Goal: Transaction & Acquisition: Book appointment/travel/reservation

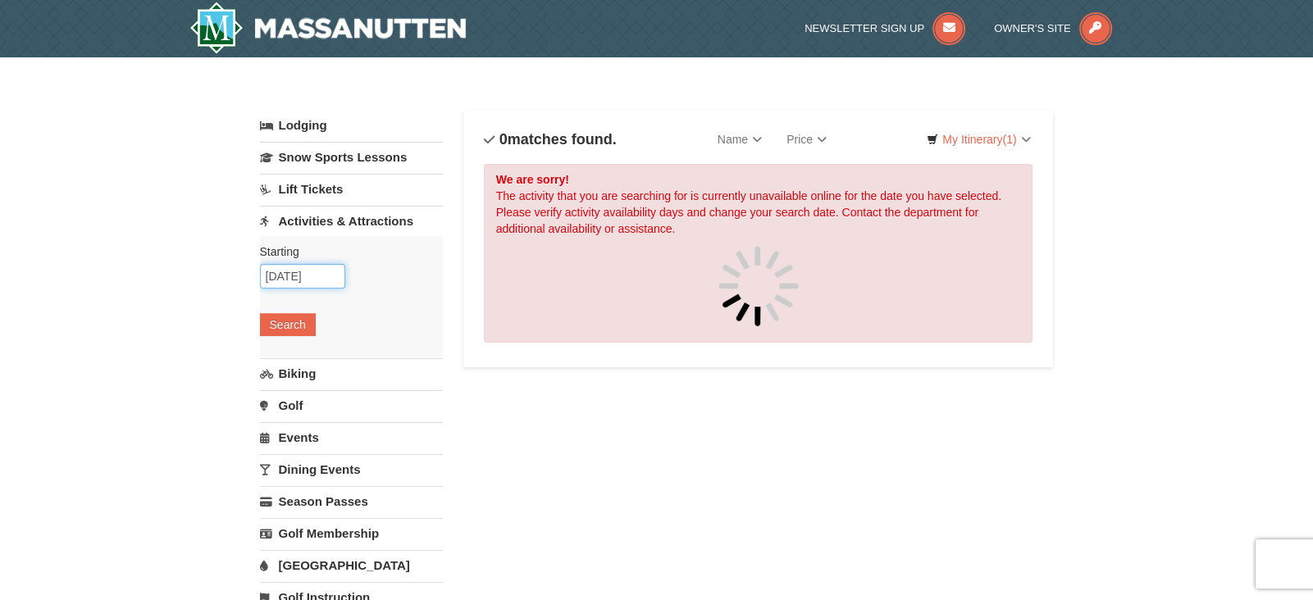
click at [320, 270] on input "[DATE]" at bounding box center [302, 276] width 85 height 25
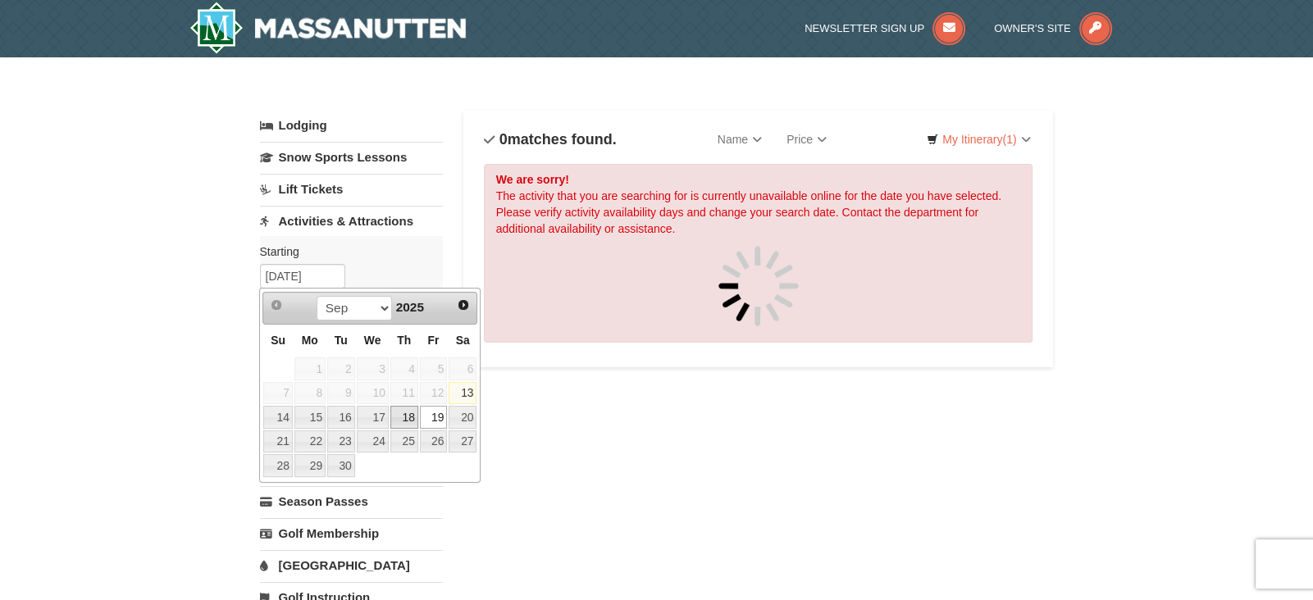
click at [408, 409] on link "18" at bounding box center [404, 417] width 28 height 23
type input "09/18/2025"
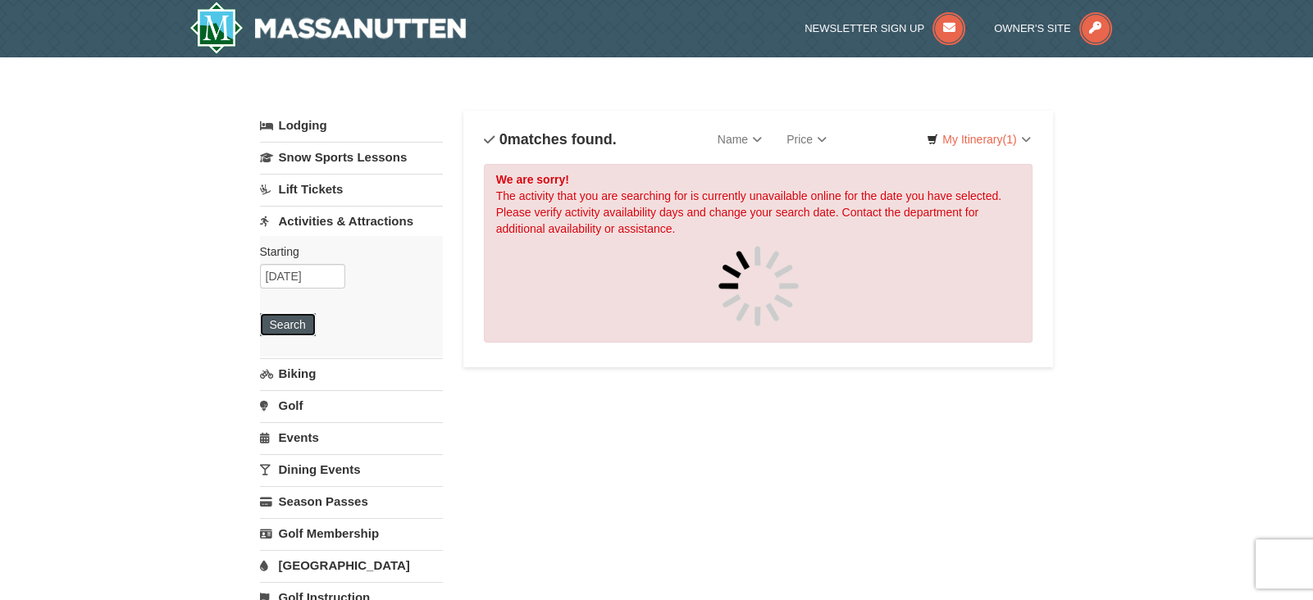
click at [297, 330] on button "Search" at bounding box center [288, 324] width 56 height 23
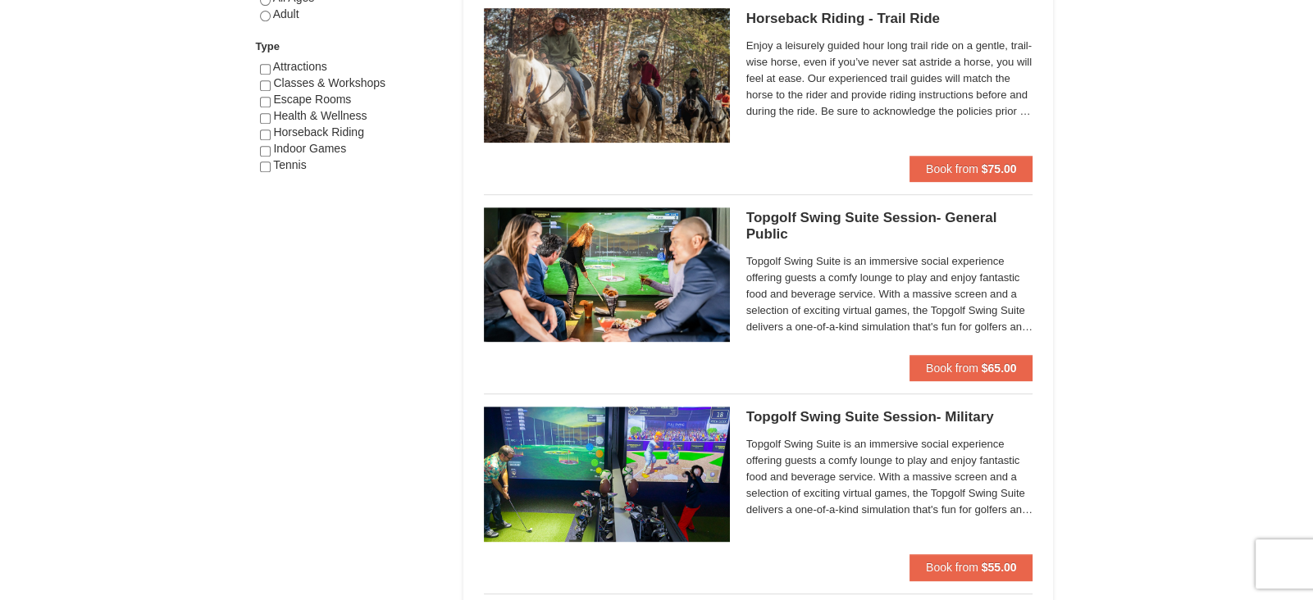
scroll to position [970, 0]
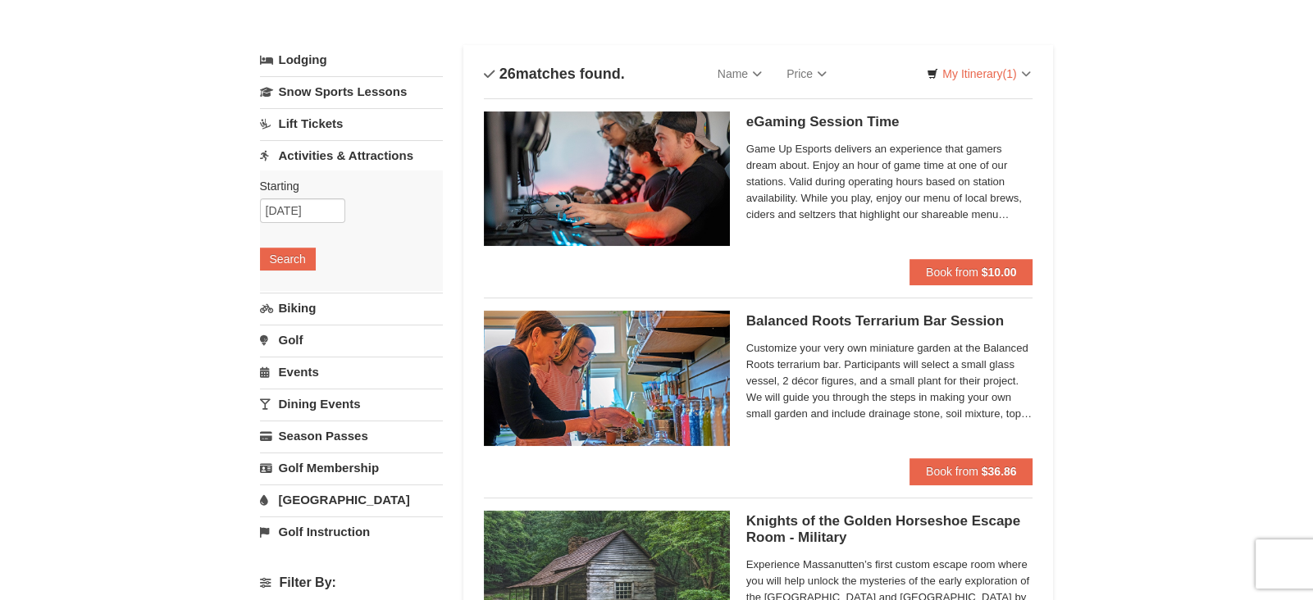
scroll to position [54, 0]
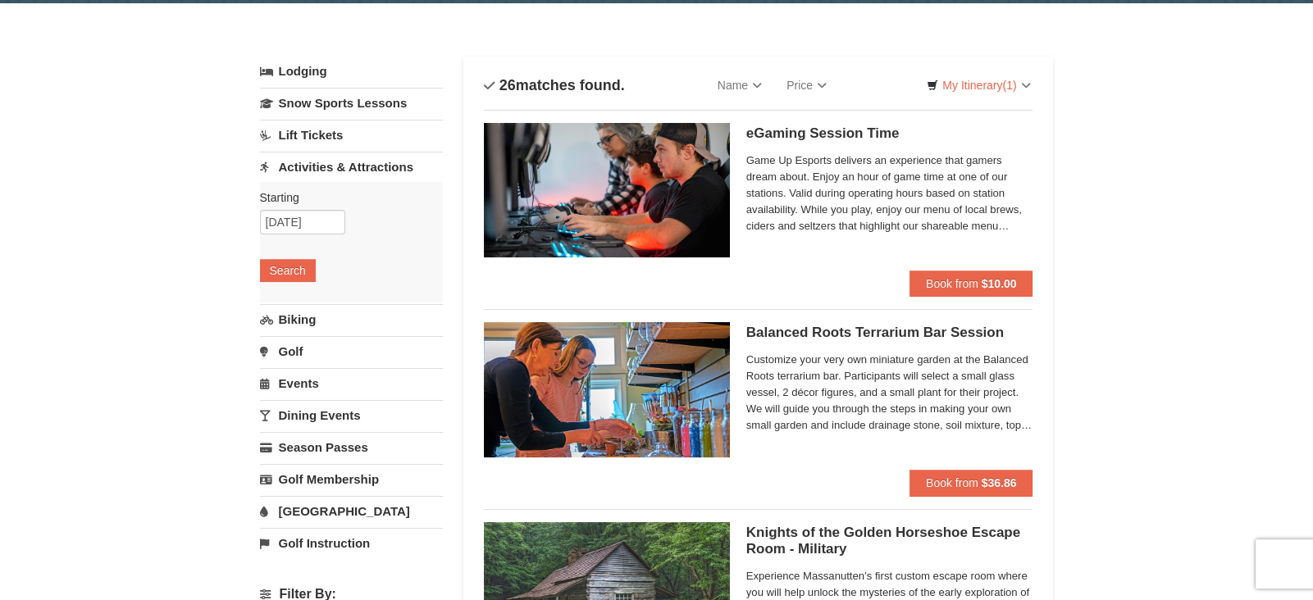
click at [321, 136] on link "Lift Tickets" at bounding box center [351, 135] width 183 height 30
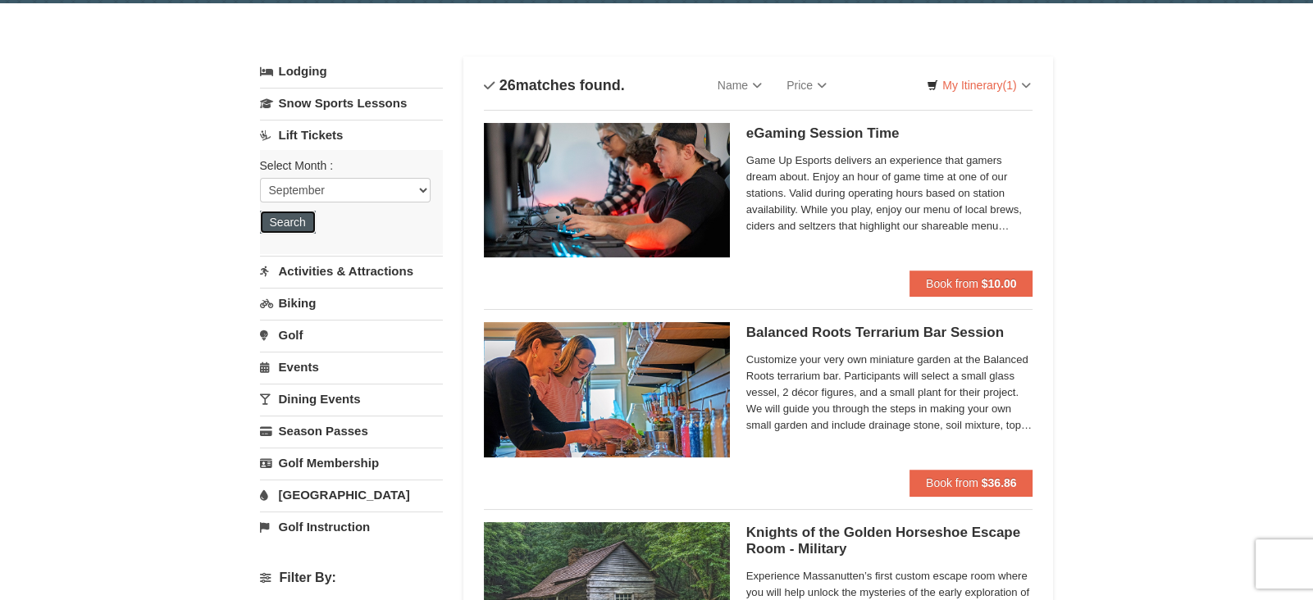
click at [296, 225] on button "Search" at bounding box center [288, 222] width 56 height 23
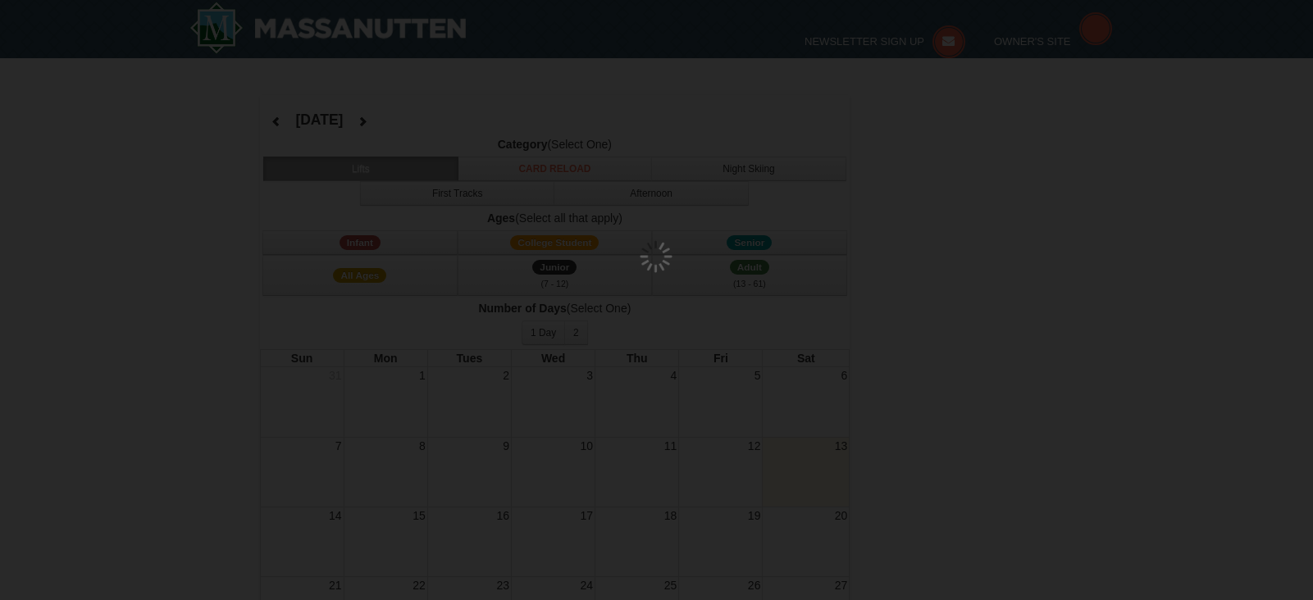
select select "9"
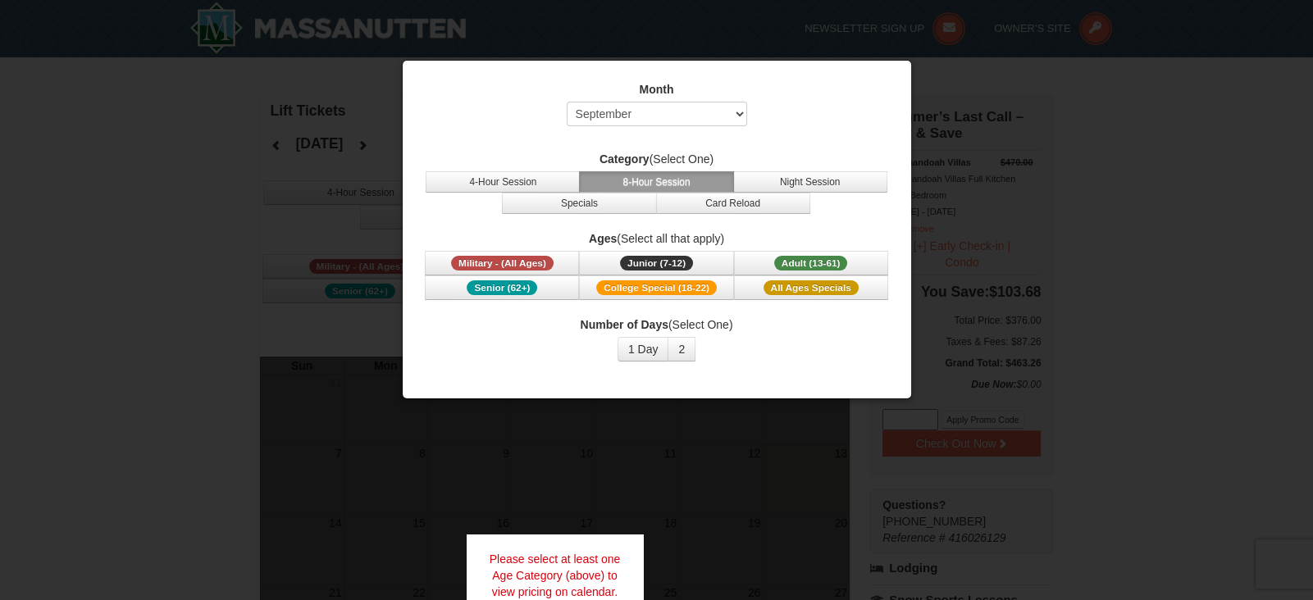
click at [1226, 185] on div at bounding box center [656, 300] width 1313 height 600
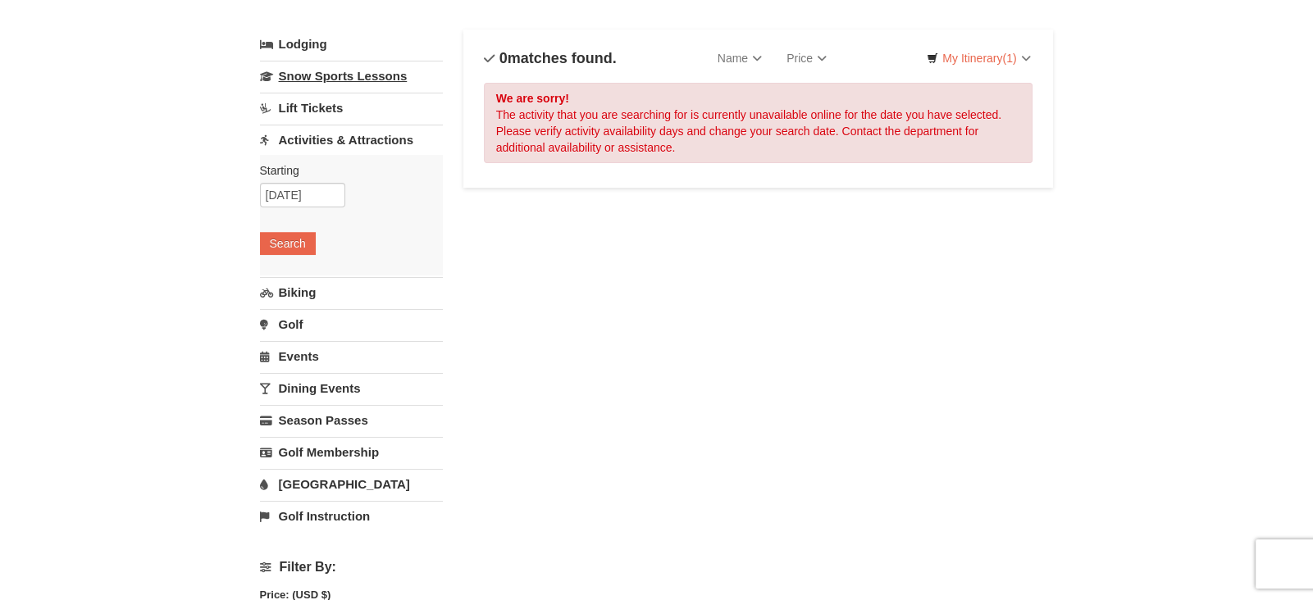
scroll to position [81, 0]
click at [327, 108] on link "Lift Tickets" at bounding box center [351, 108] width 183 height 30
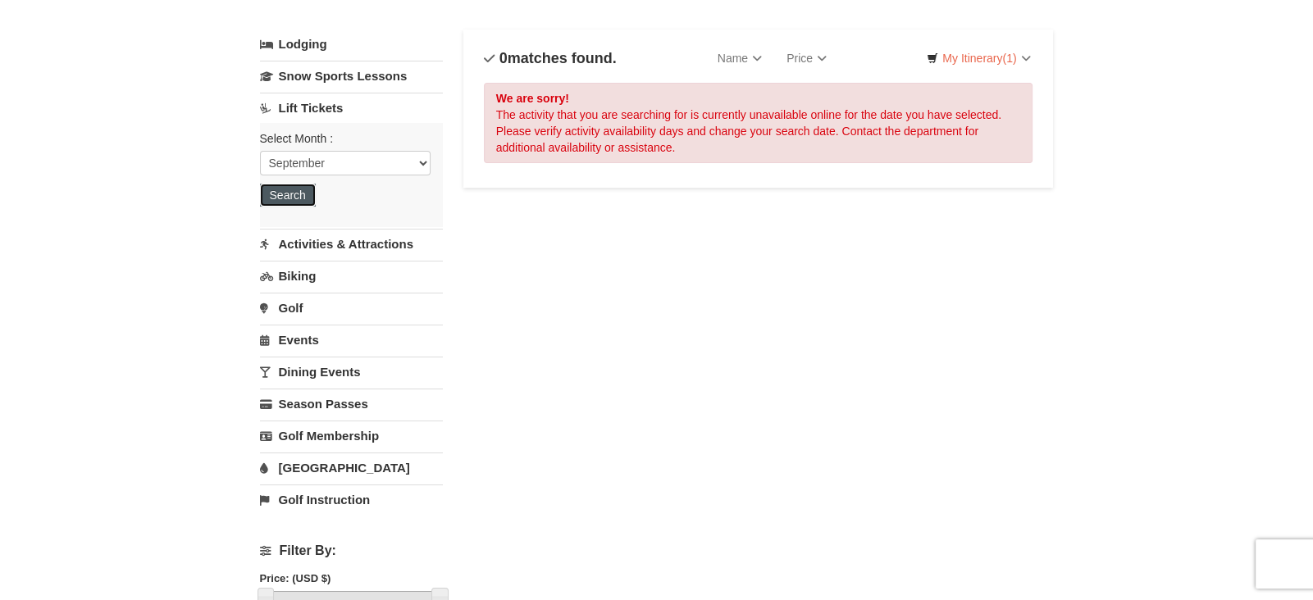
click at [293, 197] on button "Search" at bounding box center [288, 195] width 56 height 23
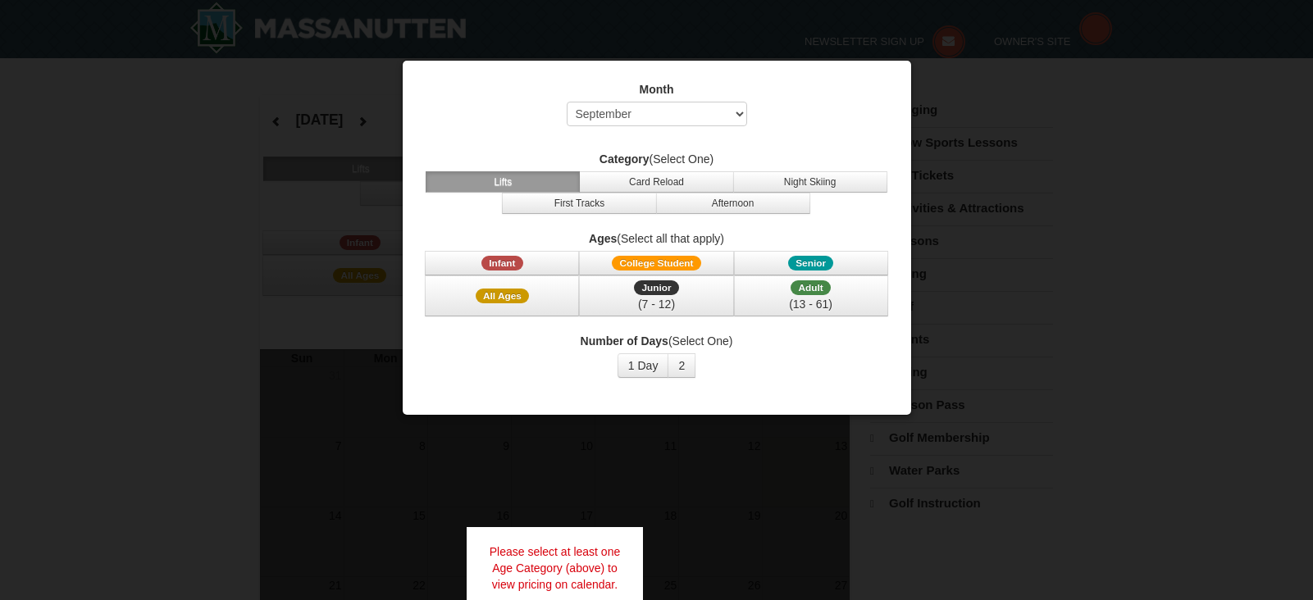
select select "9"
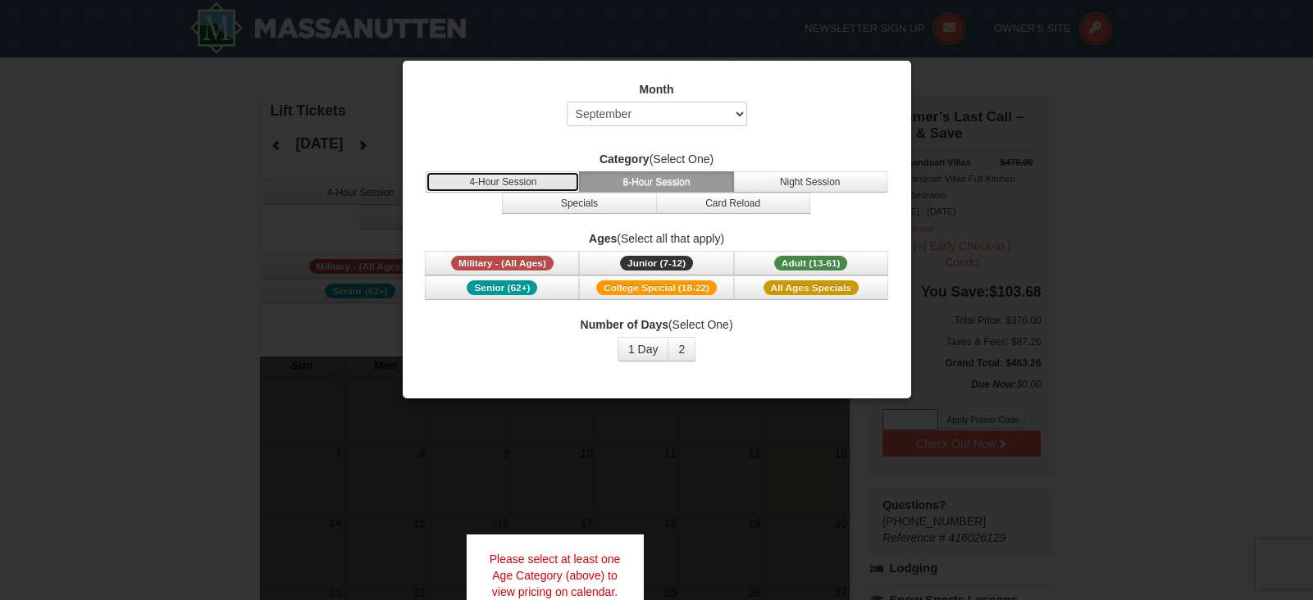
click at [524, 180] on button "4-Hour Session" at bounding box center [502, 181] width 154 height 21
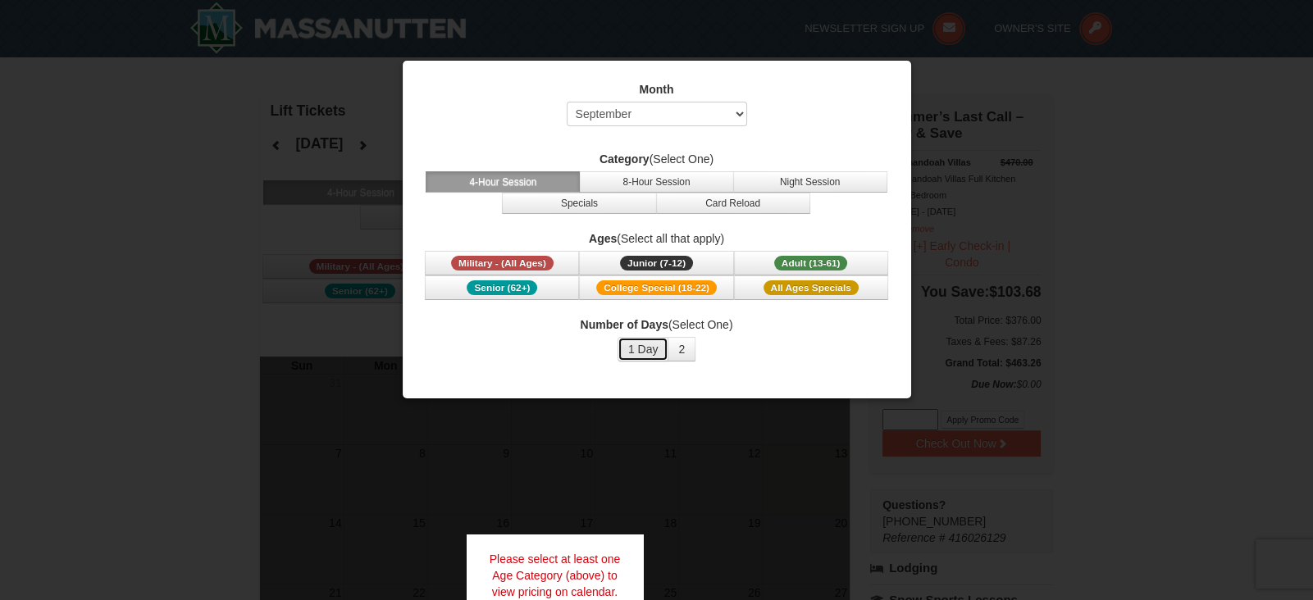
click at [644, 352] on button "1 Day" at bounding box center [643, 349] width 52 height 25
click at [793, 260] on span "Adult (13-61)" at bounding box center [811, 263] width 74 height 15
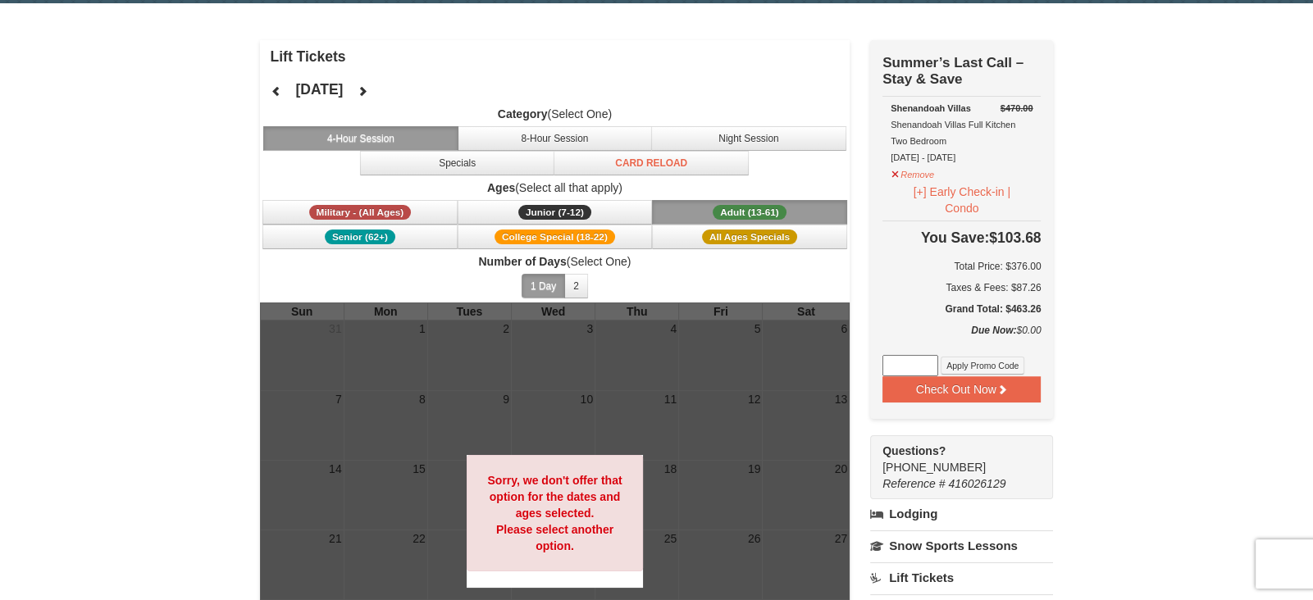
scroll to position [32, 0]
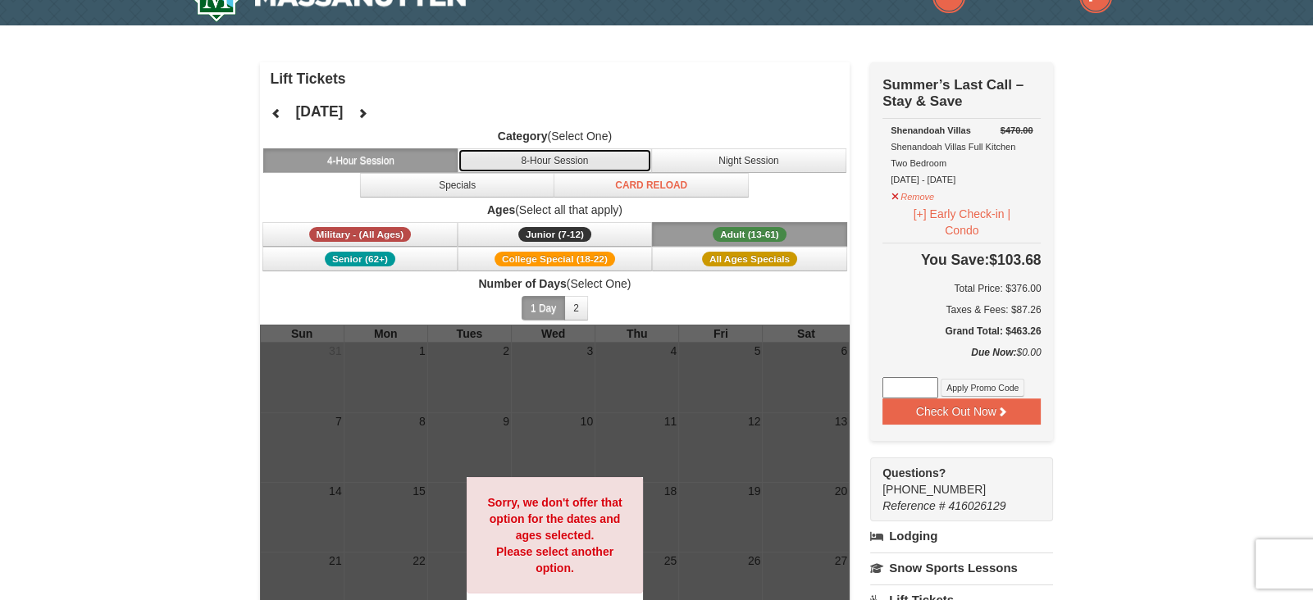
click at [606, 161] on button "8-Hour Session" at bounding box center [554, 160] width 195 height 25
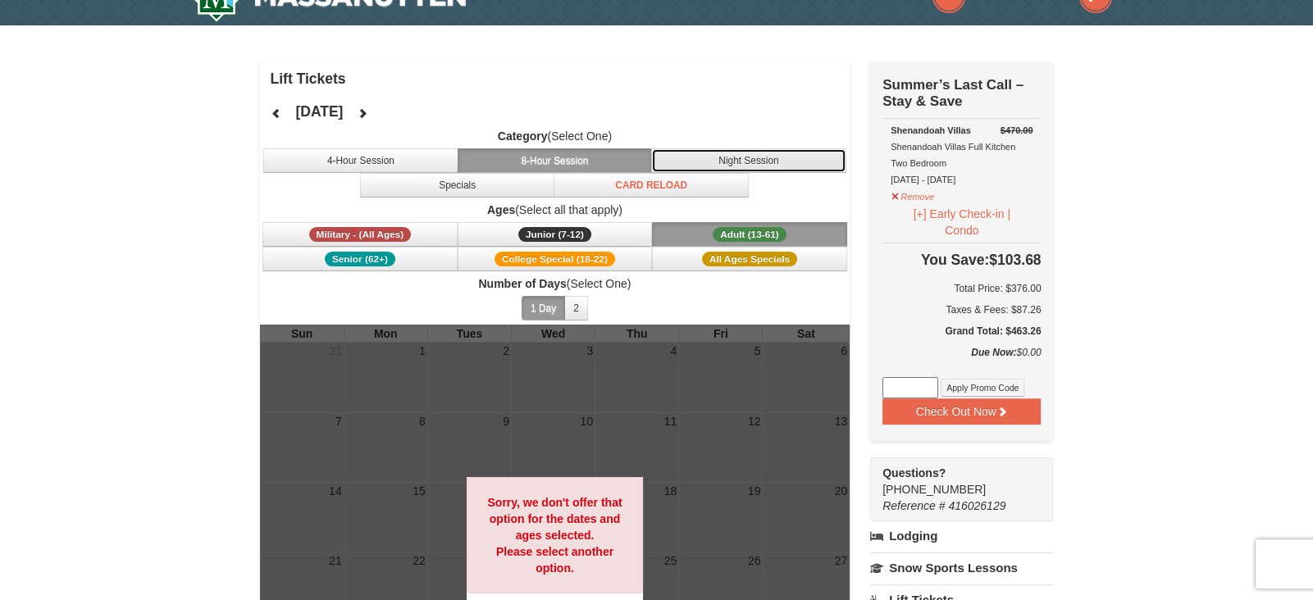
click at [710, 162] on button "Night Session" at bounding box center [748, 160] width 195 height 25
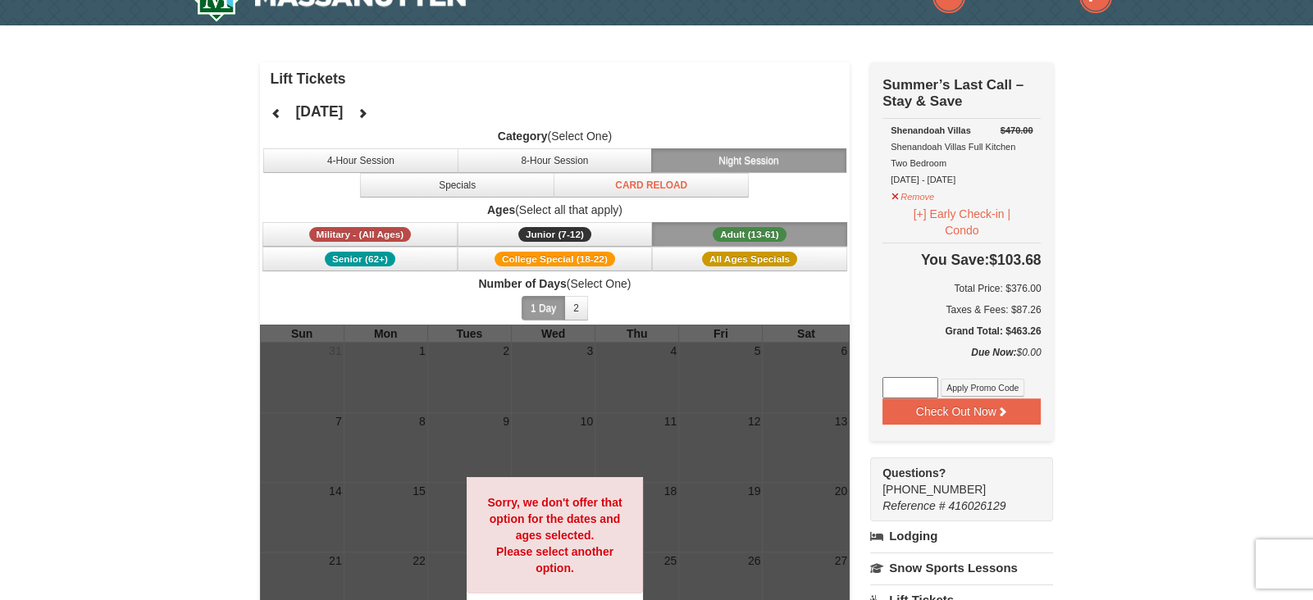
scroll to position [0, 0]
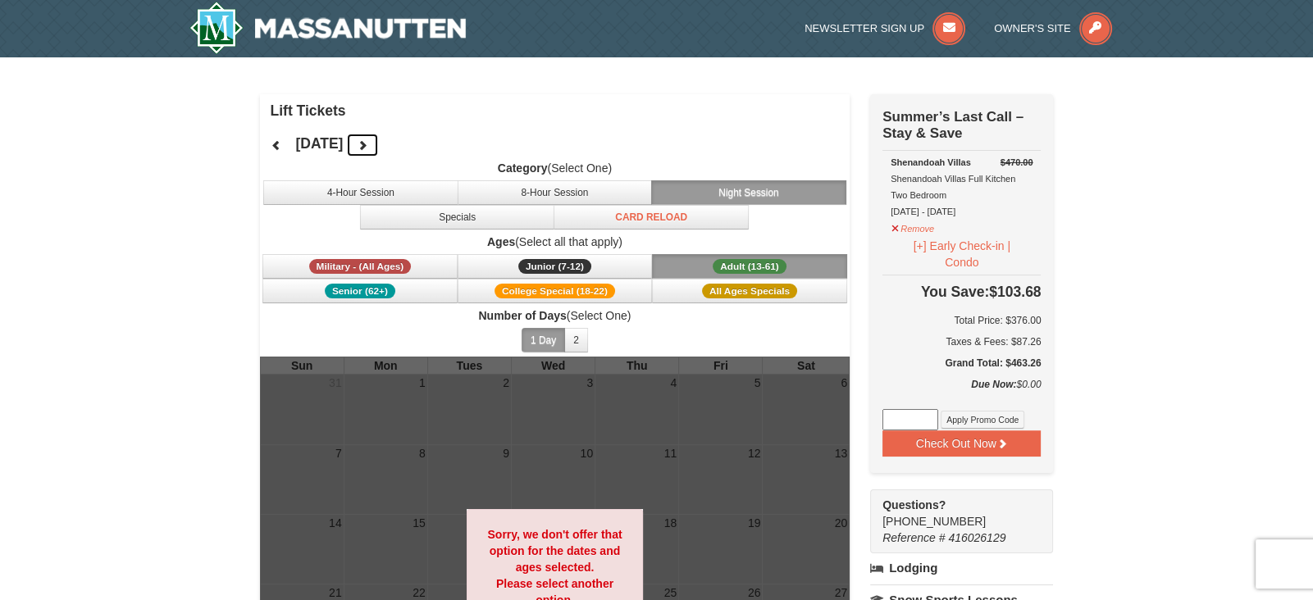
click at [368, 146] on icon at bounding box center [362, 144] width 11 height 11
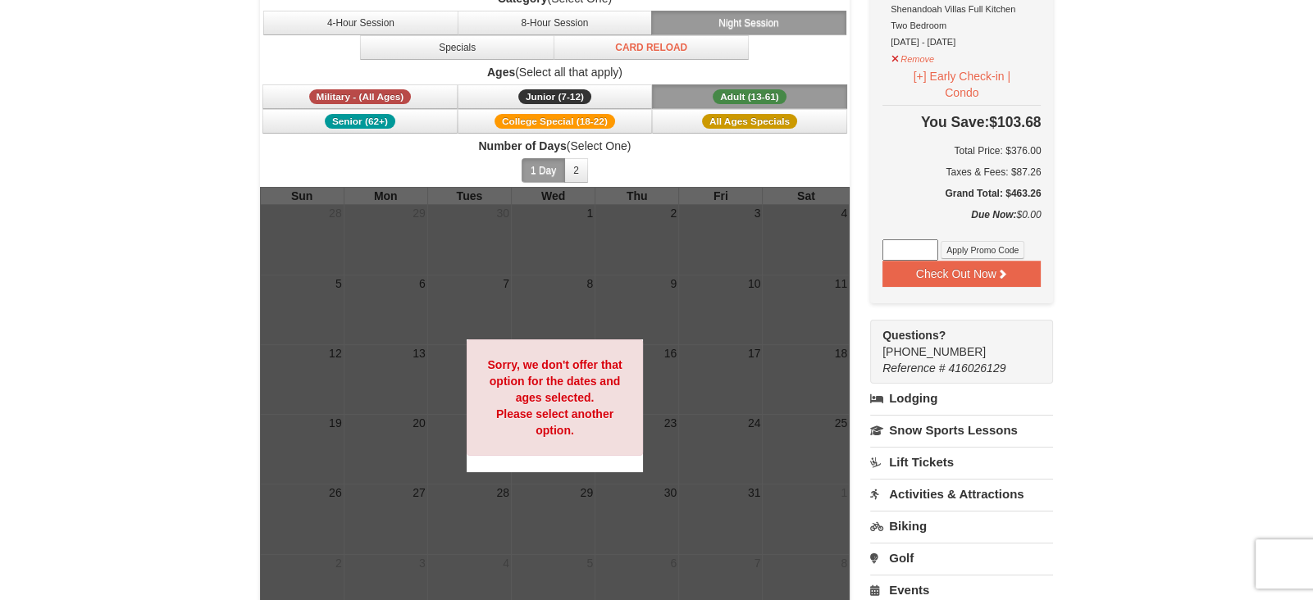
scroll to position [171, 0]
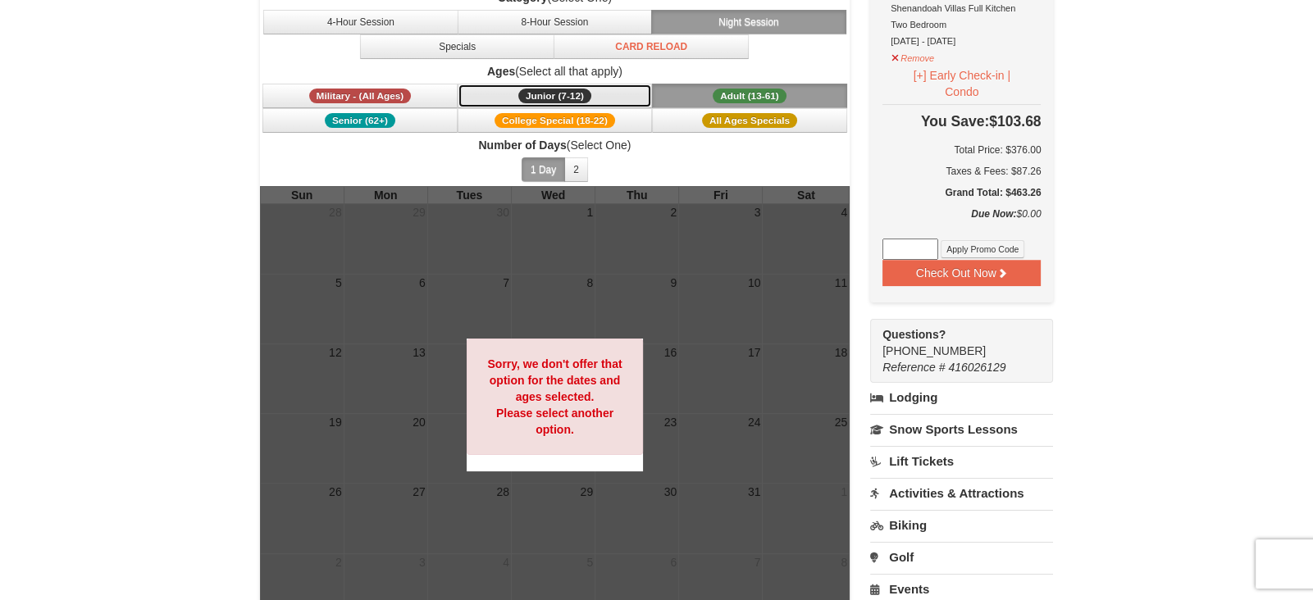
click at [598, 94] on button "Junior (7-12) (7 - 12)" at bounding box center [554, 96] width 195 height 25
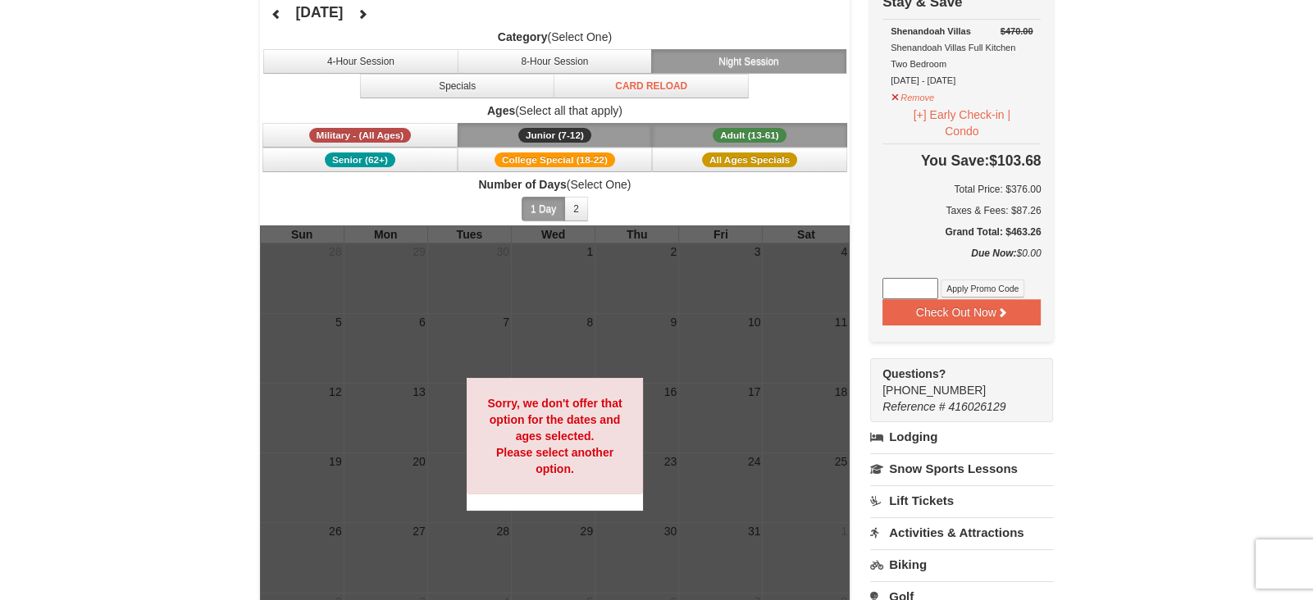
scroll to position [131, 0]
click at [433, 61] on button "4-Hour Session" at bounding box center [360, 61] width 195 height 25
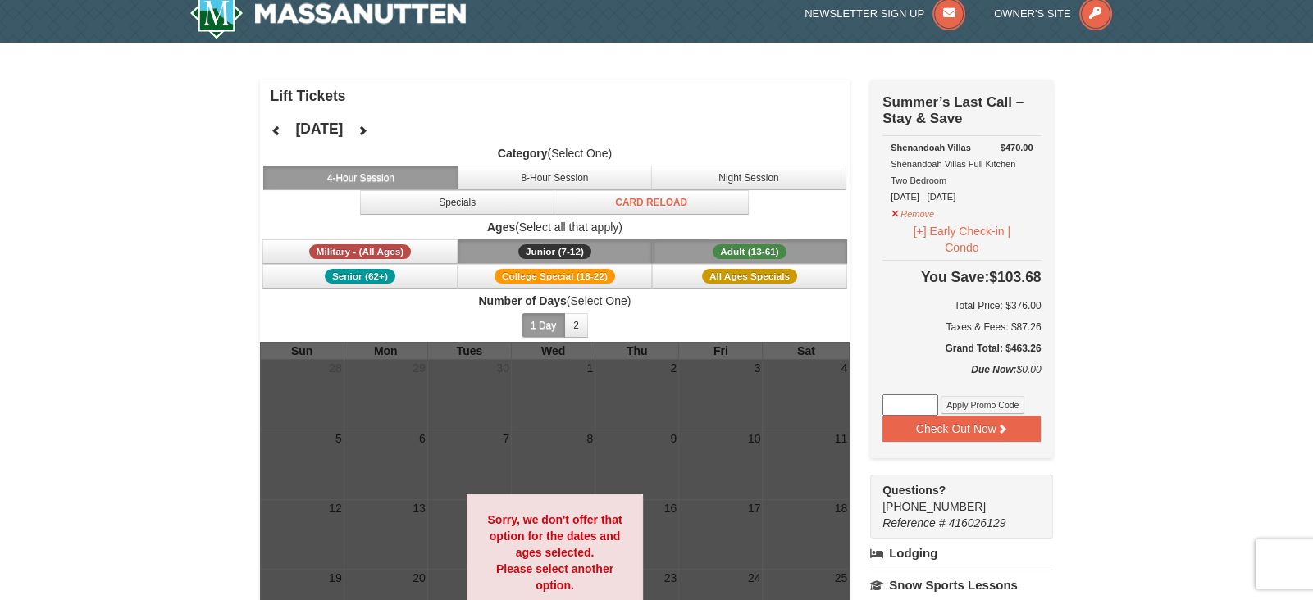
scroll to position [0, 0]
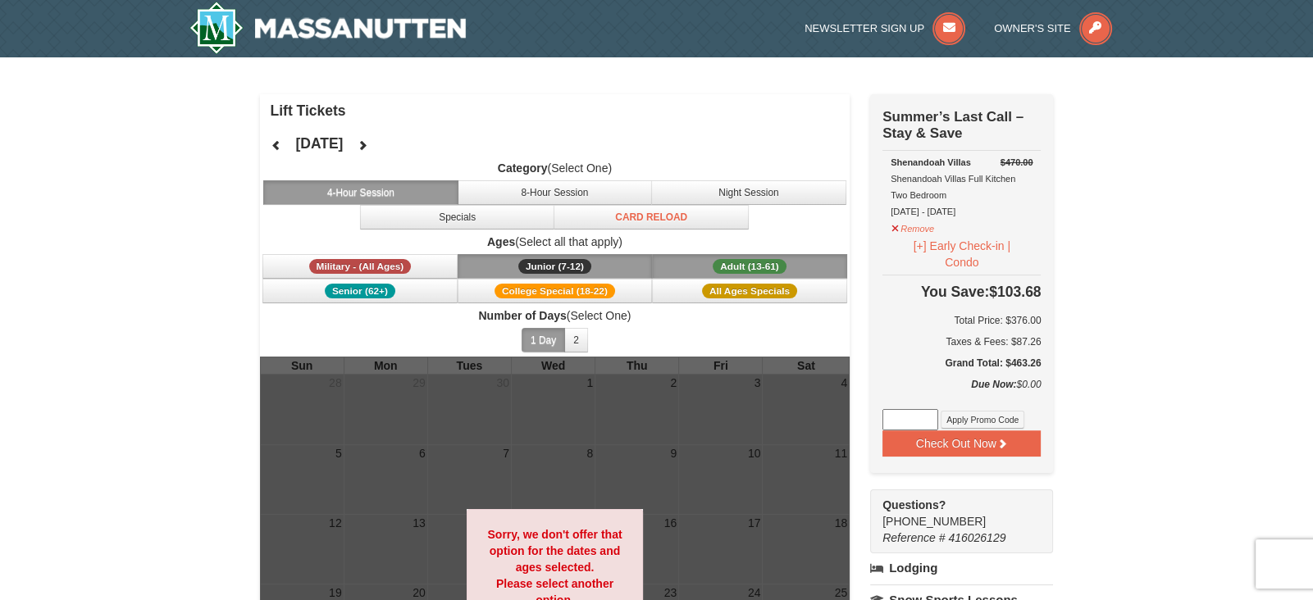
click at [1190, 151] on div "× Lift Tickets October 2025 Category (Select One) 4-Hour Session 8-Hour Session…" at bounding box center [656, 522] width 1313 height 930
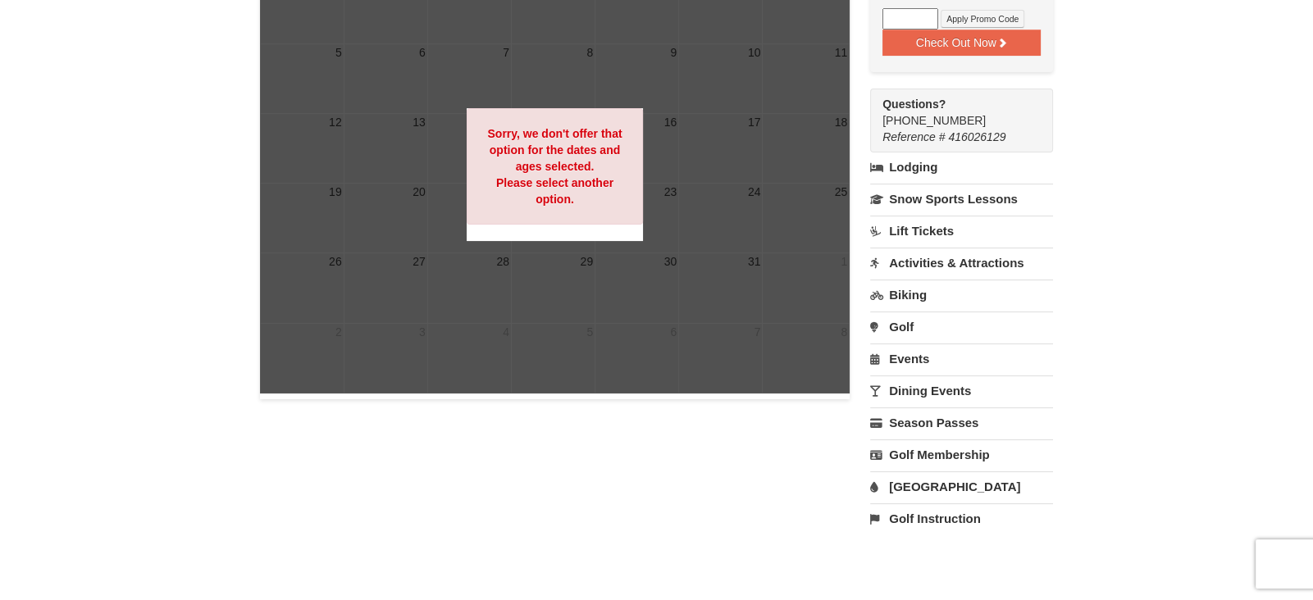
scroll to position [413, 0]
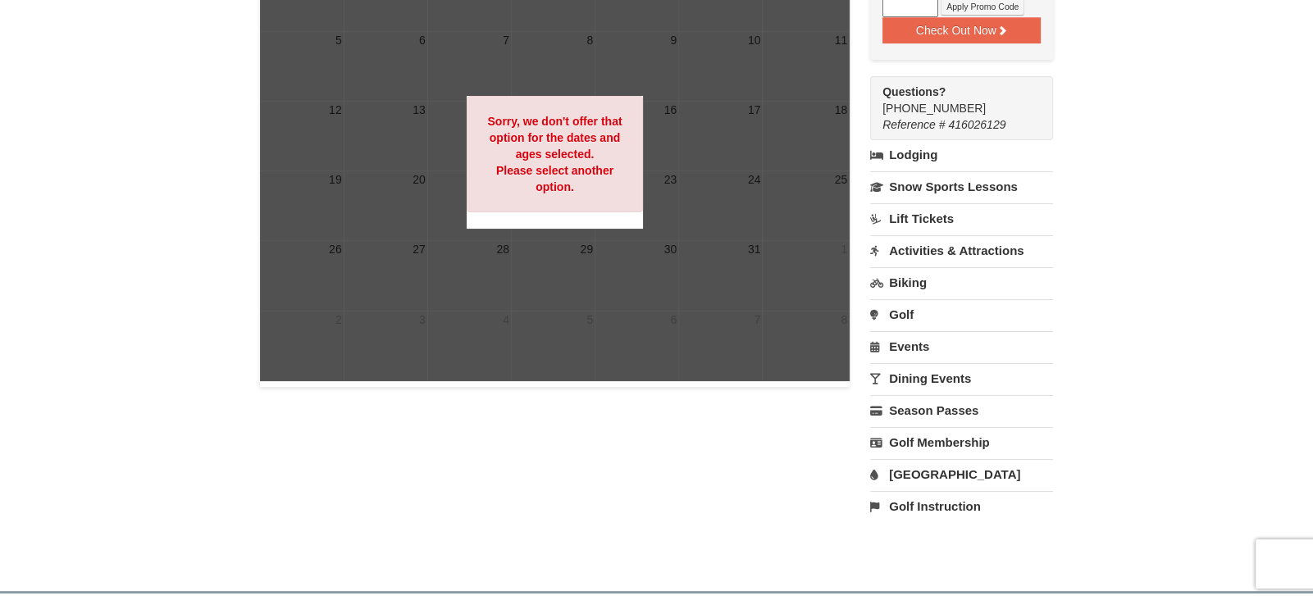
click at [991, 248] on link "Activities & Attractions" at bounding box center [961, 250] width 183 height 30
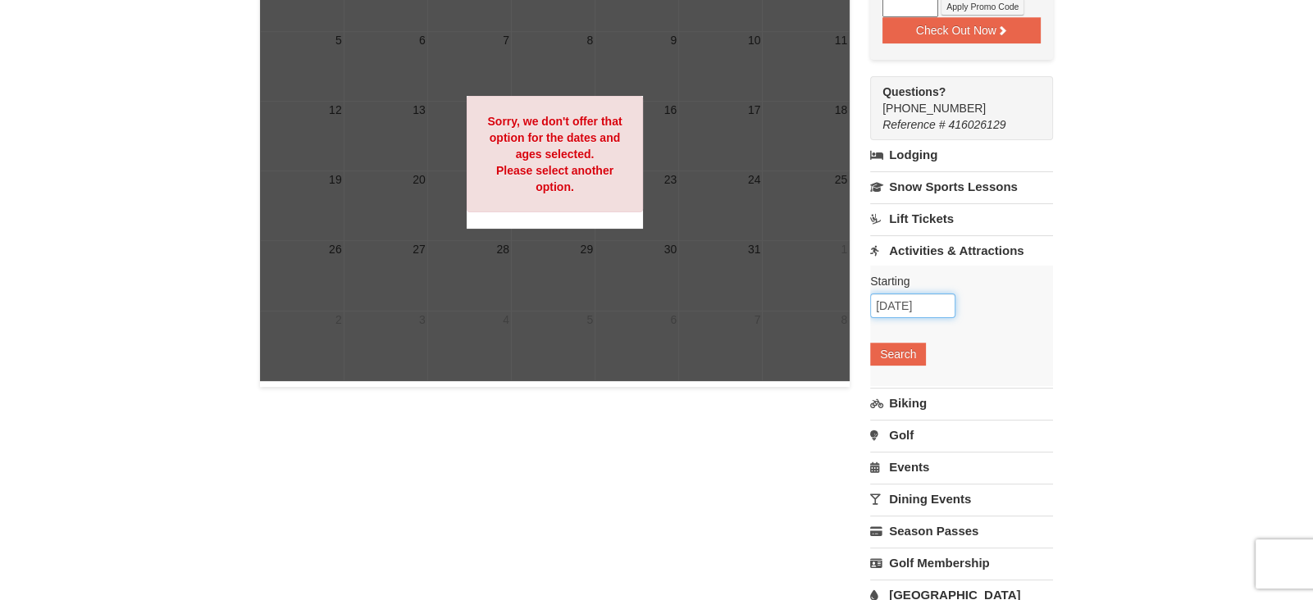
click at [926, 303] on input "09/13/2025" at bounding box center [912, 305] width 85 height 25
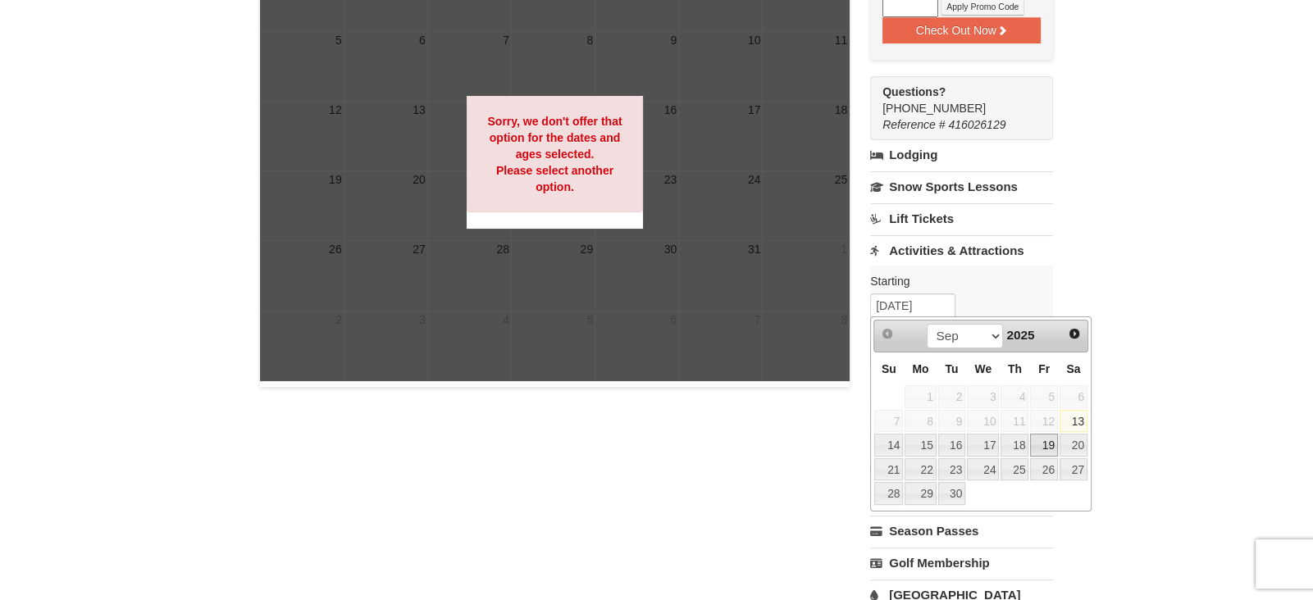
click at [1049, 442] on link "19" at bounding box center [1044, 445] width 28 height 23
type input "[DATE]"
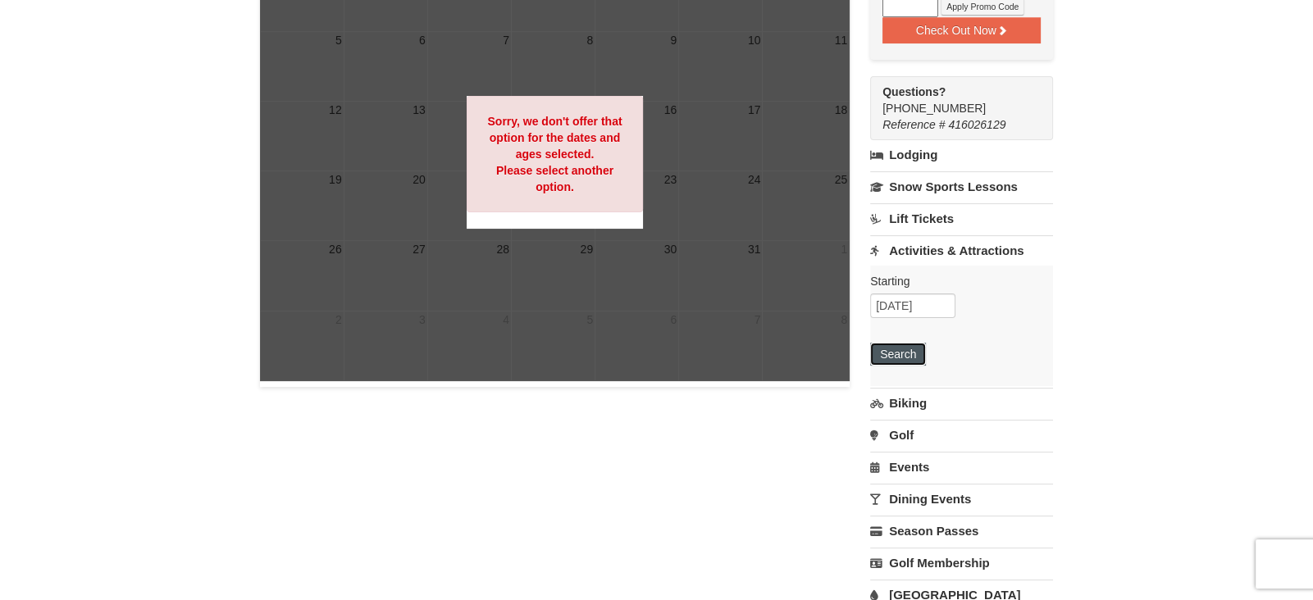
click at [908, 355] on button "Search" at bounding box center [898, 354] width 56 height 23
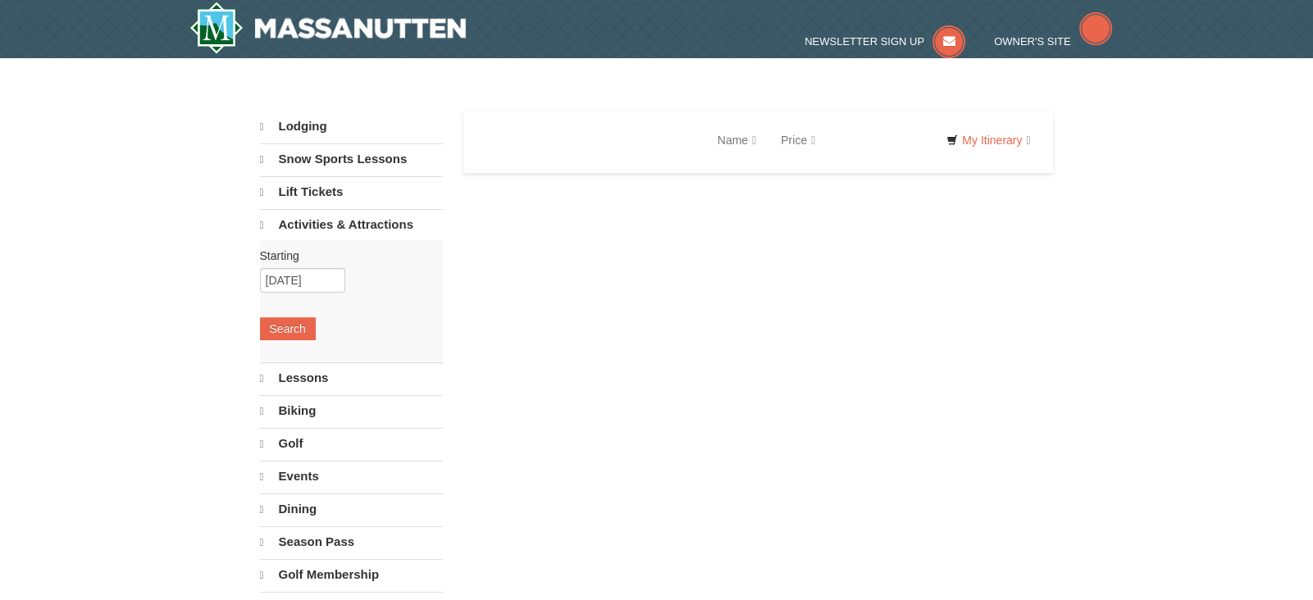
select select "9"
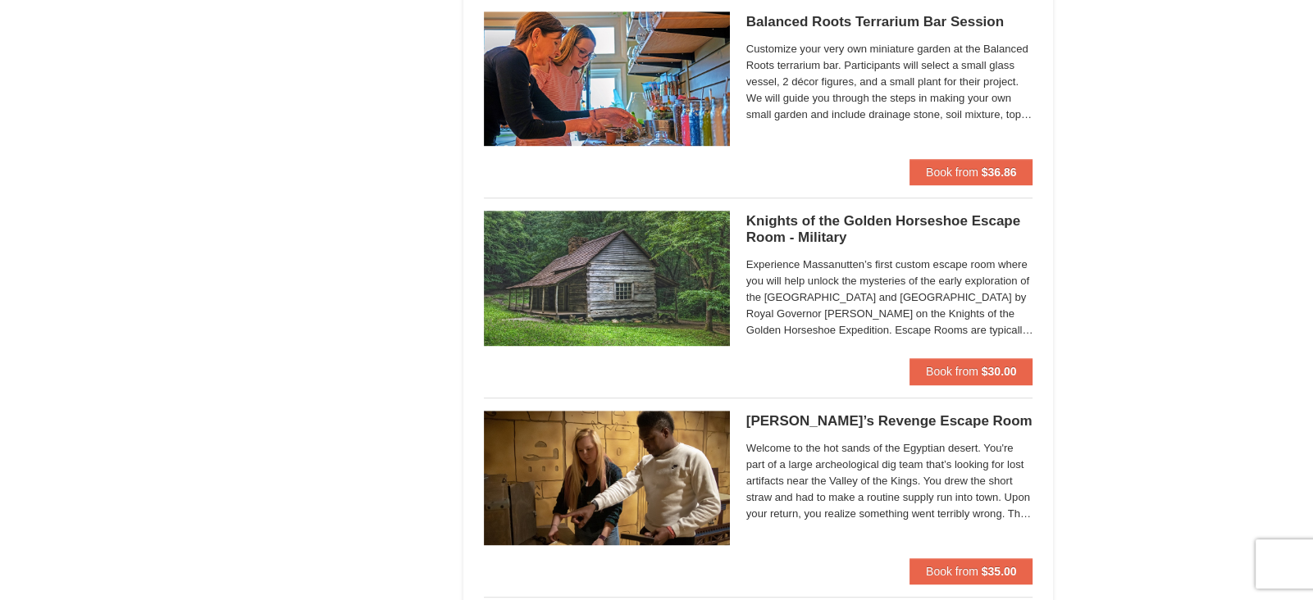
scroll to position [1165, 0]
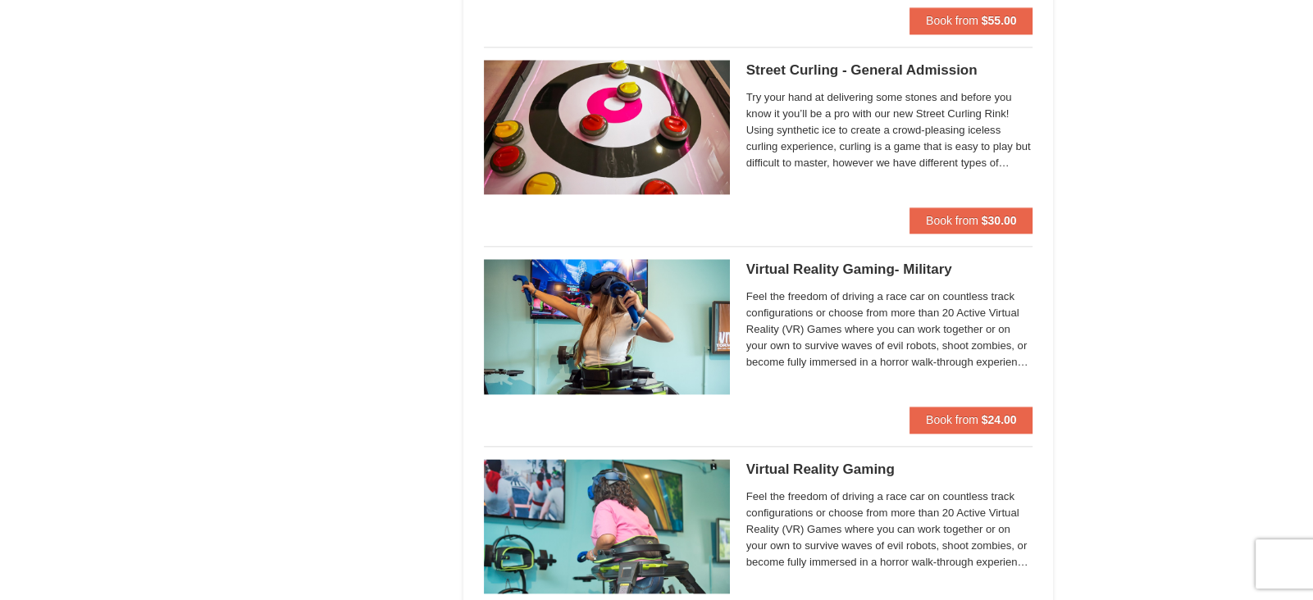
scroll to position [2513, 0]
click at [1167, 160] on div "× Categories List Filter My Itinerary (1) Check Out Now Summer’s Last Call – St…" at bounding box center [656, 15] width 1313 height 4941
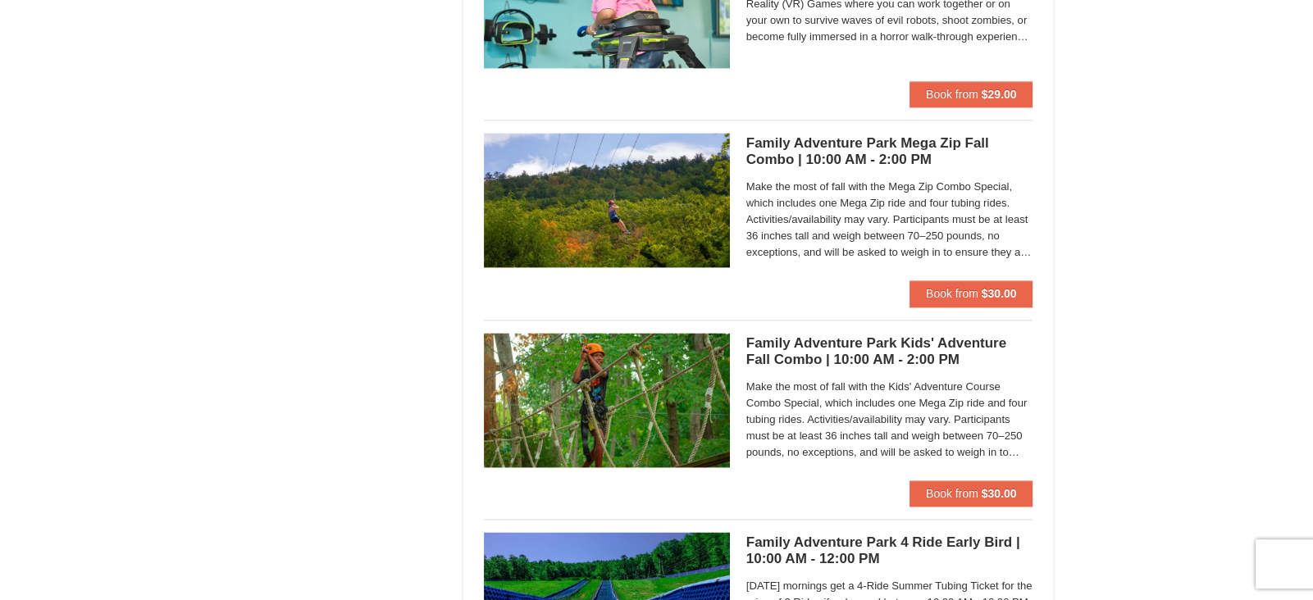
scroll to position [3044, 0]
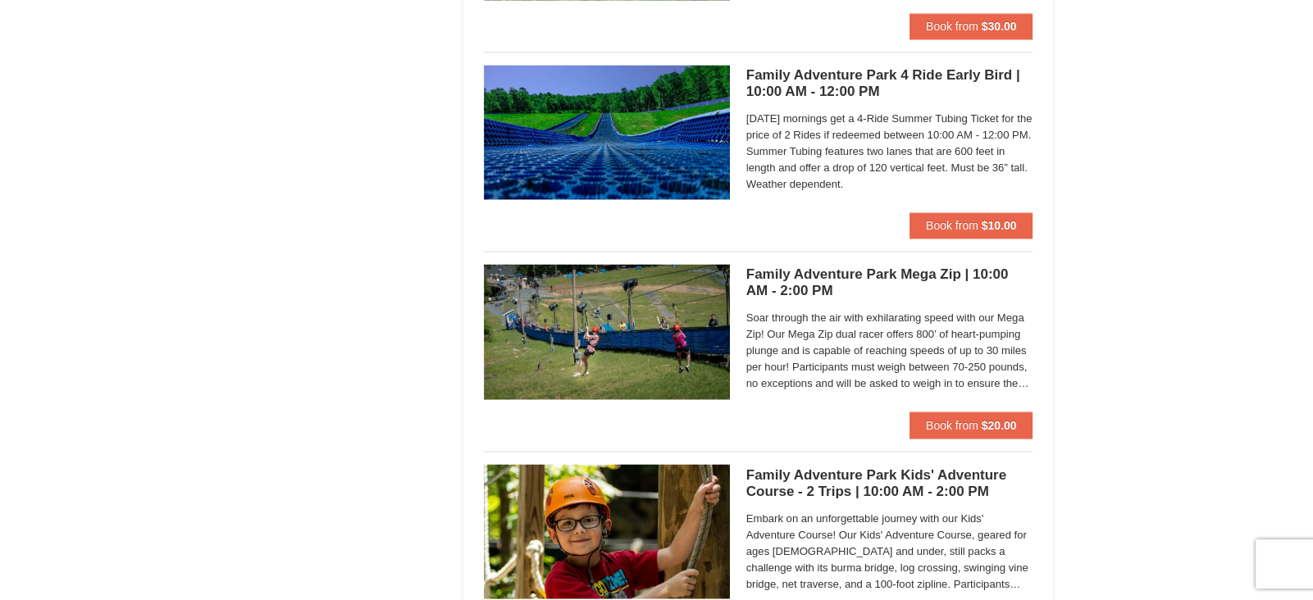
scroll to position [3524, 0]
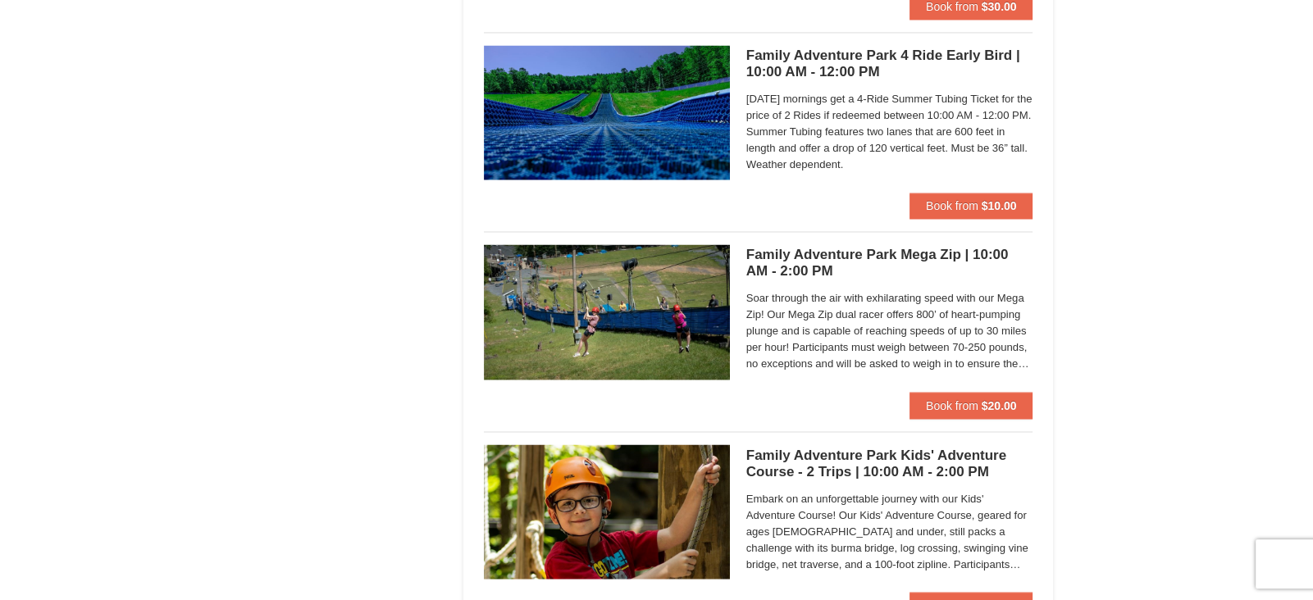
click at [996, 405] on strong "$20.00" at bounding box center [998, 404] width 35 height 13
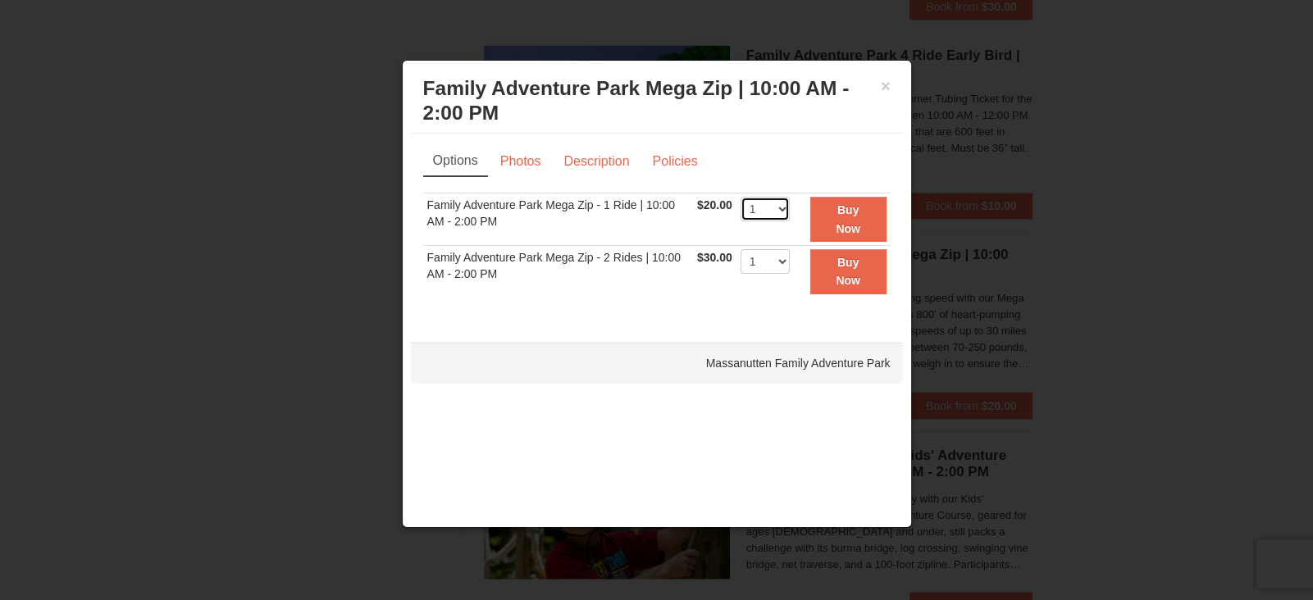
click at [780, 209] on select "1 2 3 4 5 6 7 8 9 10 11 12 13 14 15 16 17 18 19 20 21 22" at bounding box center [764, 209] width 49 height 25
click at [1114, 167] on div at bounding box center [656, 300] width 1313 height 600
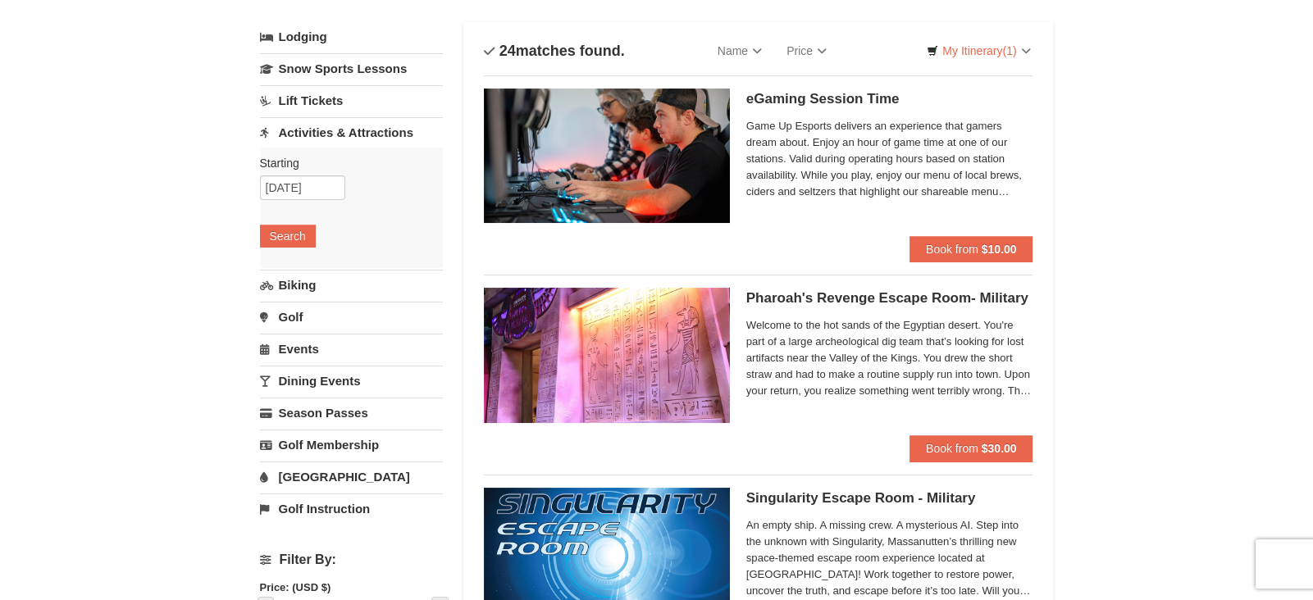
scroll to position [92, 0]
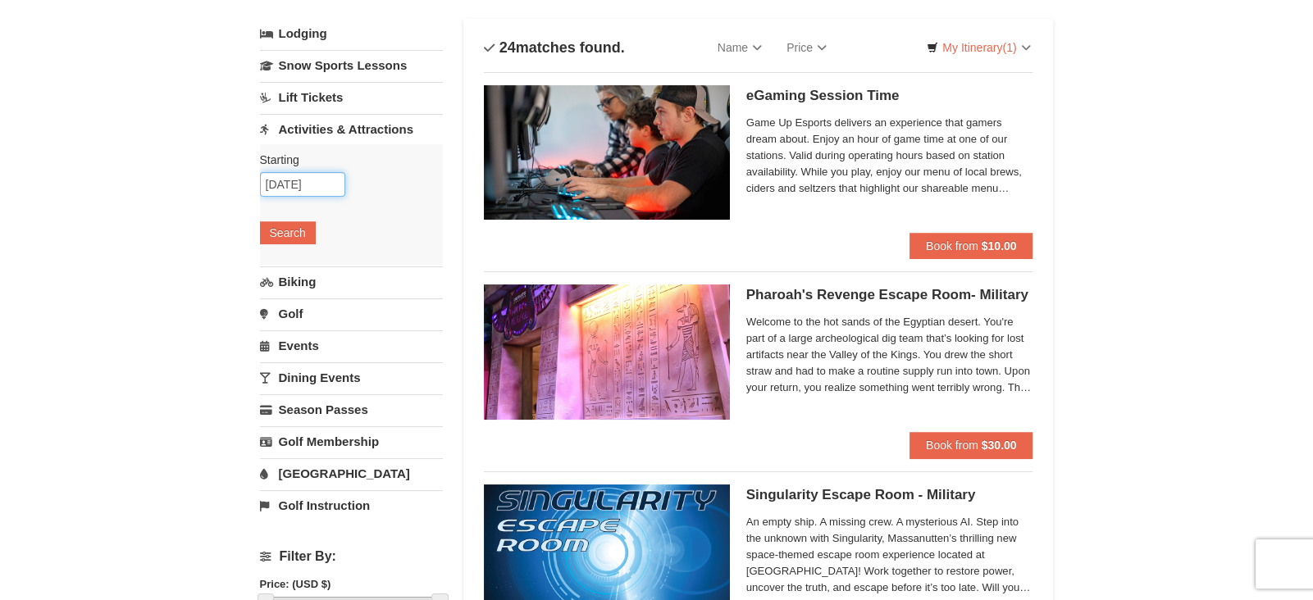
click at [325, 184] on input "09/19/2025" at bounding box center [302, 184] width 85 height 25
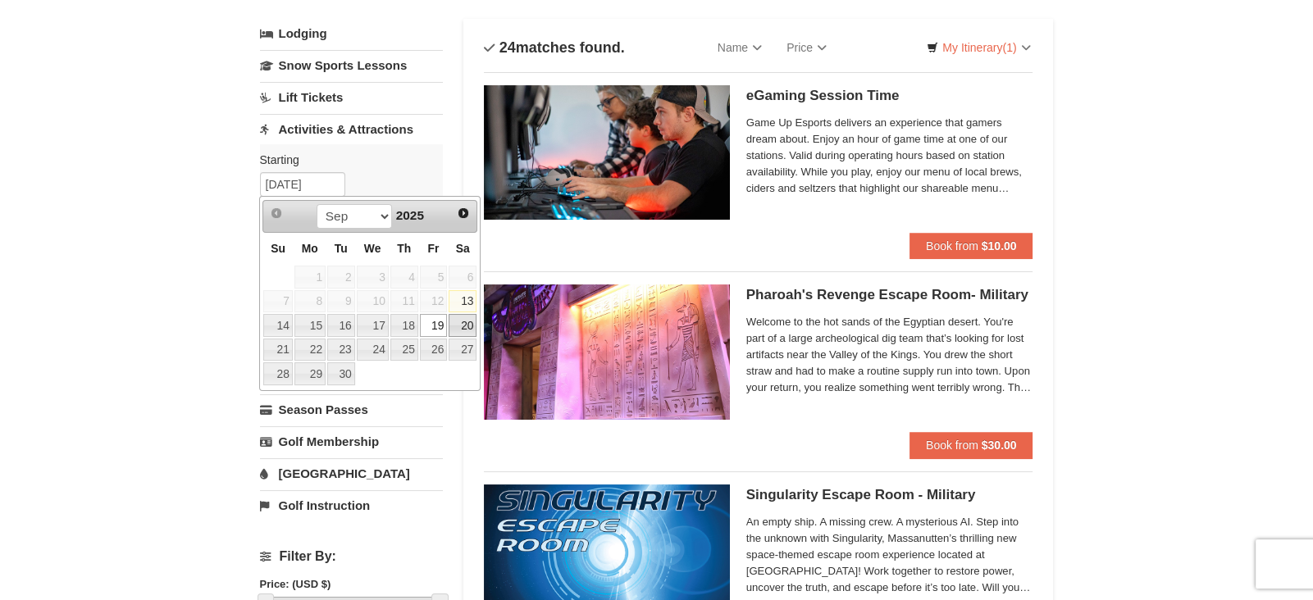
click at [463, 327] on link "20" at bounding box center [462, 325] width 28 height 23
type input "[DATE]"
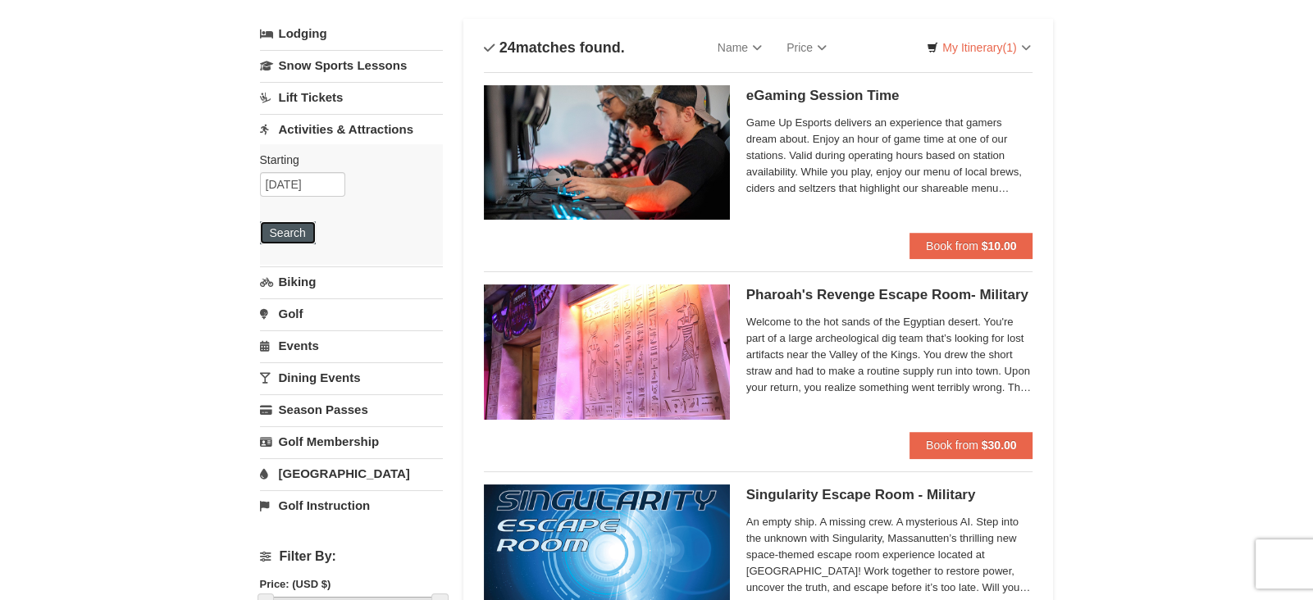
click at [290, 236] on button "Search" at bounding box center [288, 232] width 56 height 23
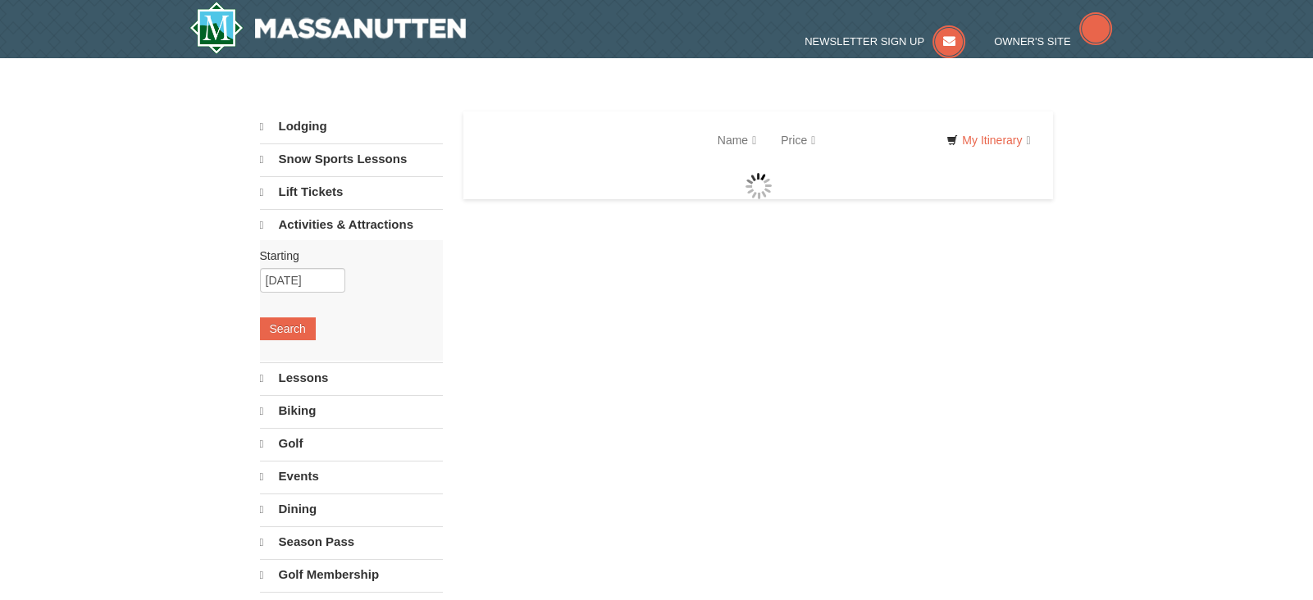
select select "9"
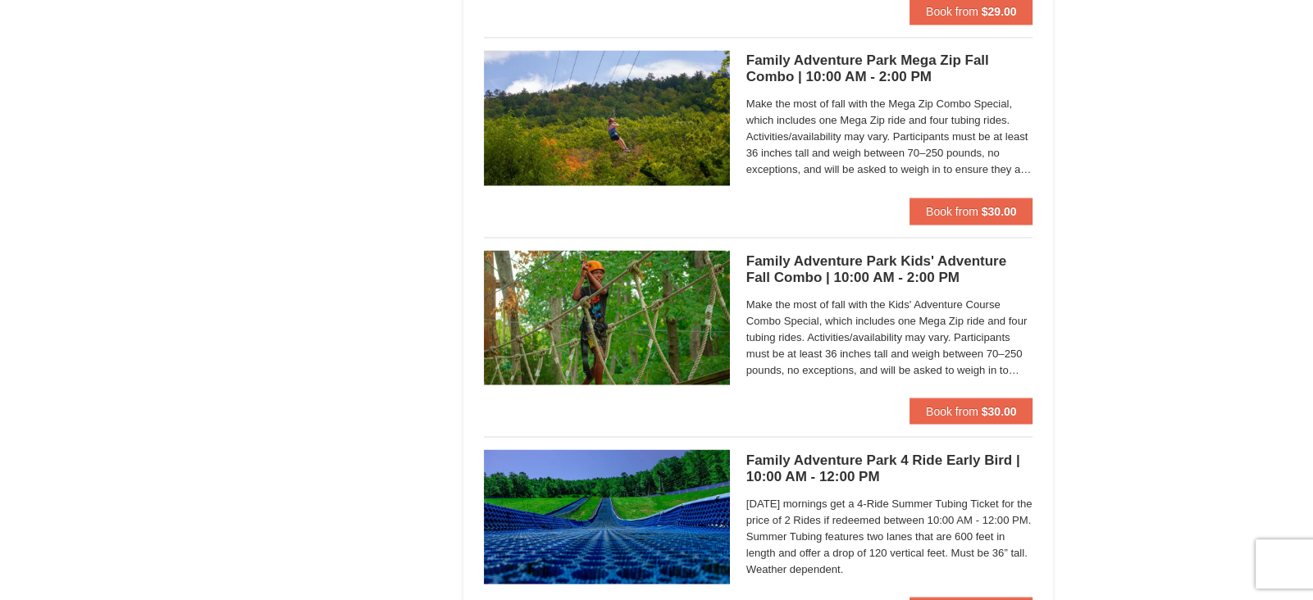
scroll to position [3728, 0]
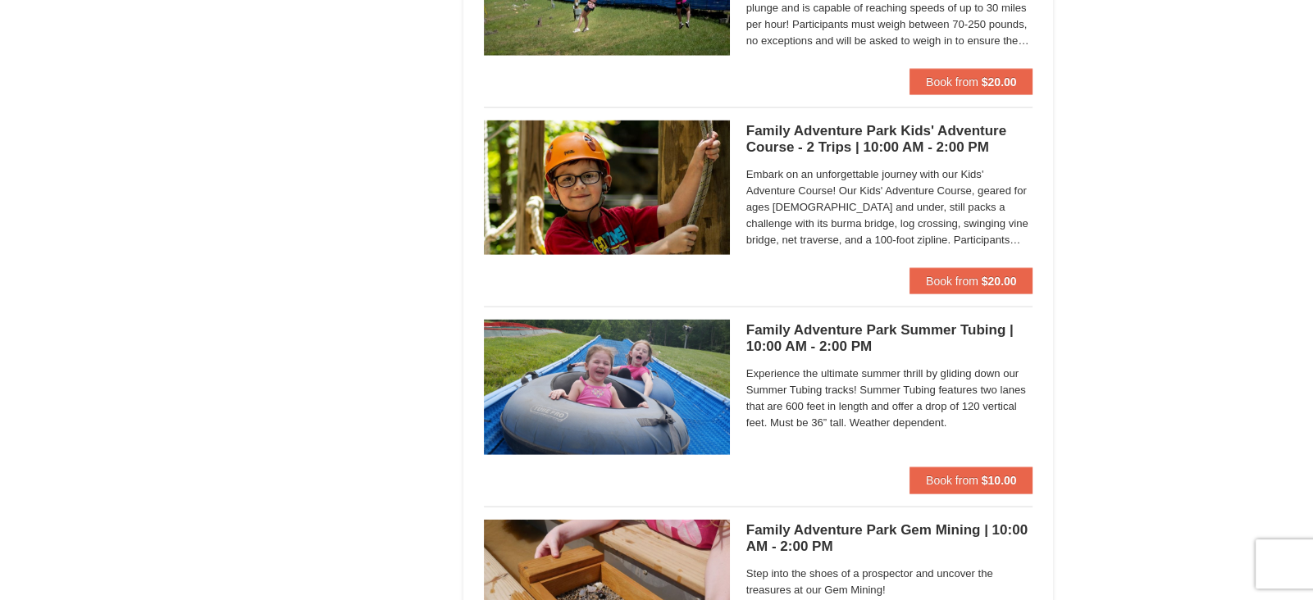
scroll to position [4443, 0]
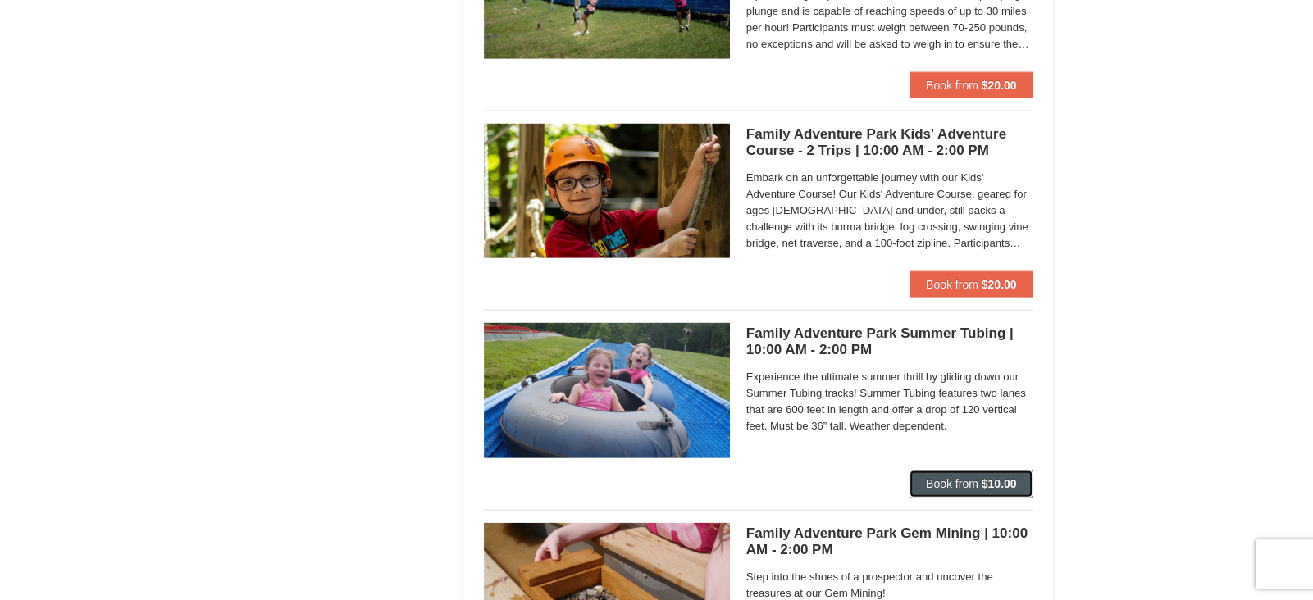
click at [953, 482] on span "Book from" at bounding box center [952, 483] width 52 height 13
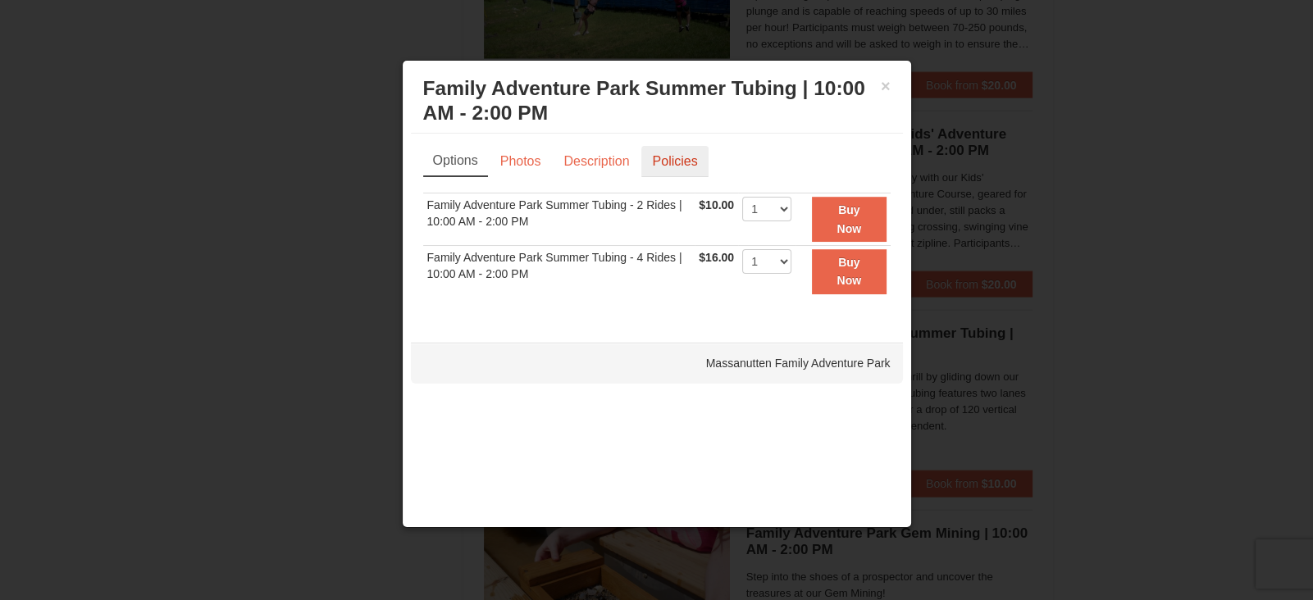
click at [689, 165] on link "Policies" at bounding box center [674, 161] width 66 height 31
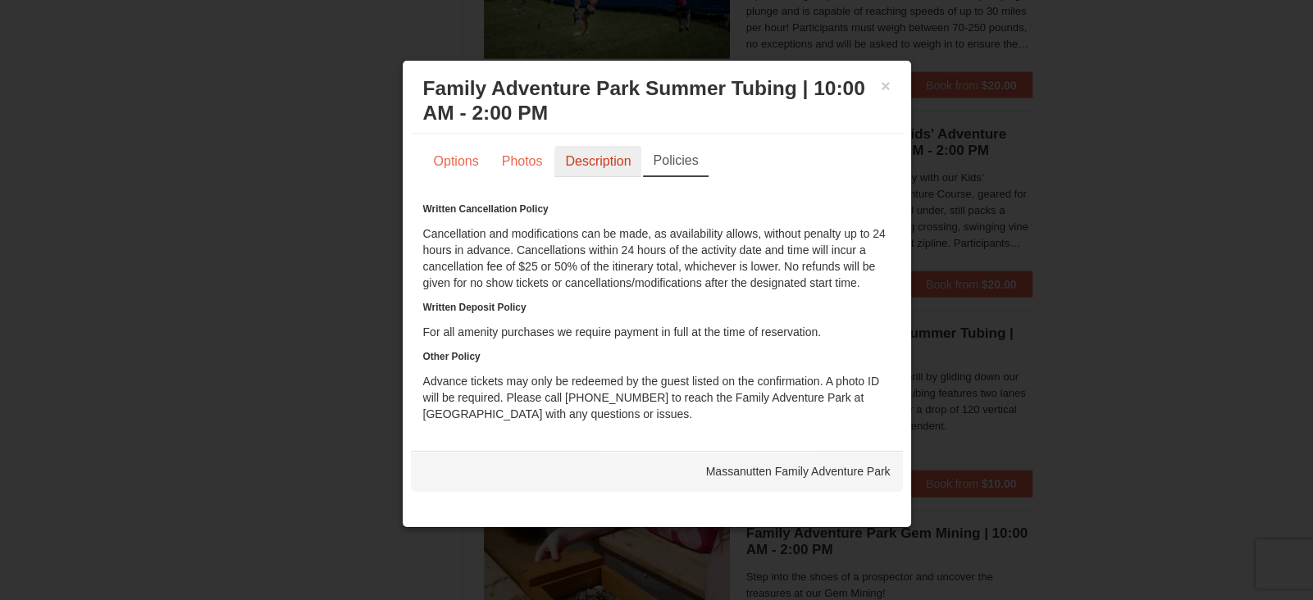
click at [598, 162] on link "Description" at bounding box center [597, 161] width 87 height 31
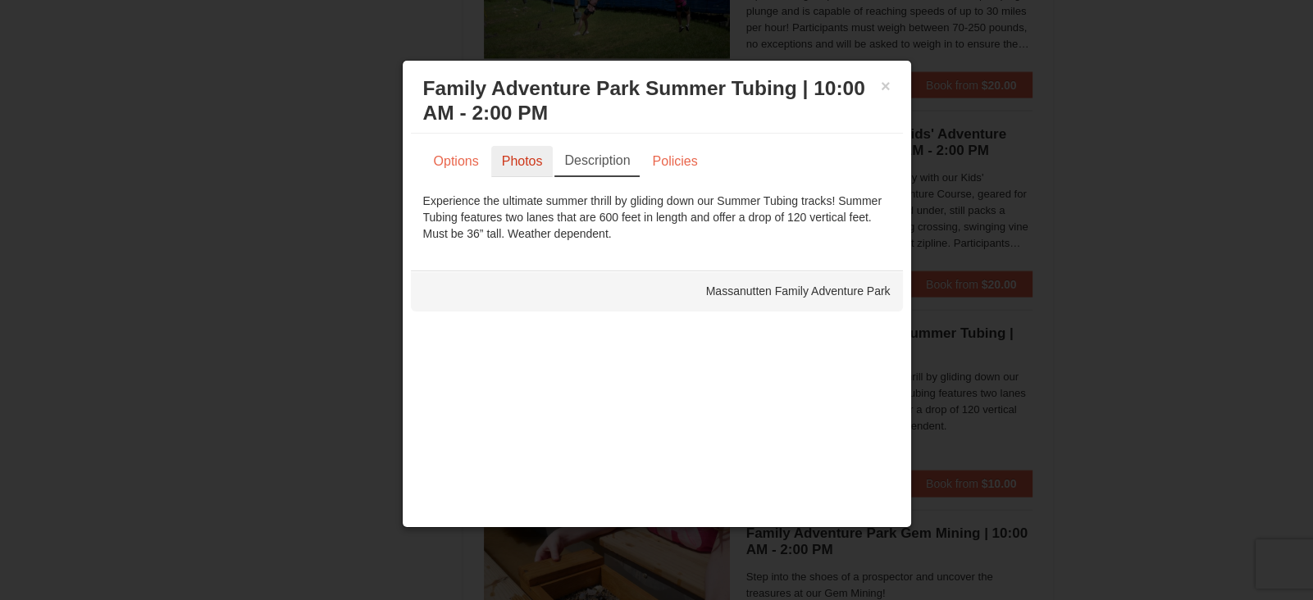
click at [510, 163] on link "Photos" at bounding box center [522, 161] width 62 height 31
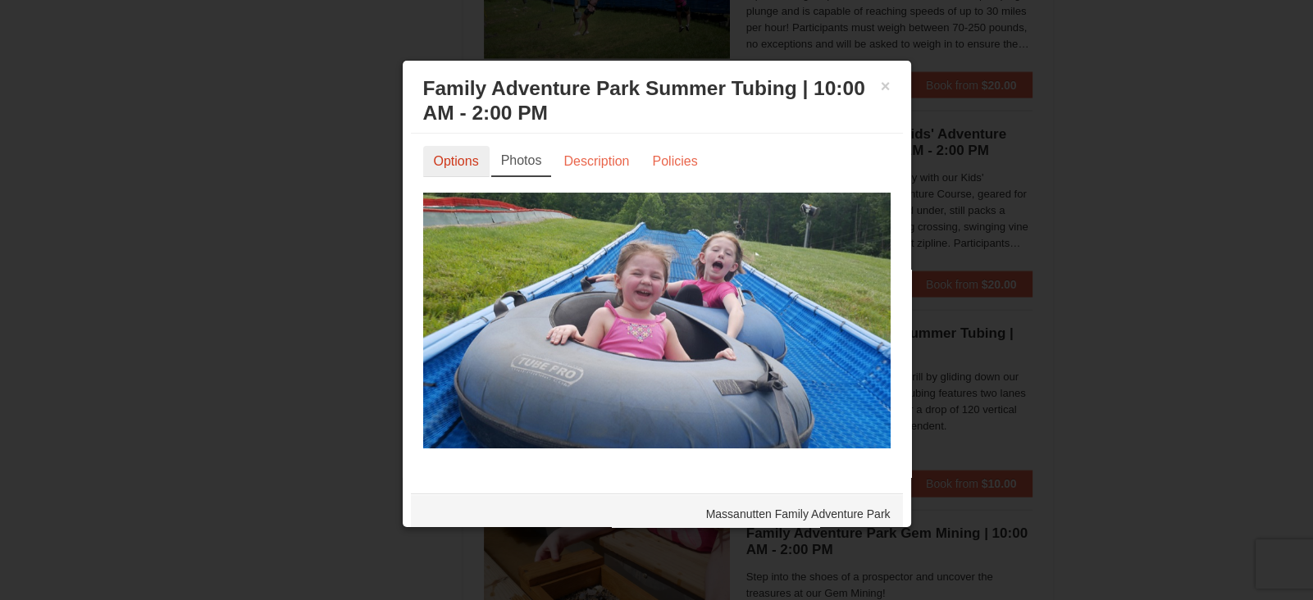
click at [466, 160] on link "Options" at bounding box center [456, 161] width 66 height 31
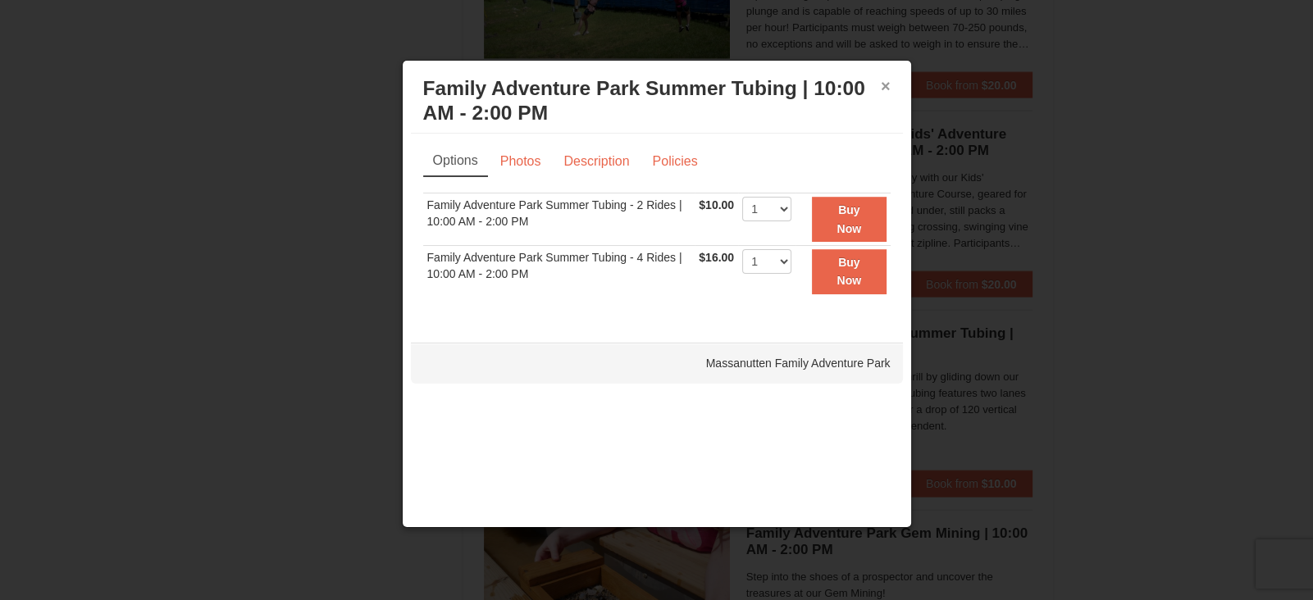
click at [885, 81] on button "×" at bounding box center [885, 86] width 10 height 16
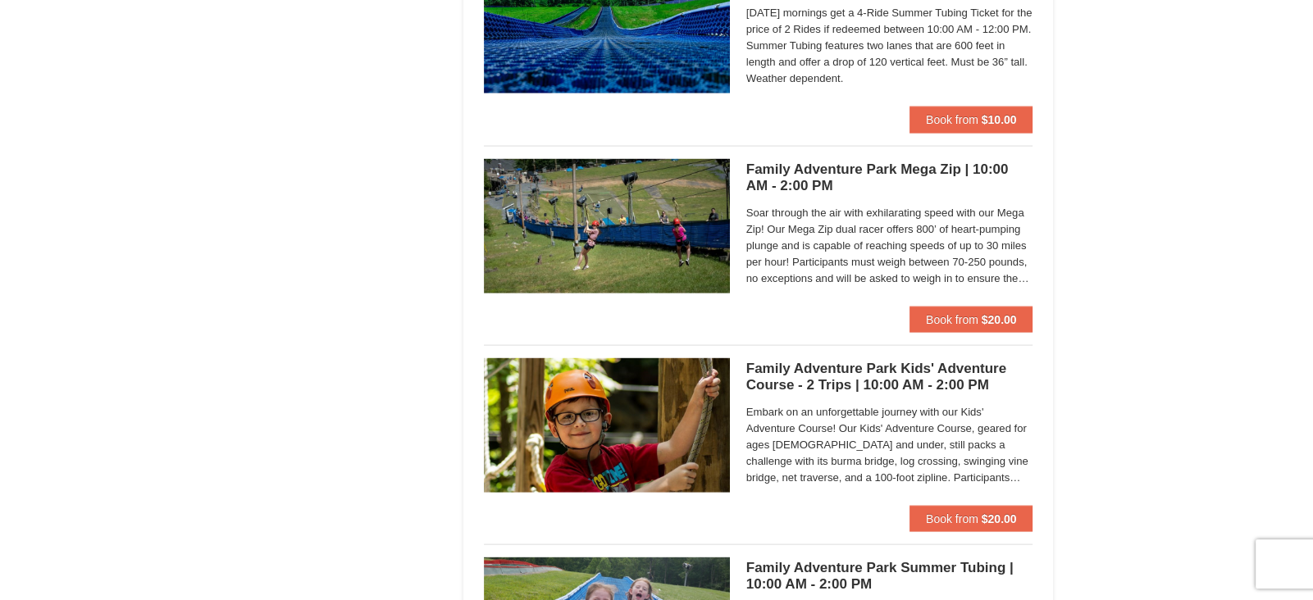
scroll to position [4201, 0]
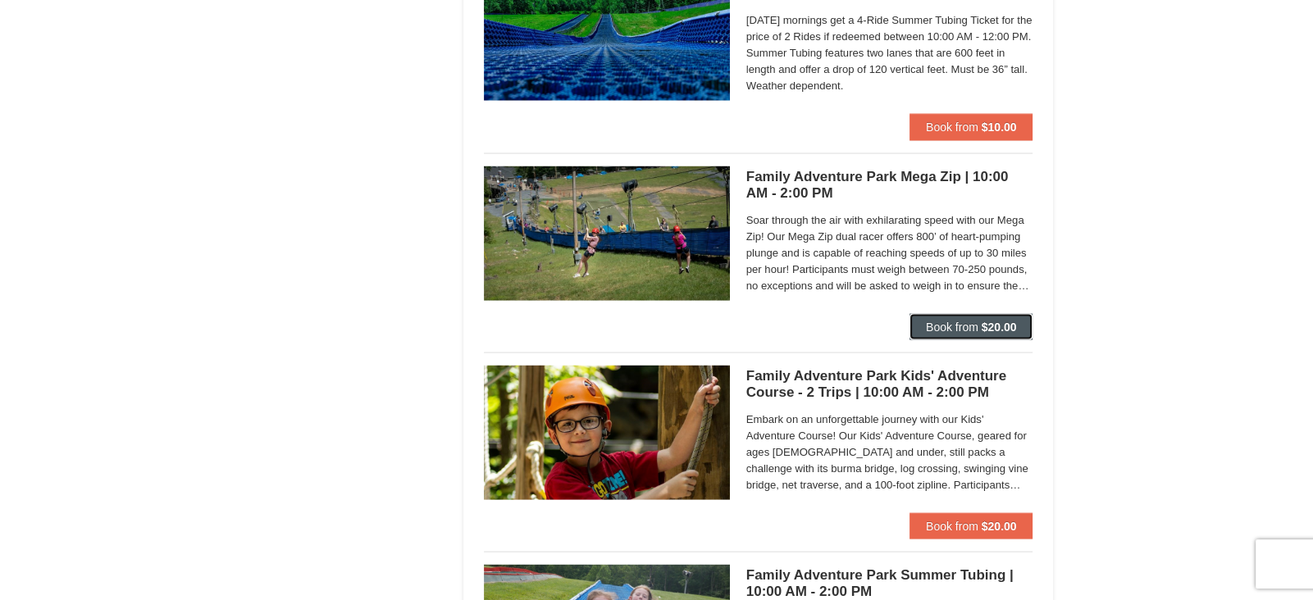
click at [1008, 322] on strong "$20.00" at bounding box center [998, 327] width 35 height 13
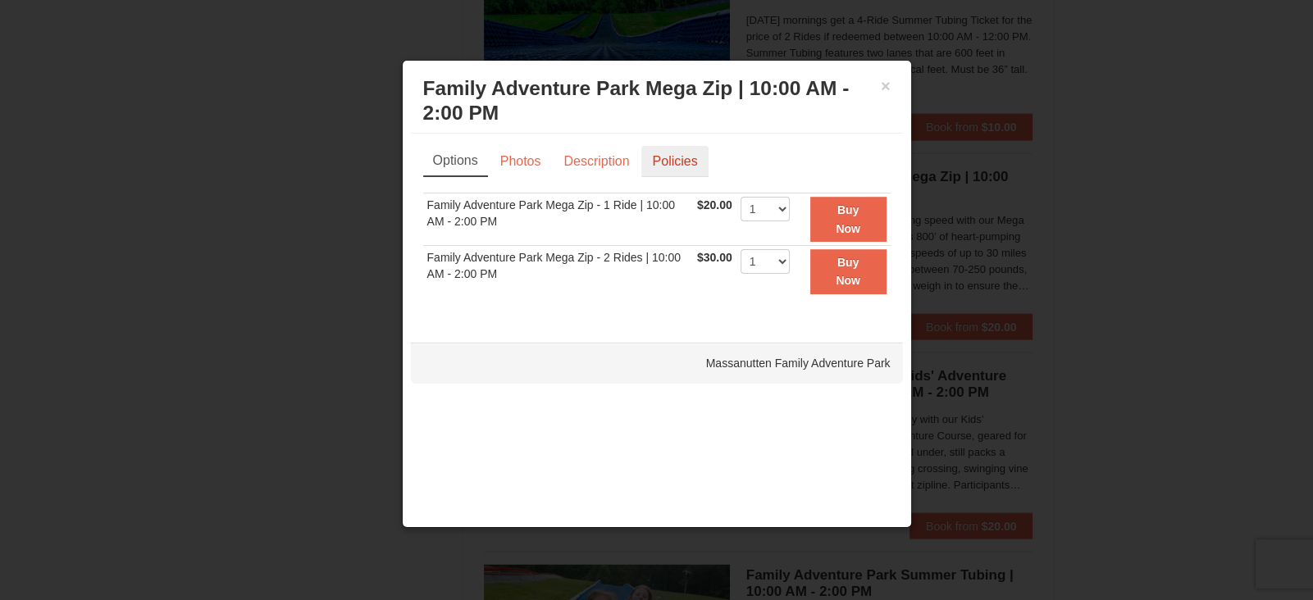
click at [691, 159] on link "Policies" at bounding box center [674, 161] width 66 height 31
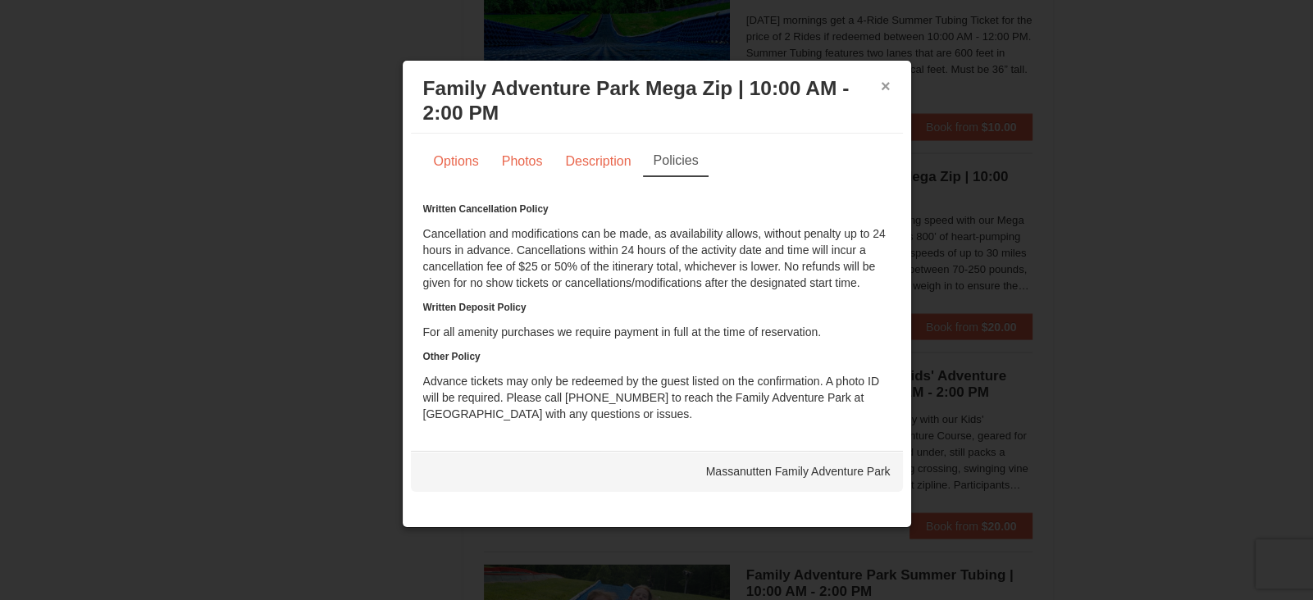
click at [883, 86] on button "×" at bounding box center [885, 86] width 10 height 16
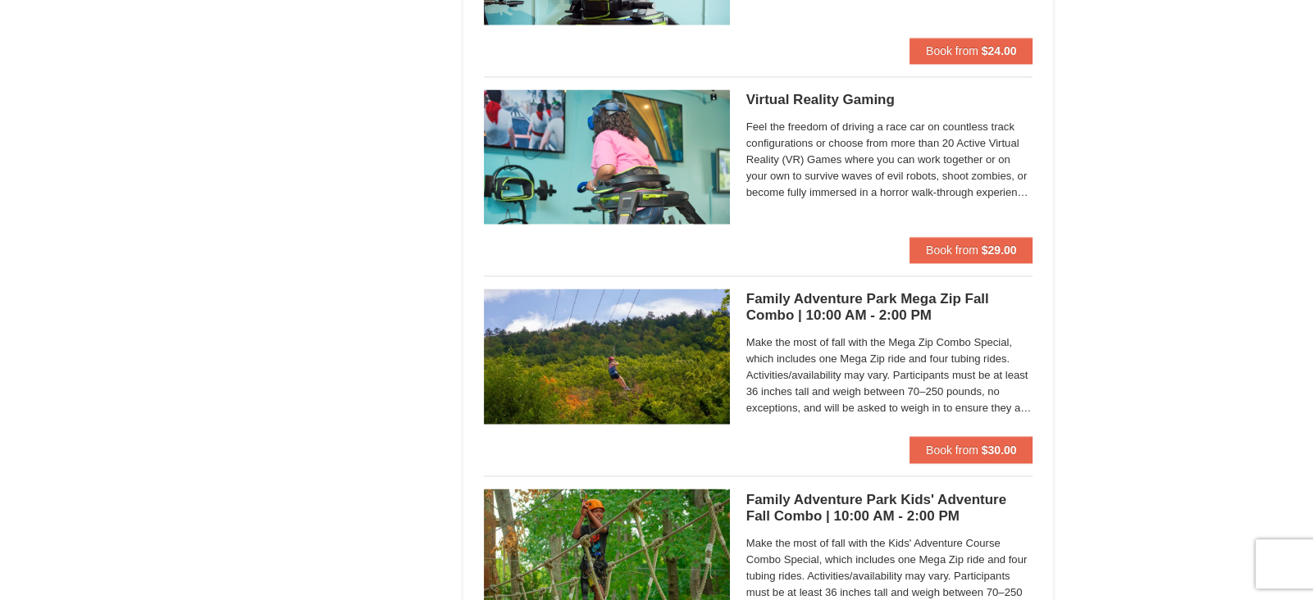
scroll to position [3479, 0]
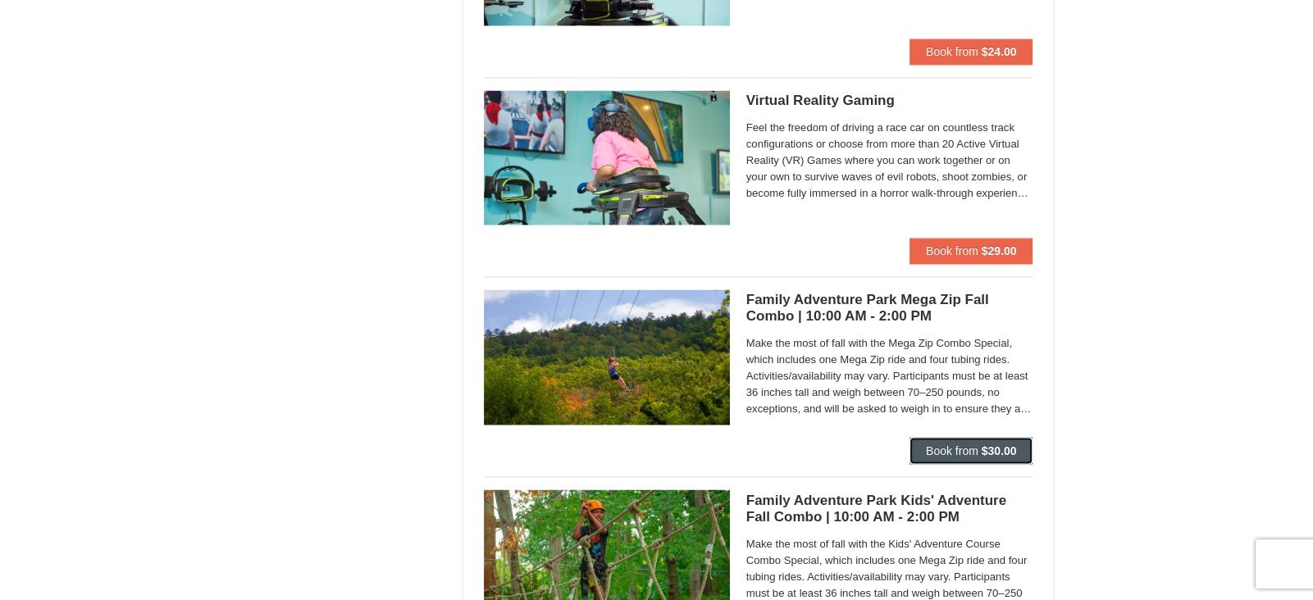
click at [996, 444] on strong "$30.00" at bounding box center [998, 450] width 35 height 13
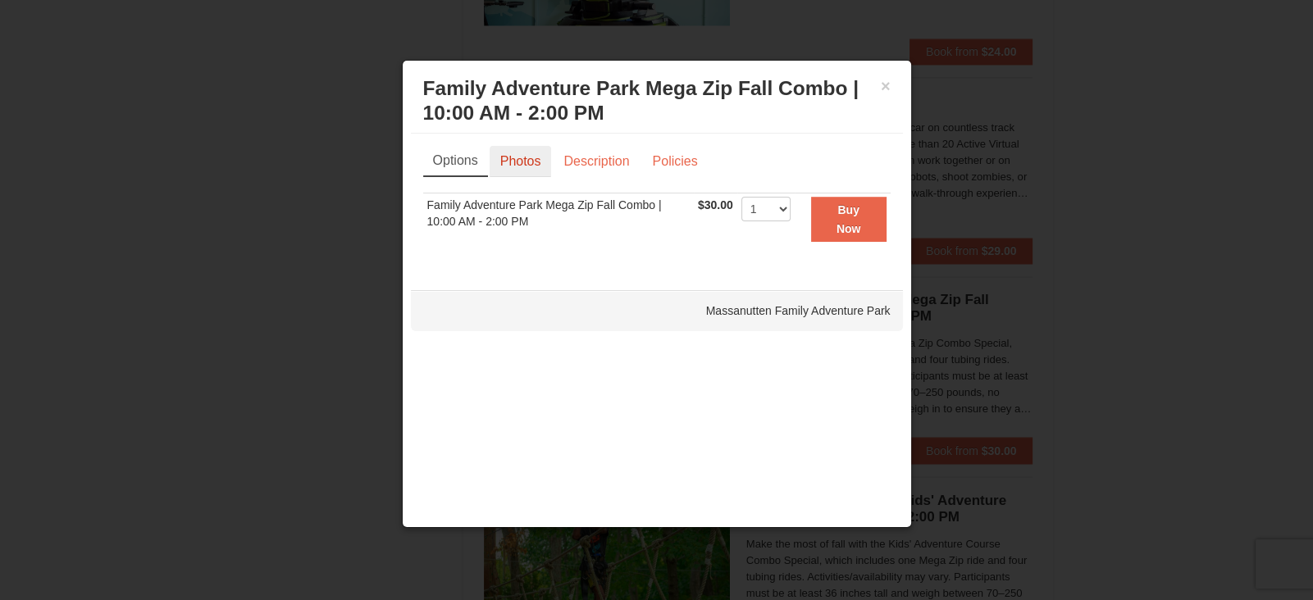
click at [520, 157] on link "Photos" at bounding box center [520, 161] width 62 height 31
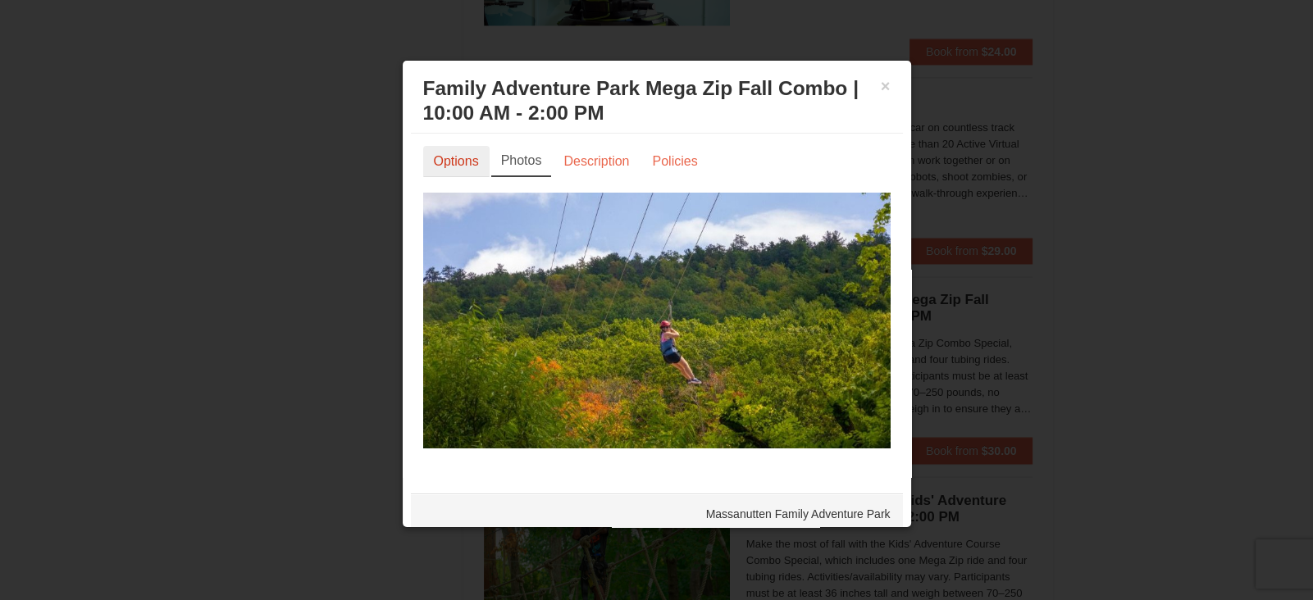
click at [457, 162] on link "Options" at bounding box center [456, 161] width 66 height 31
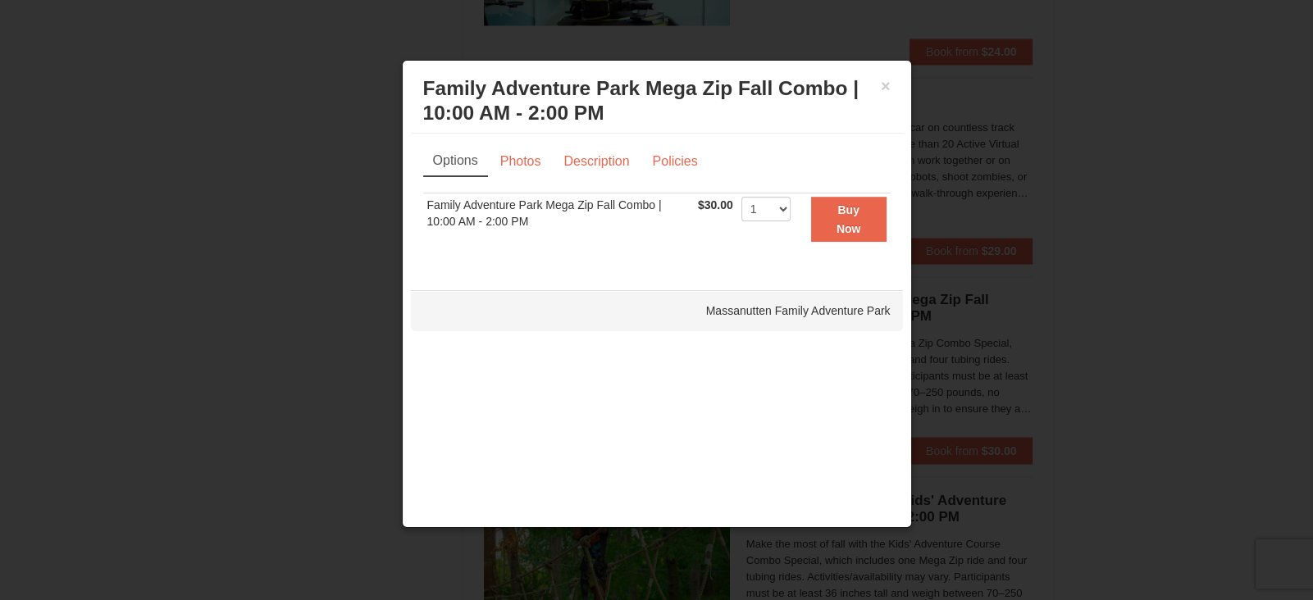
click at [815, 319] on div "Massanutten Family Adventure Park" at bounding box center [657, 310] width 492 height 41
click at [1158, 297] on div at bounding box center [656, 300] width 1313 height 600
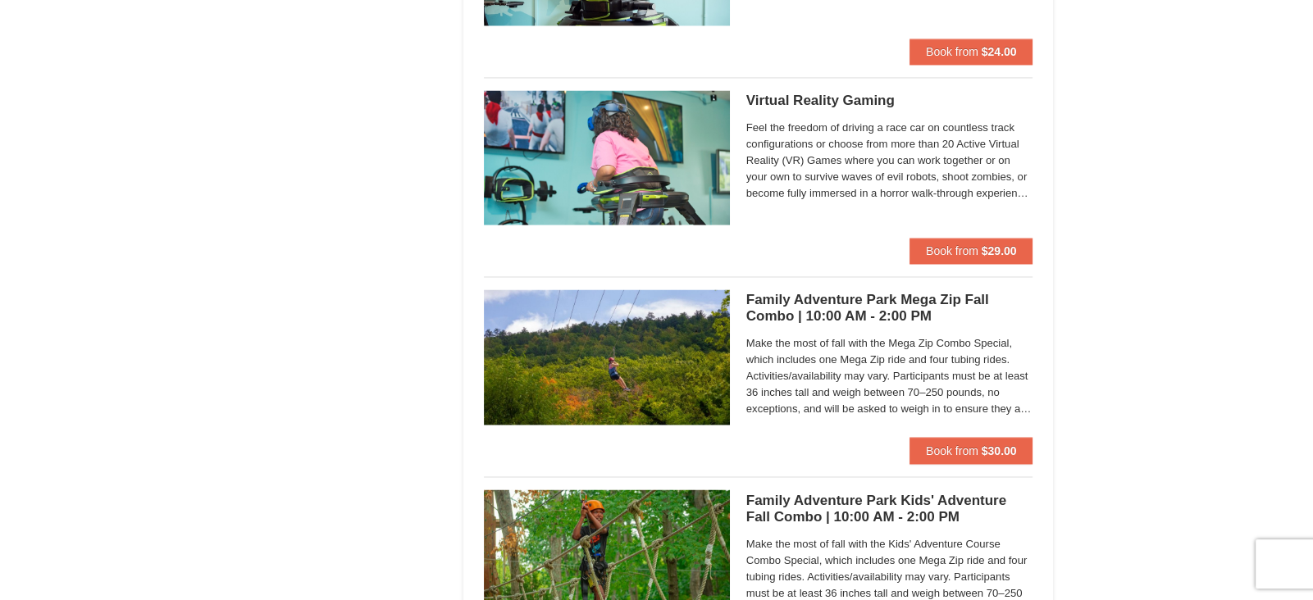
click at [976, 352] on span "Make the most of fall with the Mega Zip Combo Special, which includes one Mega …" at bounding box center [889, 376] width 287 height 82
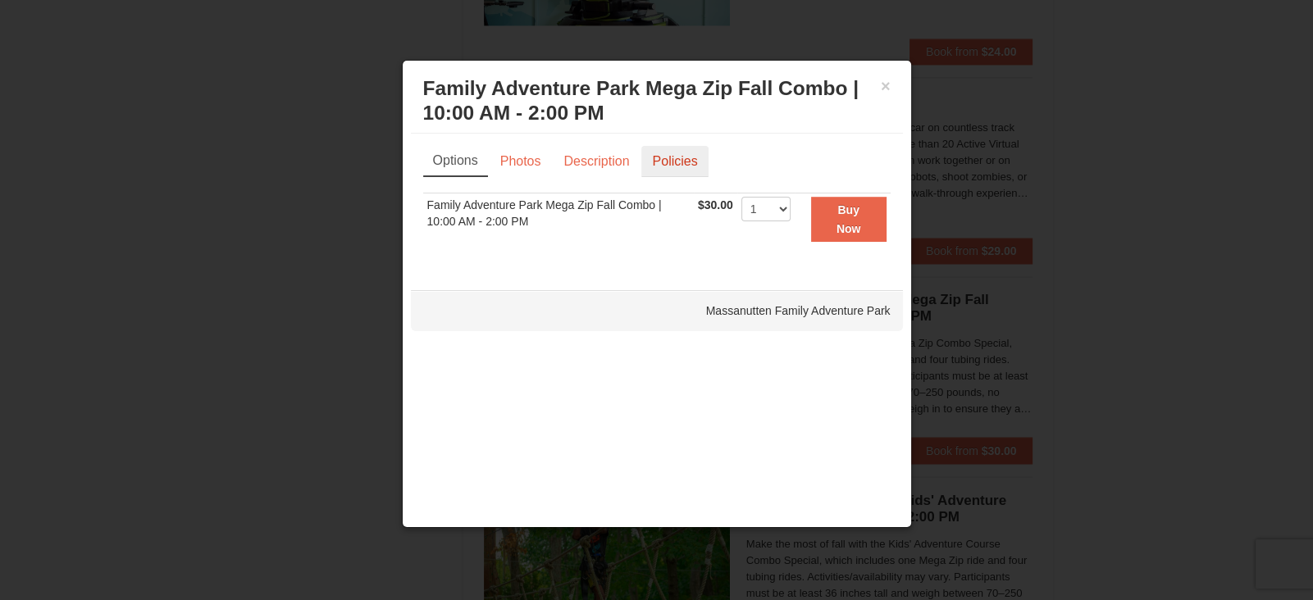
click at [657, 164] on link "Policies" at bounding box center [674, 161] width 66 height 31
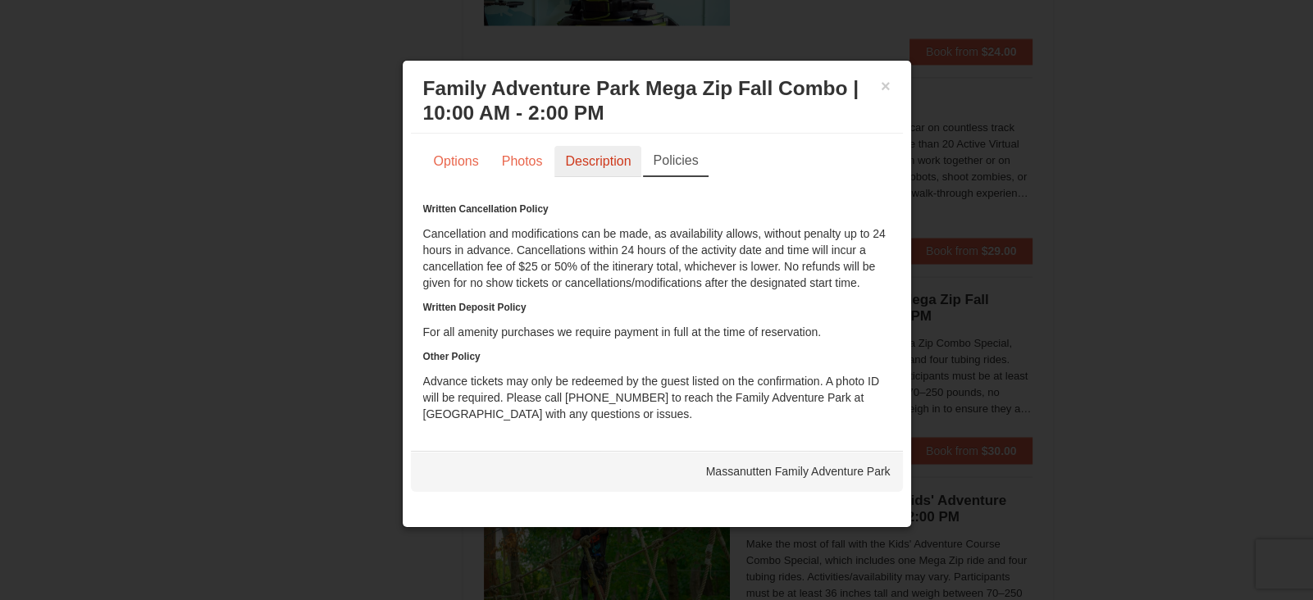
click at [594, 163] on link "Description" at bounding box center [597, 161] width 87 height 31
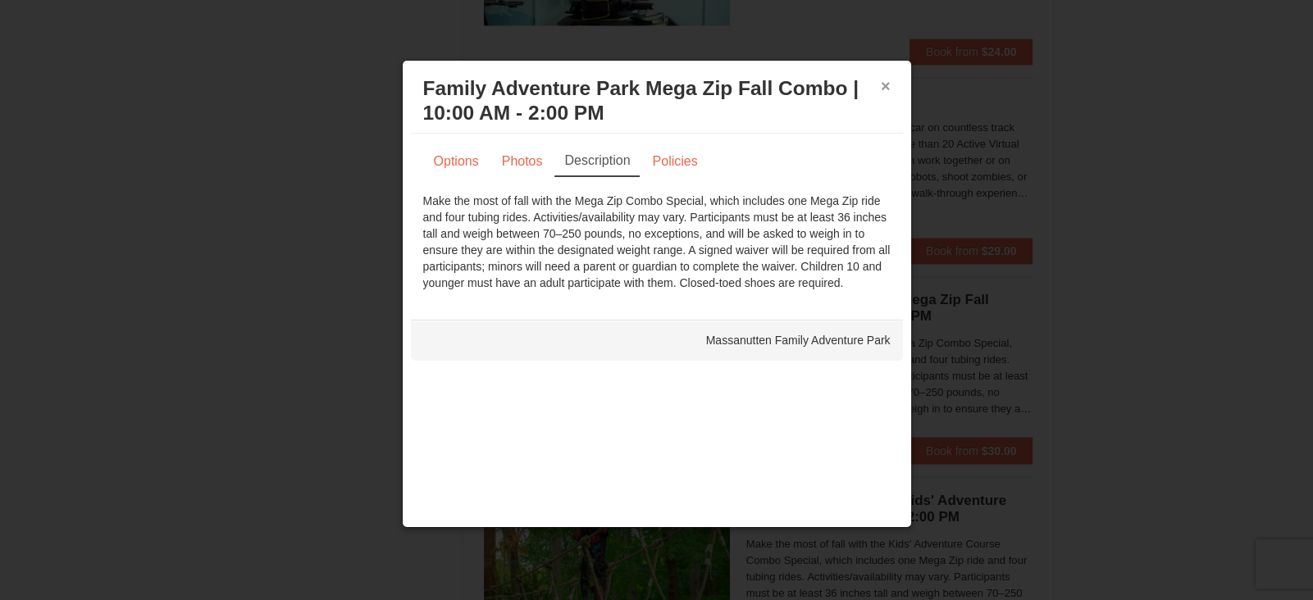
click at [885, 84] on button "×" at bounding box center [885, 86] width 10 height 16
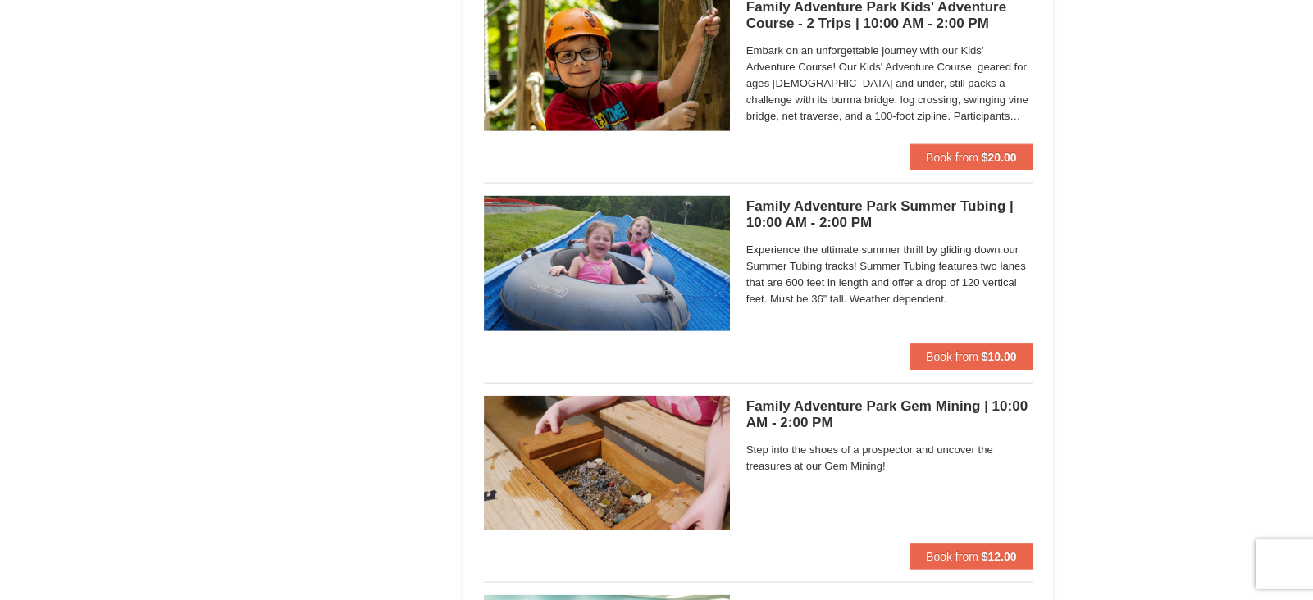
scroll to position [4580, 0]
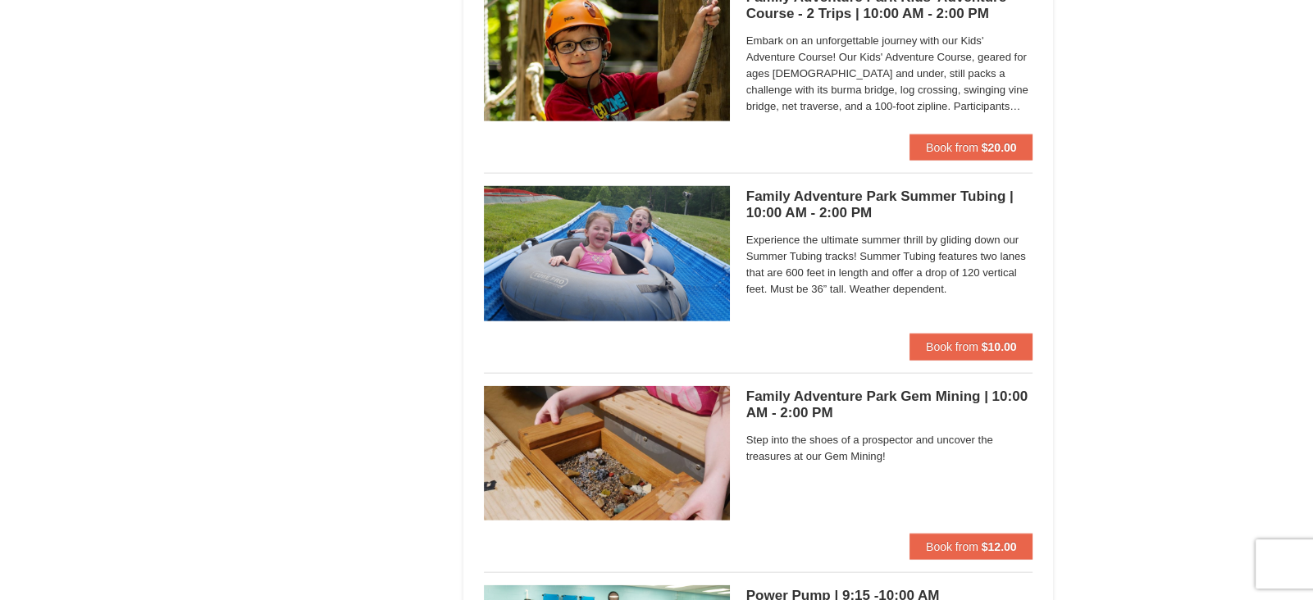
click at [942, 255] on span "Experience the ultimate summer thrill by gliding down our Summer Tubing tracks!…" at bounding box center [889, 265] width 287 height 66
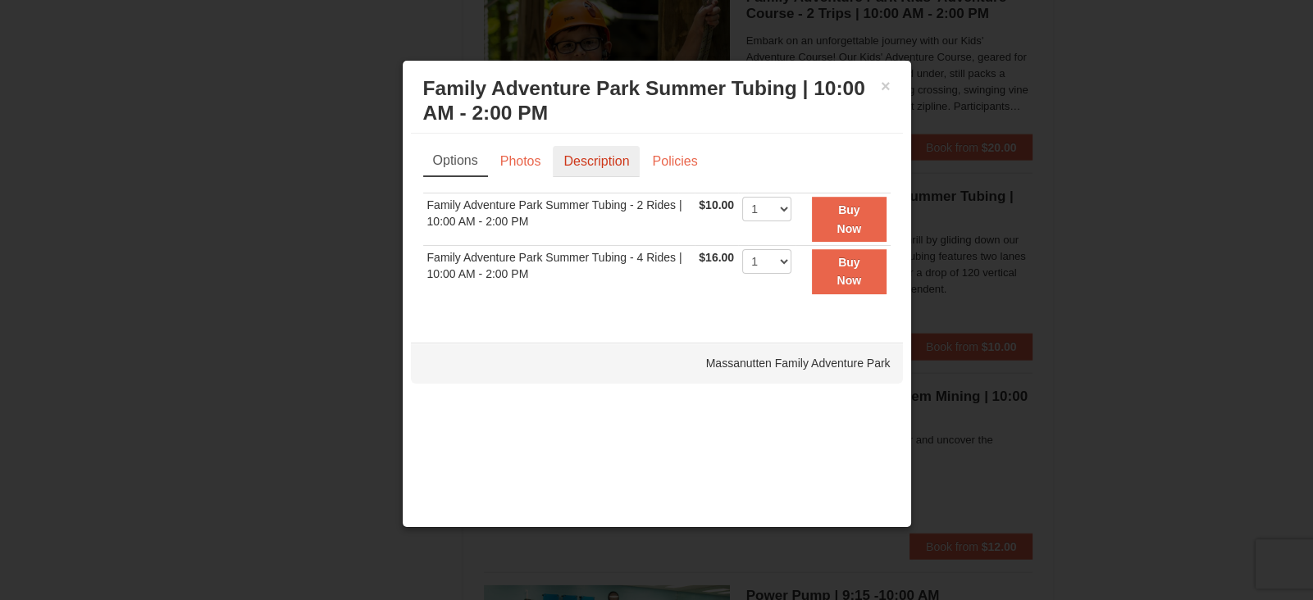
click at [605, 166] on link "Description" at bounding box center [596, 161] width 87 height 31
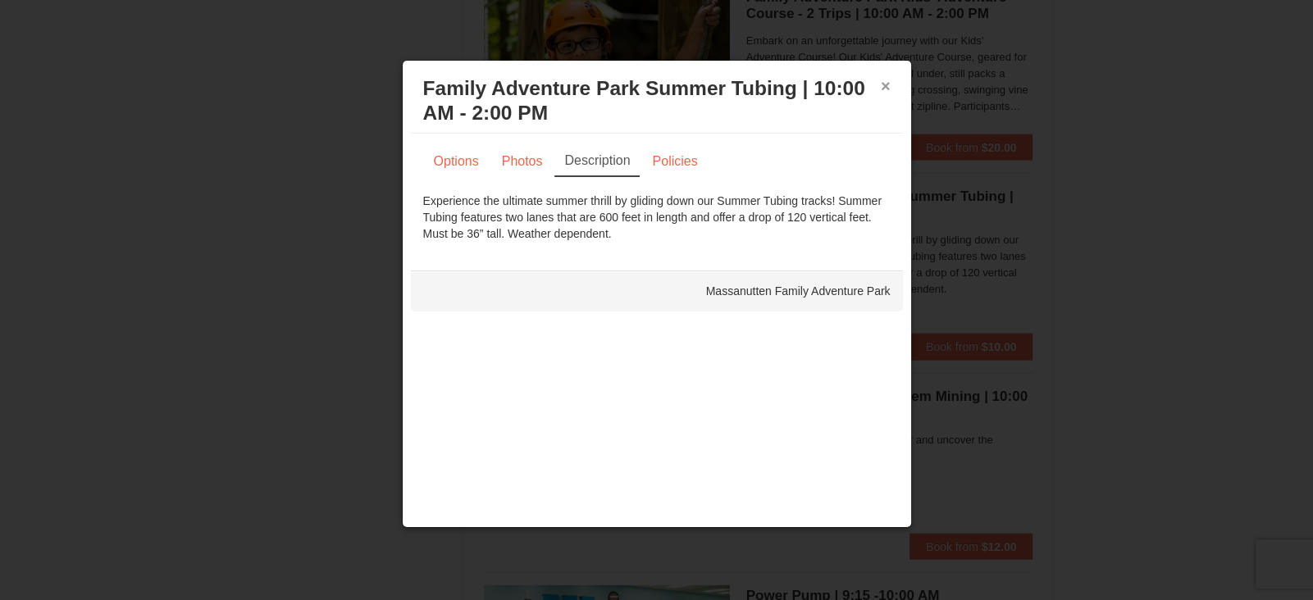
click at [882, 86] on button "×" at bounding box center [885, 86] width 10 height 16
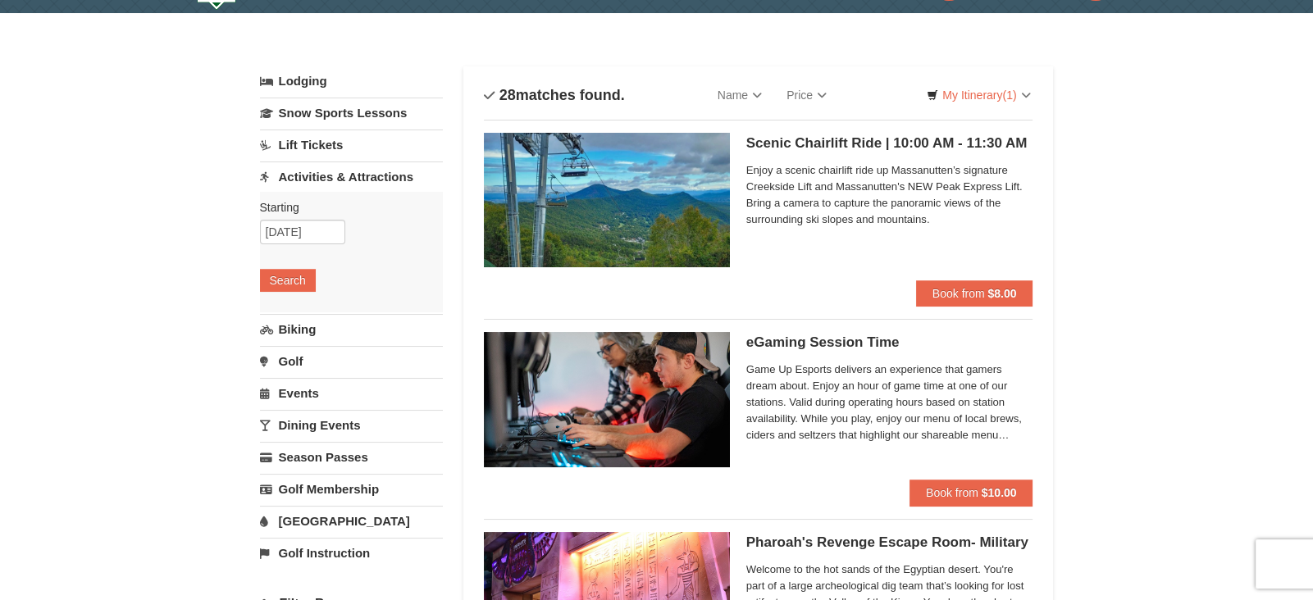
scroll to position [0, 0]
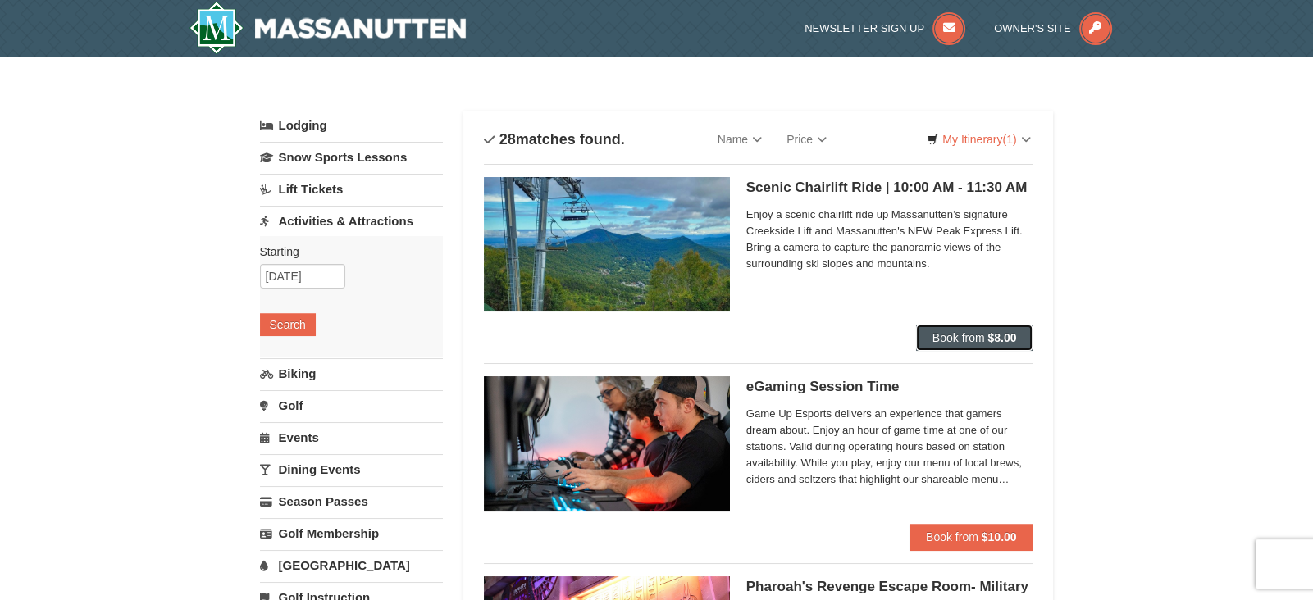
click at [994, 338] on strong "$8.00" at bounding box center [1001, 337] width 29 height 13
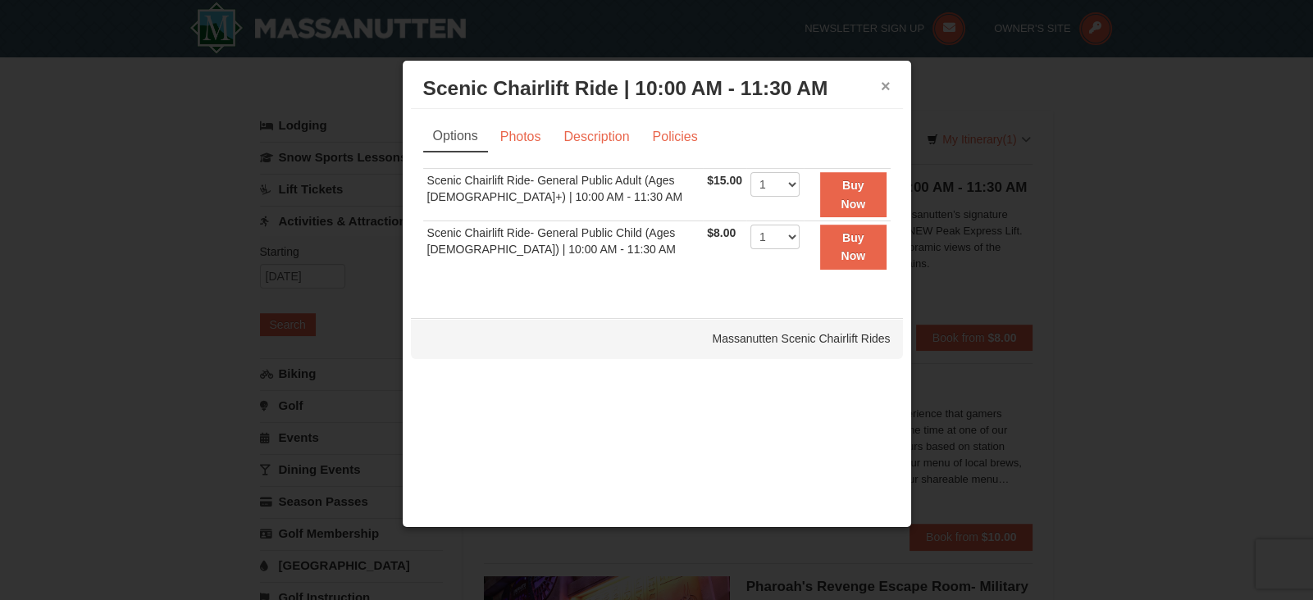
click at [885, 86] on button "×" at bounding box center [885, 86] width 10 height 16
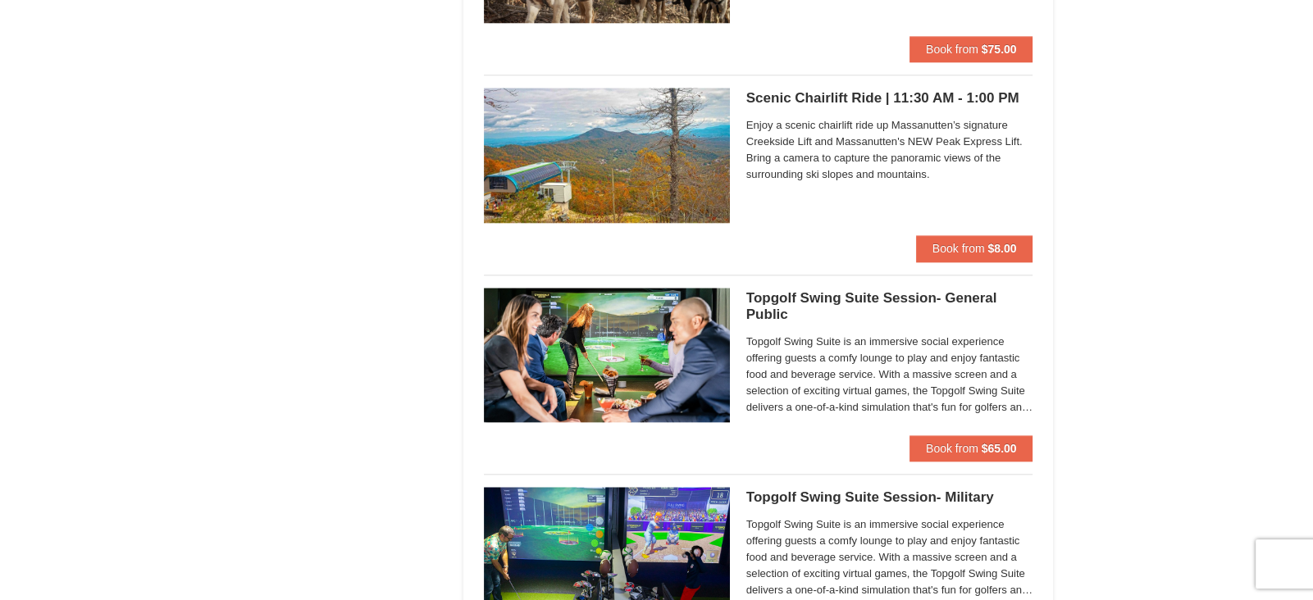
scroll to position [2282, 0]
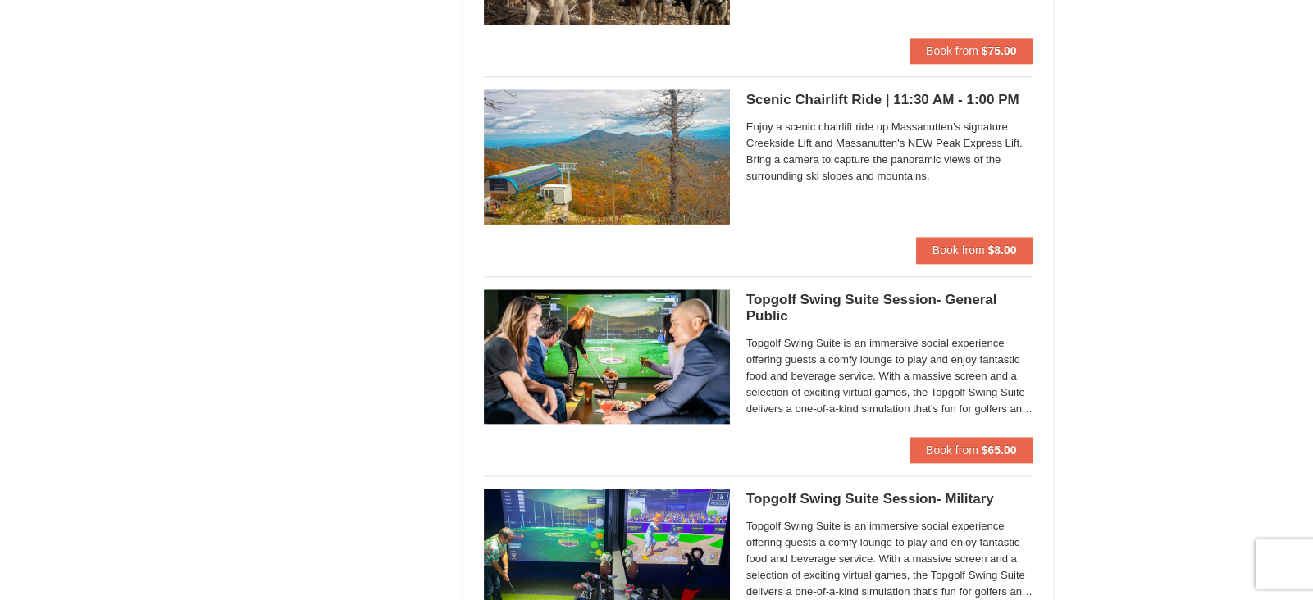
click at [908, 125] on span "Enjoy a scenic chairlift ride up Massanutten’s signature Creekside Lift and Mas…" at bounding box center [889, 152] width 287 height 66
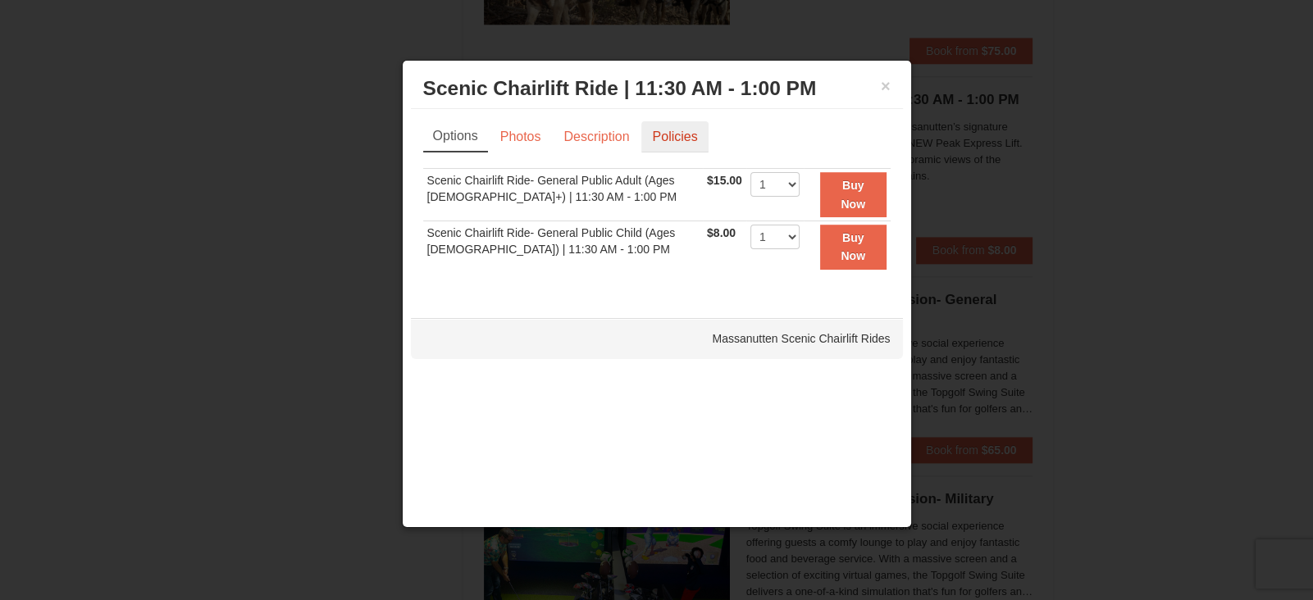
click at [657, 137] on link "Policies" at bounding box center [674, 136] width 66 height 31
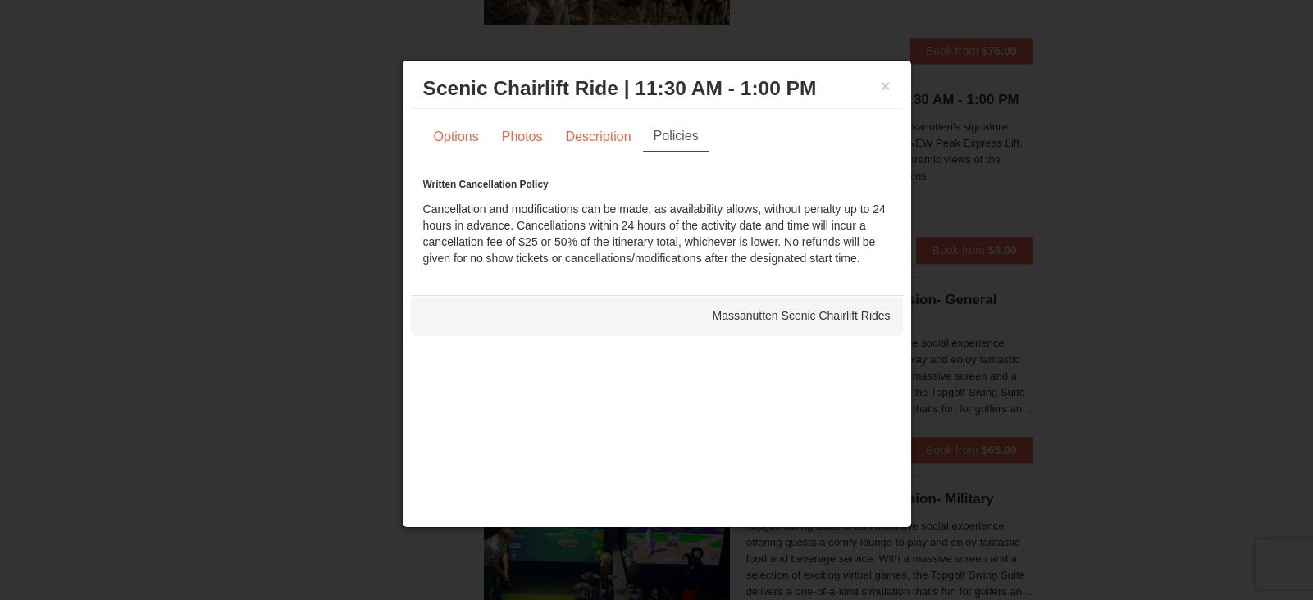
click at [1158, 159] on div at bounding box center [656, 300] width 1313 height 600
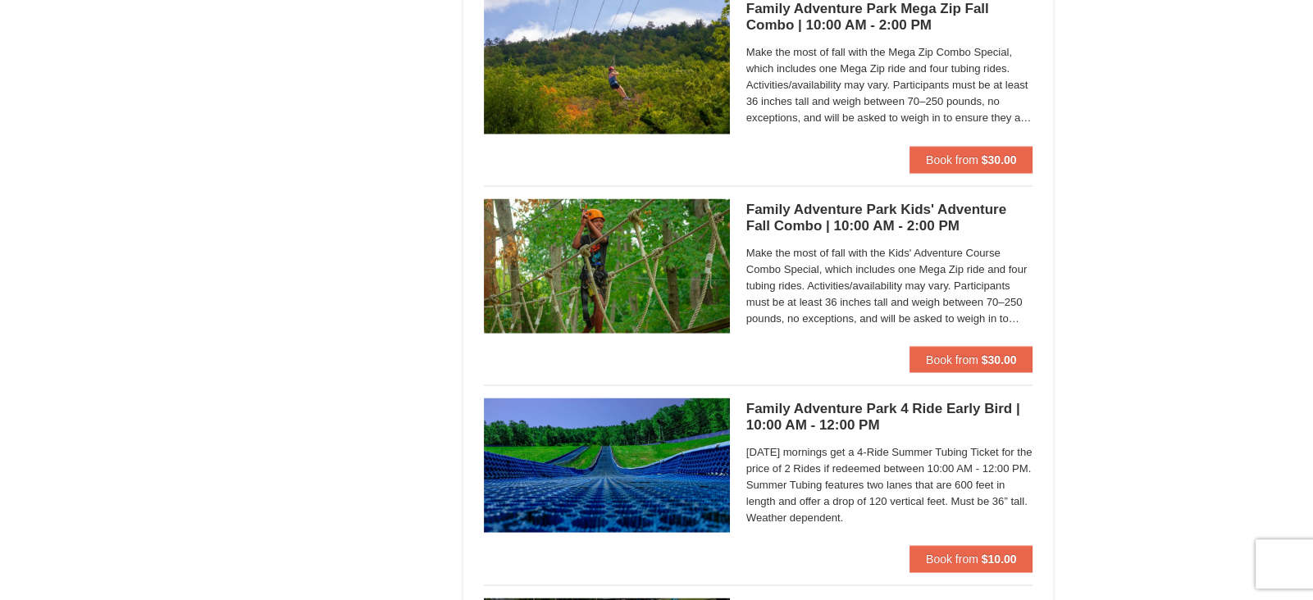
scroll to position [3773, 0]
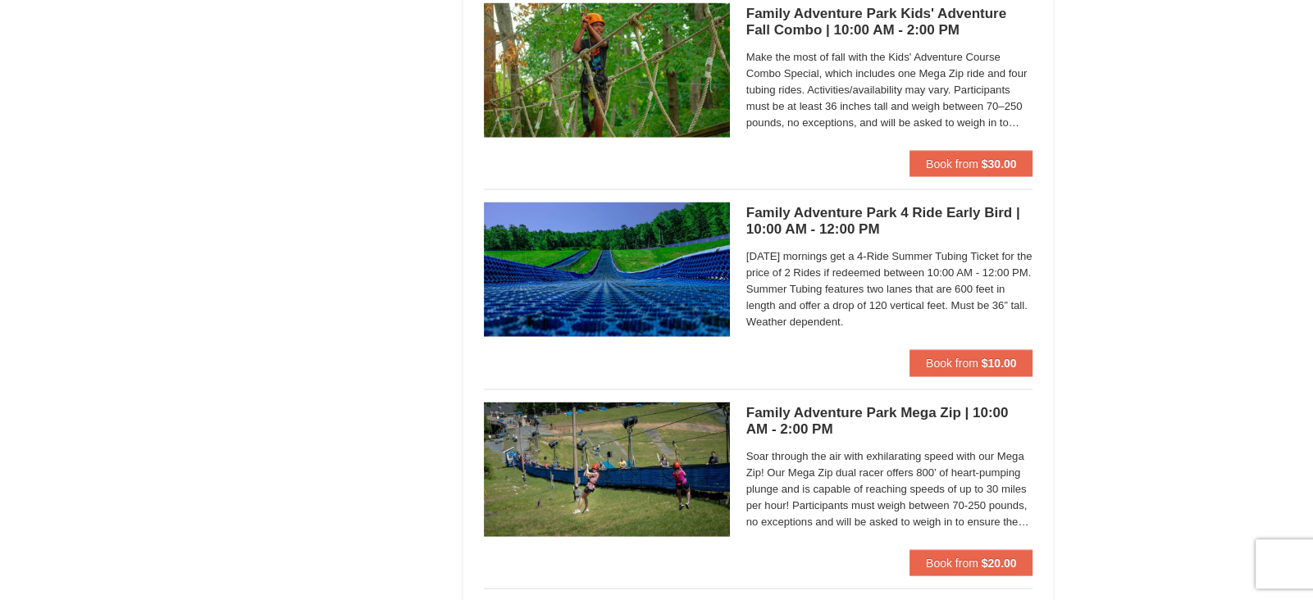
scroll to position [3968, 0]
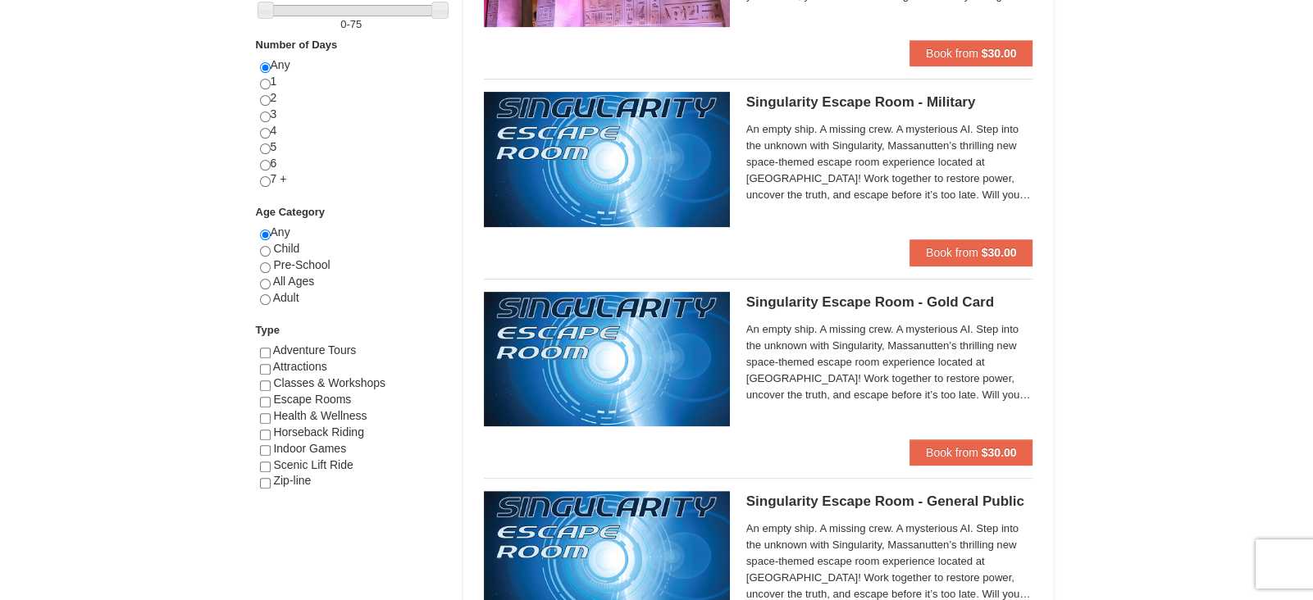
scroll to position [0, 0]
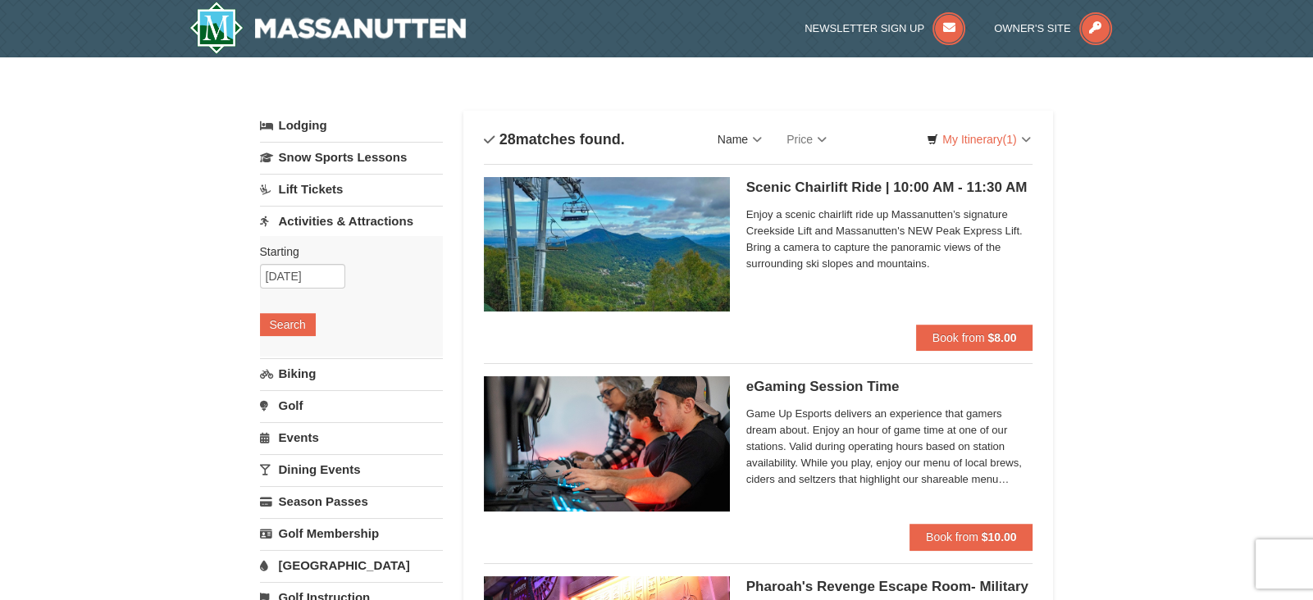
click at [762, 139] on link "Name" at bounding box center [739, 139] width 69 height 33
click at [320, 278] on input "[DATE]" at bounding box center [302, 276] width 85 height 25
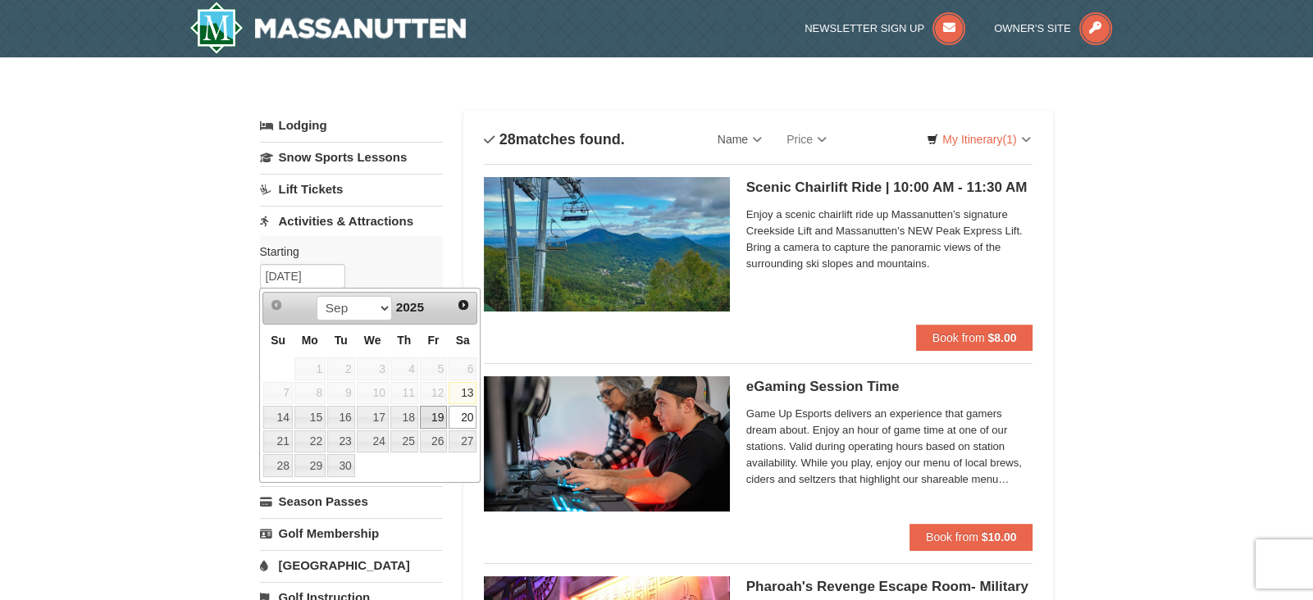
click at [440, 418] on link "19" at bounding box center [434, 417] width 28 height 23
type input "09/19/2025"
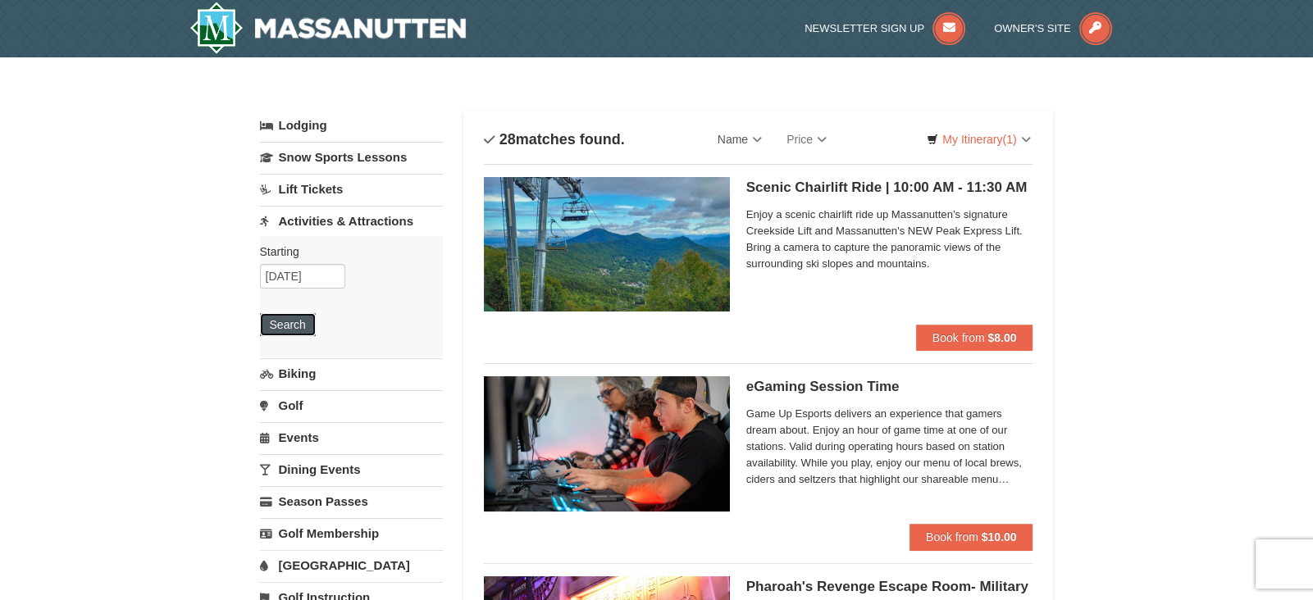
click at [292, 330] on button "Search" at bounding box center [288, 324] width 56 height 23
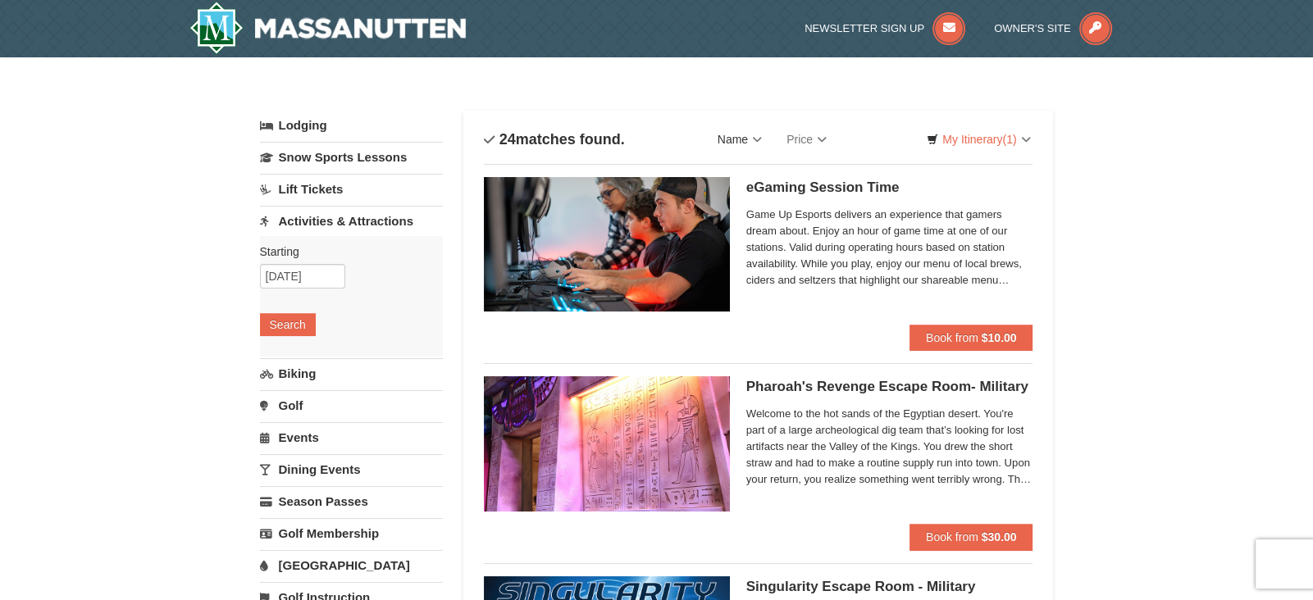
click at [761, 137] on link "Name" at bounding box center [739, 139] width 69 height 33
click at [760, 171] on link "Name (A to Z)" at bounding box center [771, 172] width 131 height 21
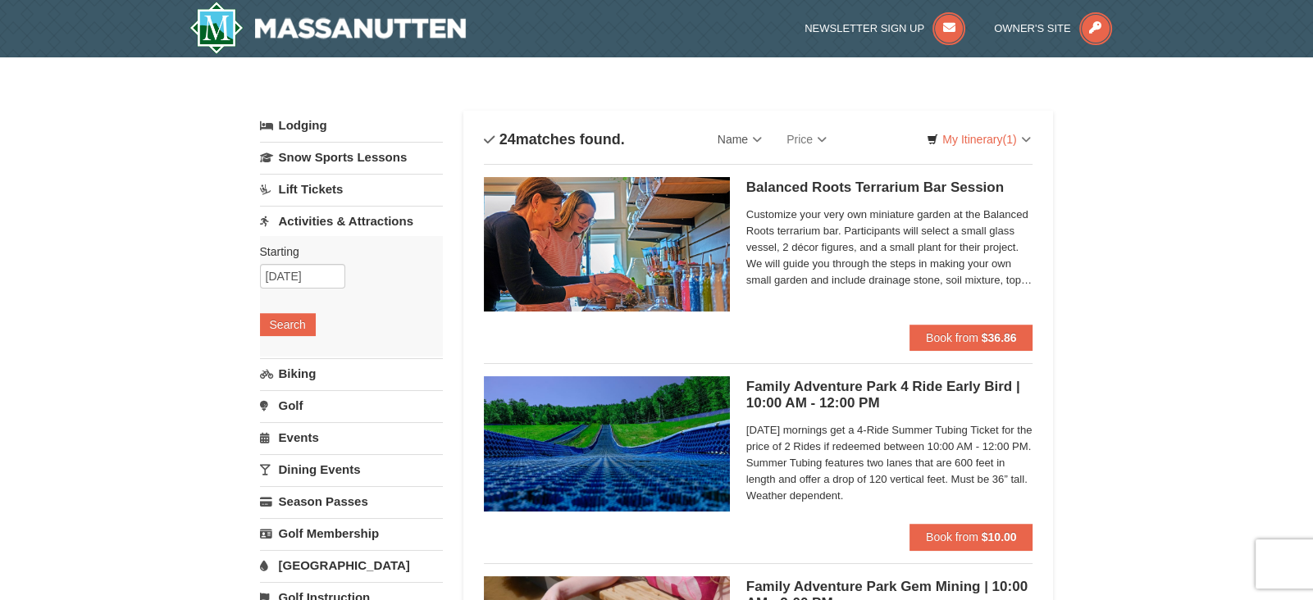
click at [332, 271] on input "09/19/2025" at bounding box center [302, 276] width 85 height 25
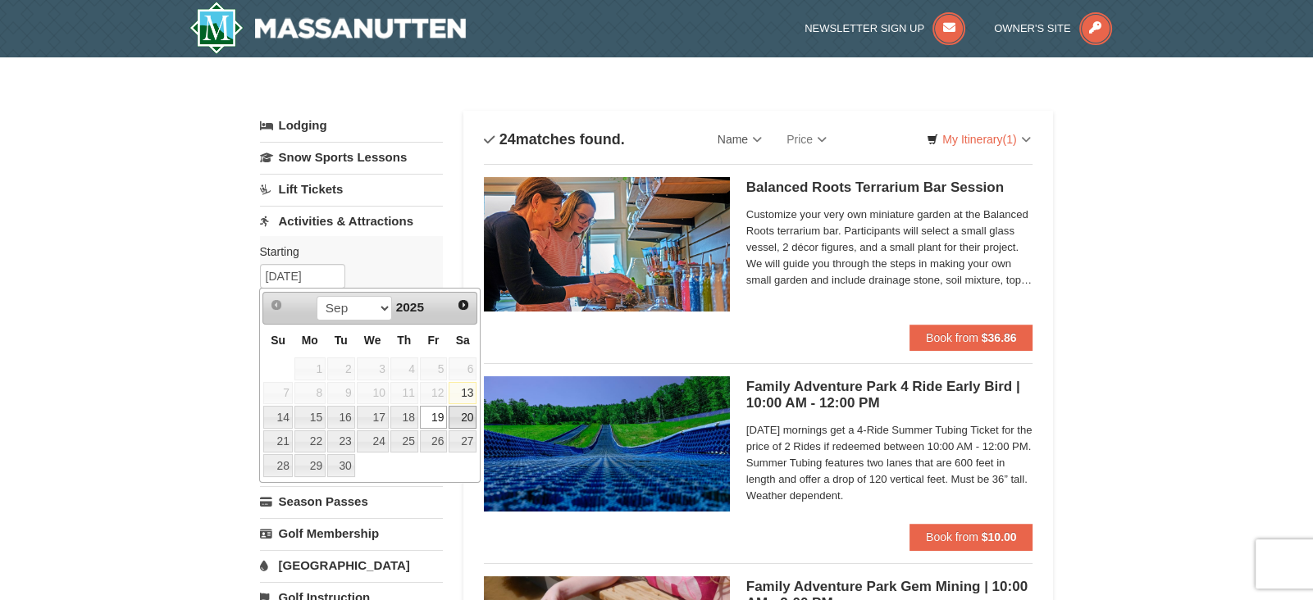
click at [468, 417] on link "20" at bounding box center [462, 417] width 28 height 23
type input "[DATE]"
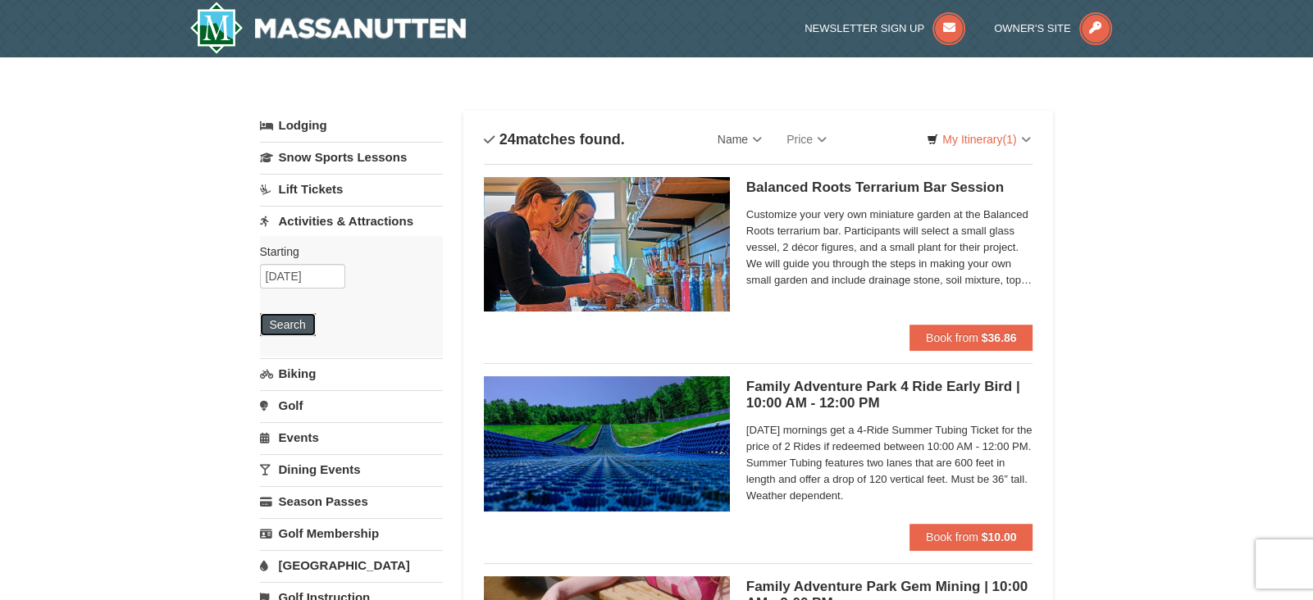
click at [290, 326] on button "Search" at bounding box center [288, 324] width 56 height 23
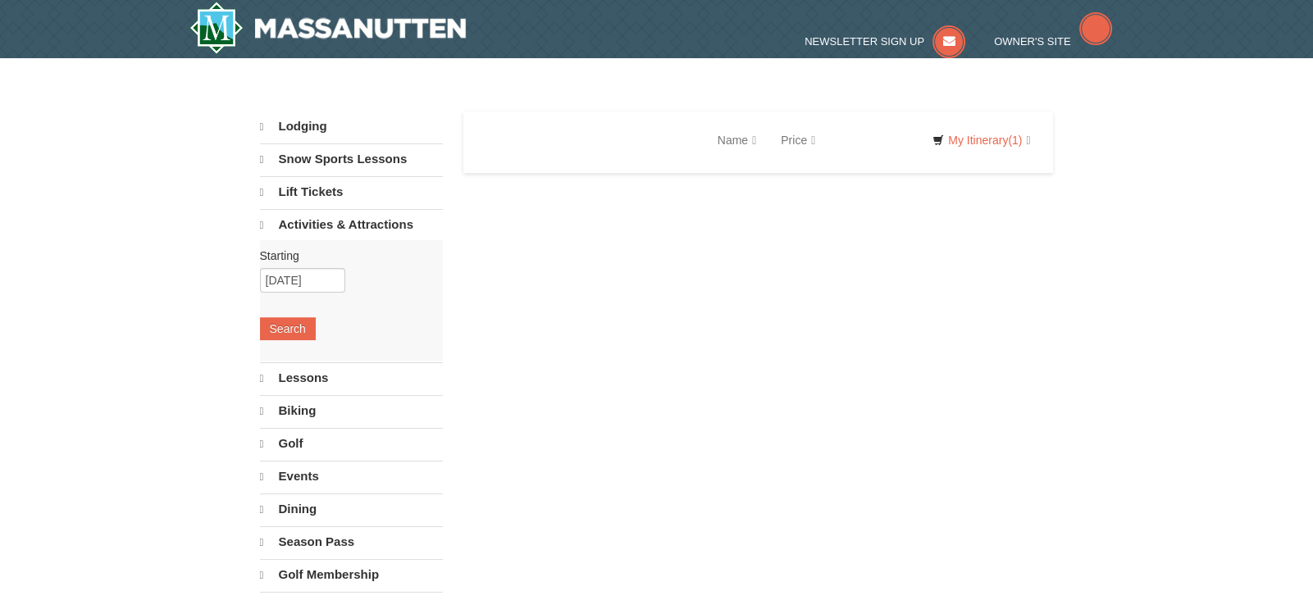
select select "9"
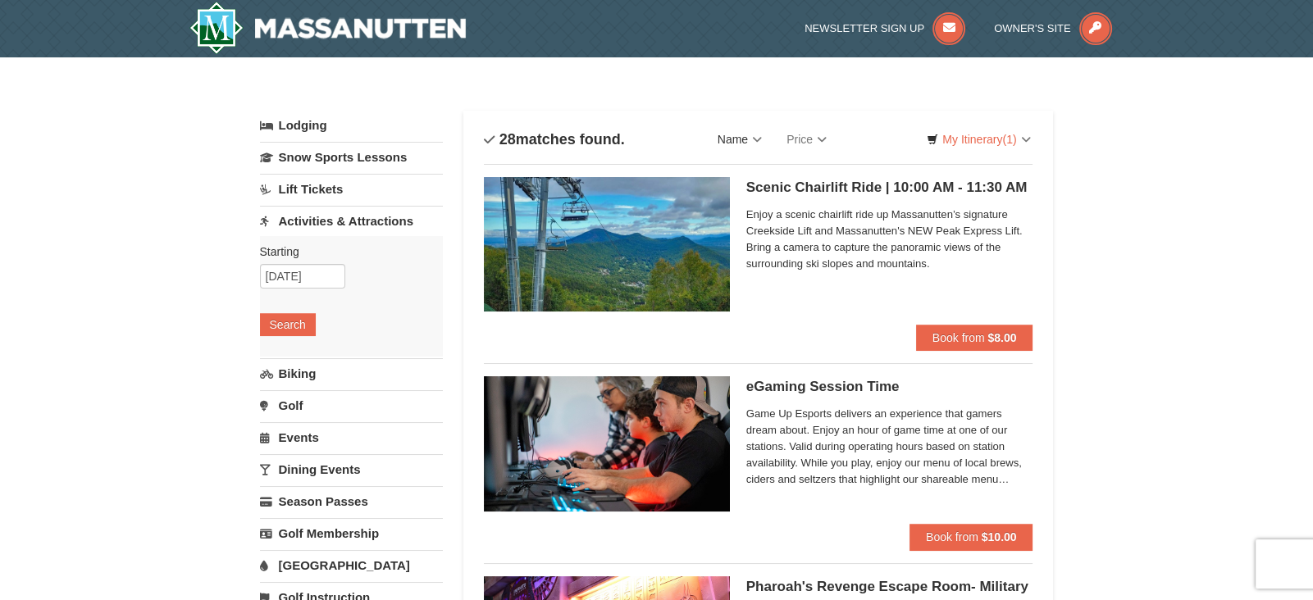
click at [761, 139] on link "Name" at bounding box center [739, 139] width 69 height 33
click at [761, 169] on link "Name (A to Z)" at bounding box center [771, 172] width 131 height 21
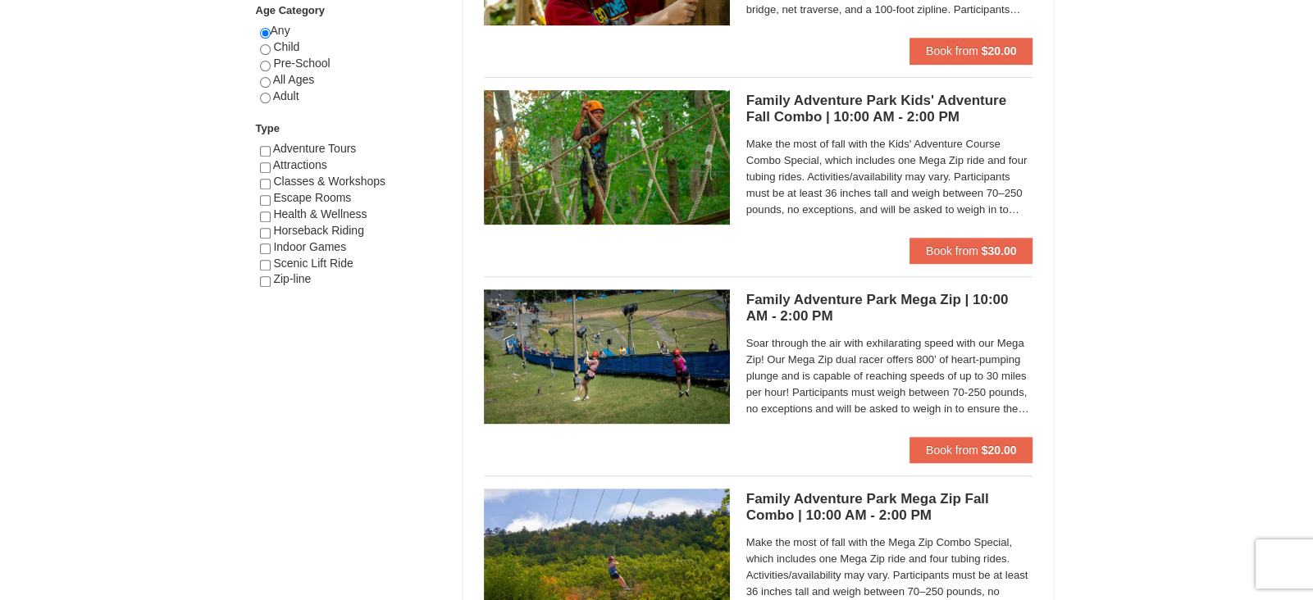
scroll to position [887, 0]
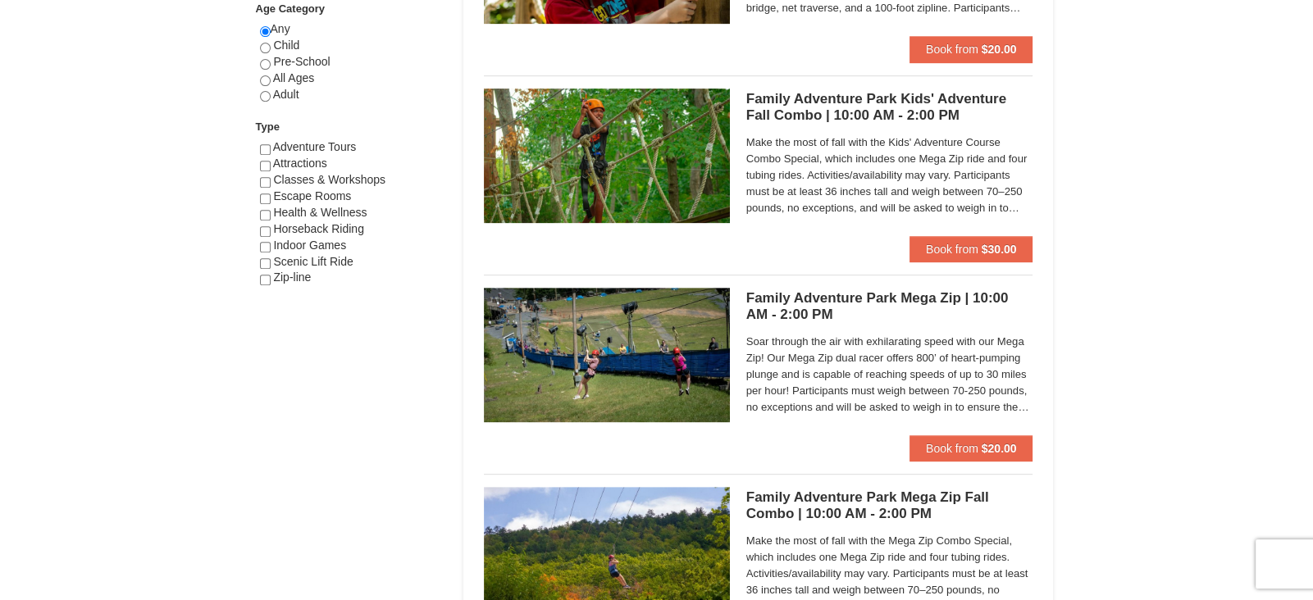
click at [913, 112] on h5 "Family Adventure Park Kids' Adventure Fall Combo | 10:00 AM - 2:00 PM Massanutt…" at bounding box center [889, 107] width 287 height 33
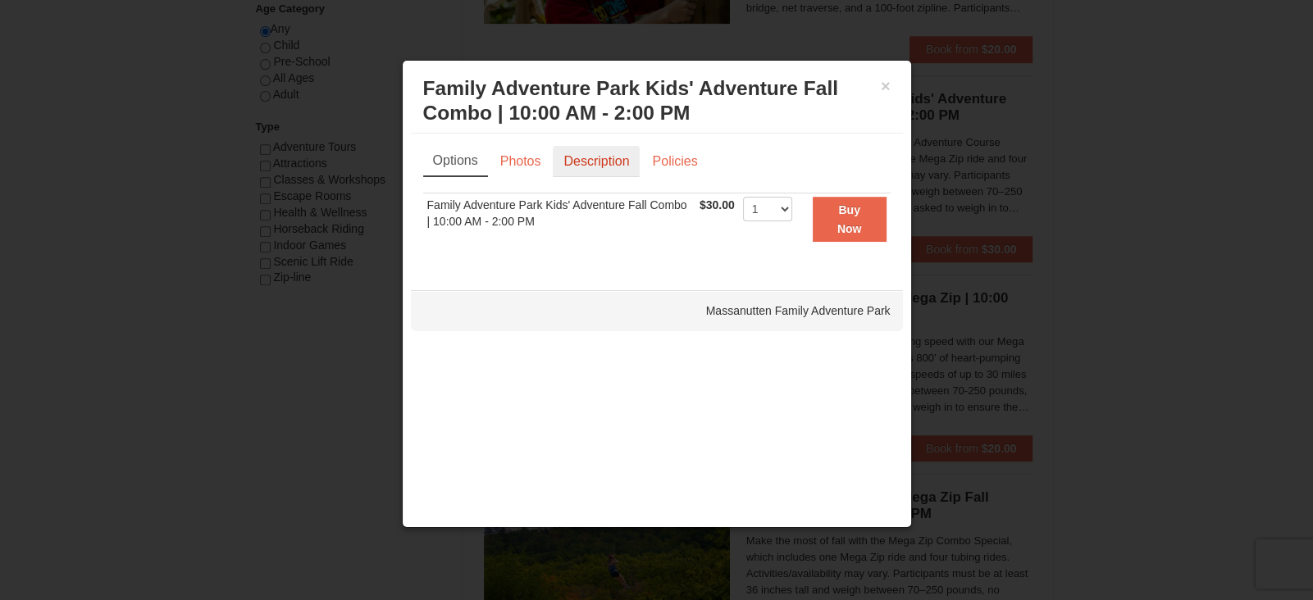
click at [599, 161] on link "Description" at bounding box center [596, 161] width 87 height 31
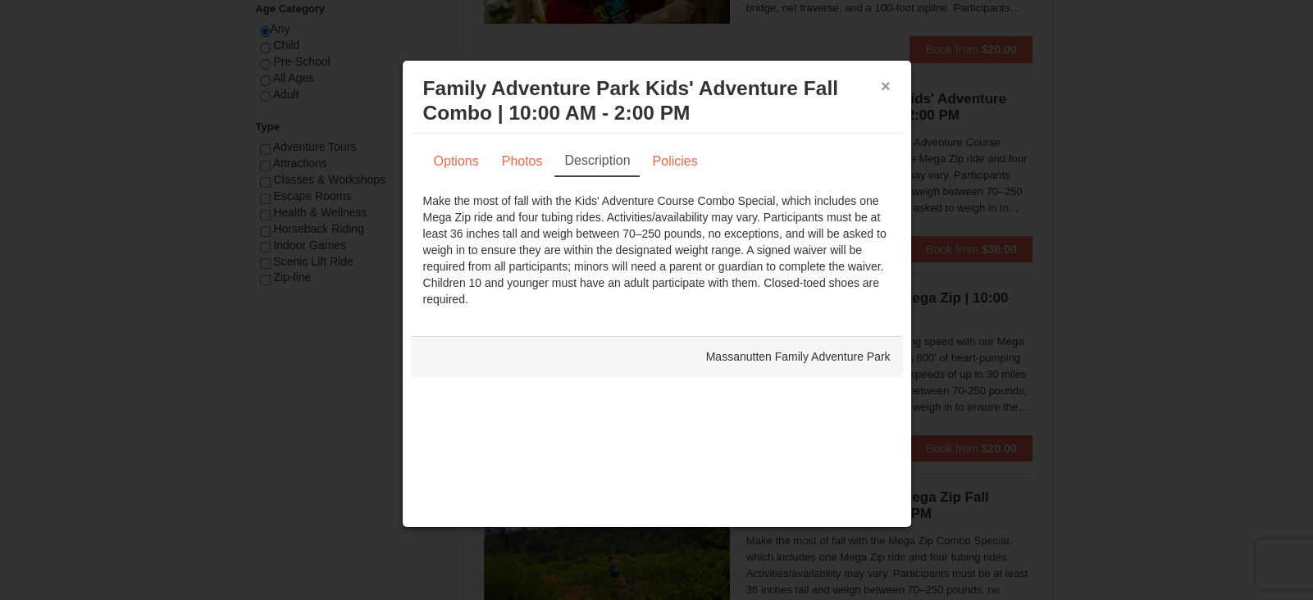
click at [886, 87] on button "×" at bounding box center [885, 86] width 10 height 16
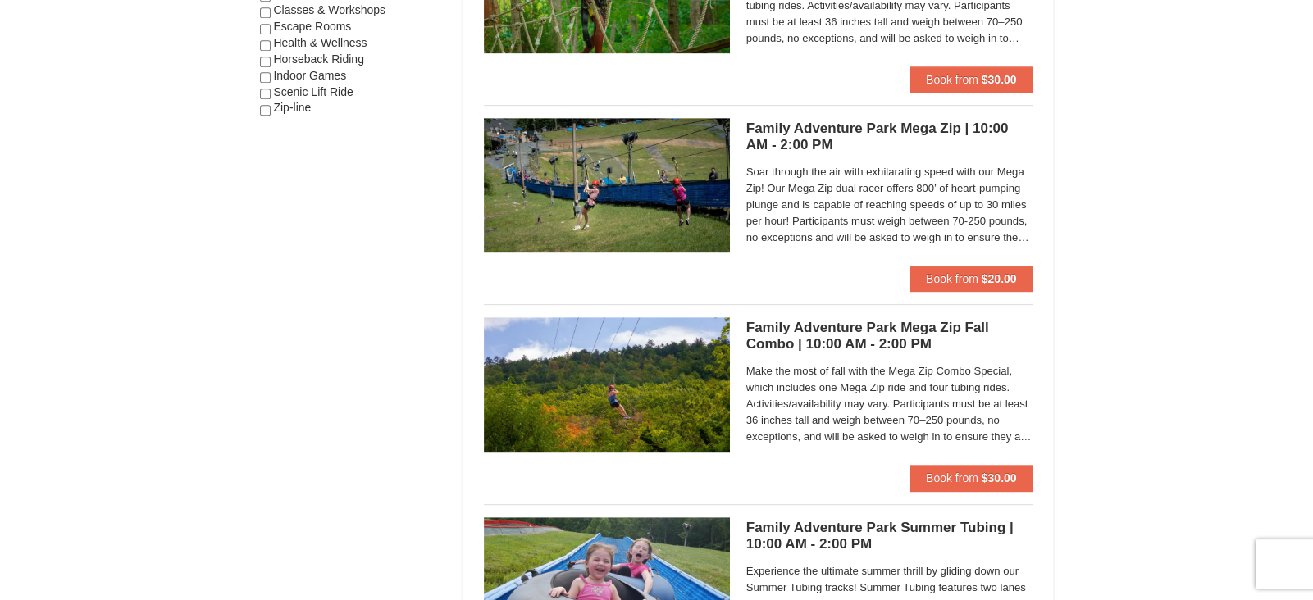
scroll to position [1058, 0]
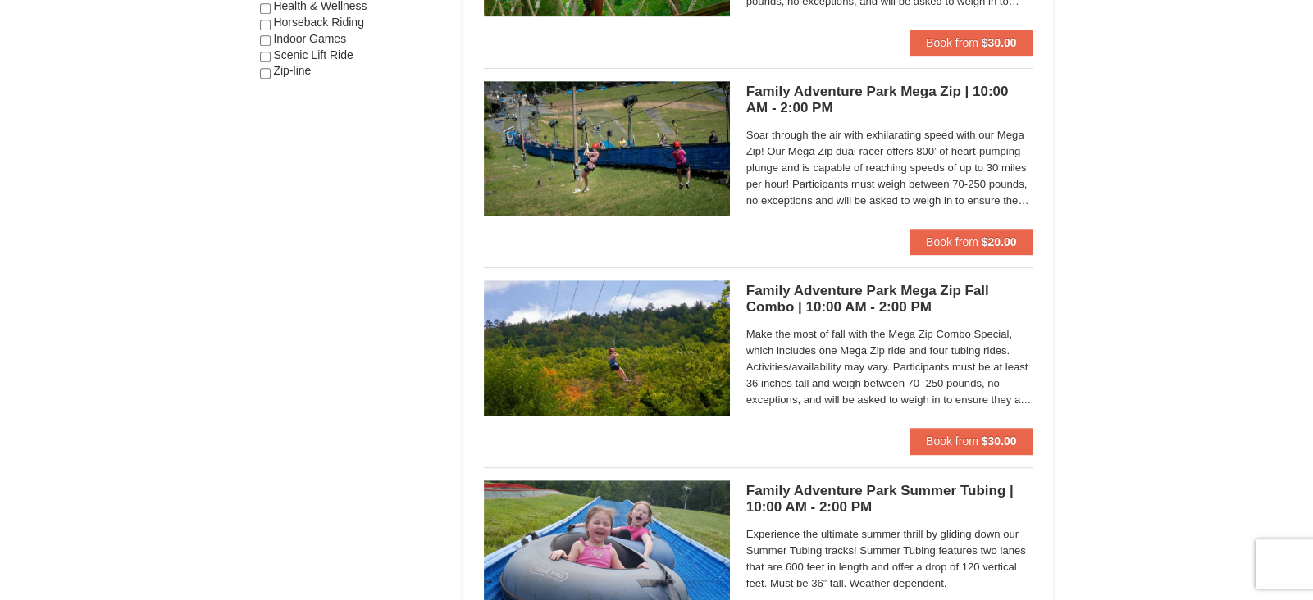
scroll to position [1095, 0]
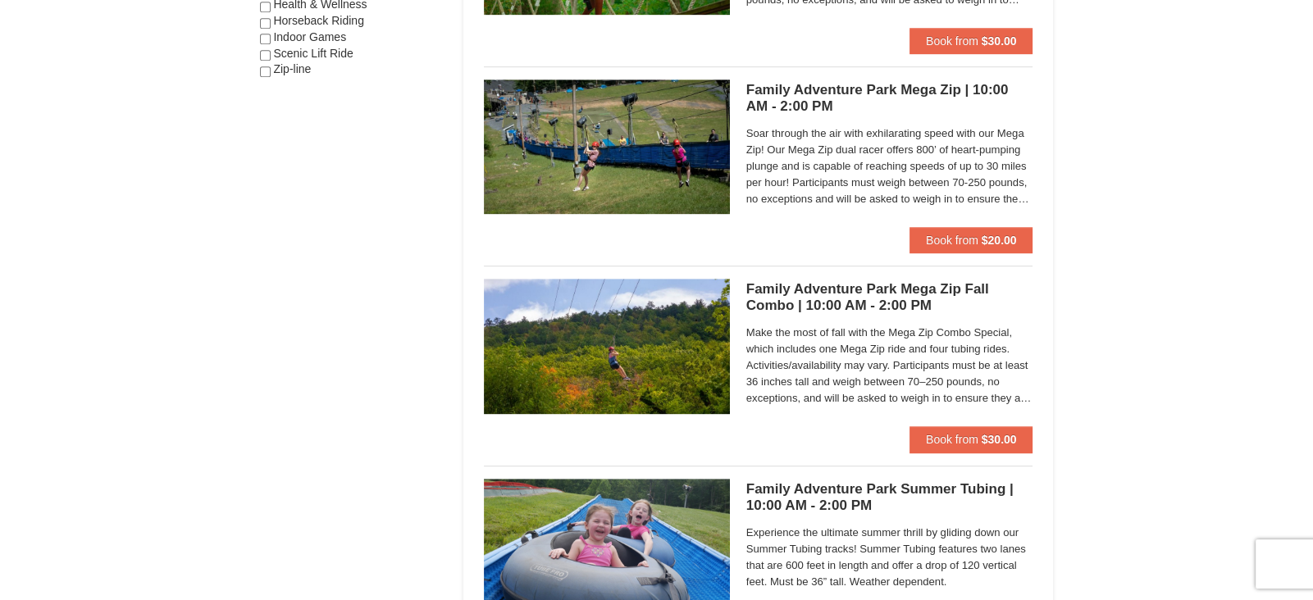
click at [880, 303] on h5 "Family Adventure Park Mega Zip Fall Combo | 10:00 AM - 2:00 PM Massanutten Fami…" at bounding box center [889, 297] width 287 height 33
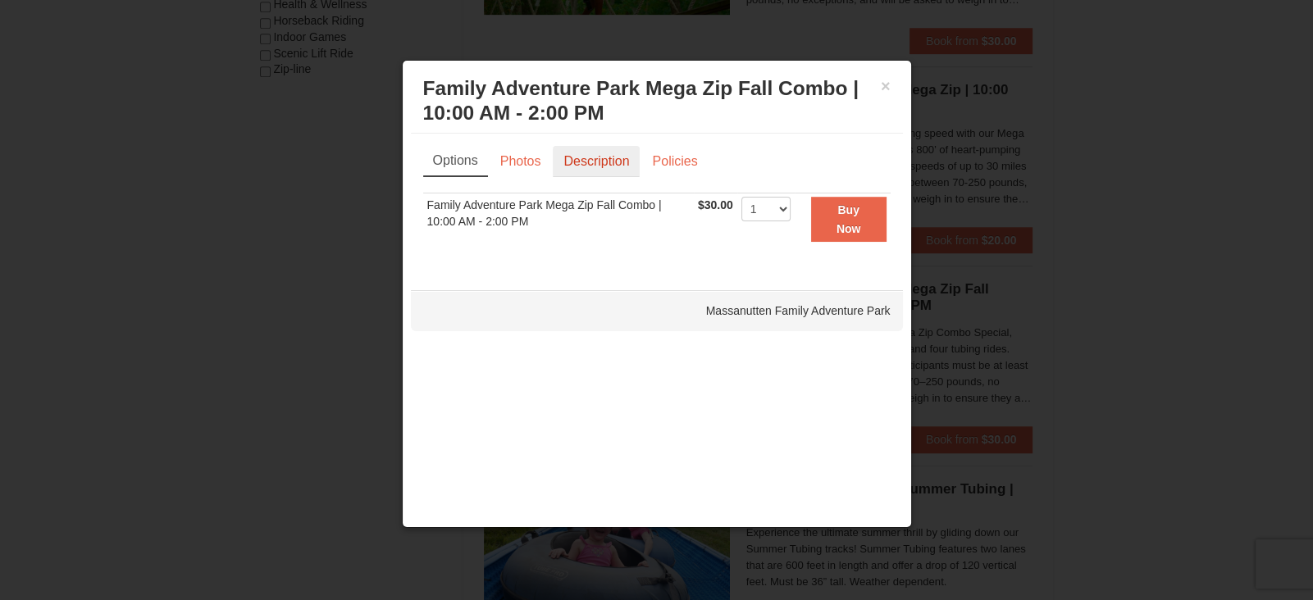
click at [595, 161] on link "Description" at bounding box center [596, 161] width 87 height 31
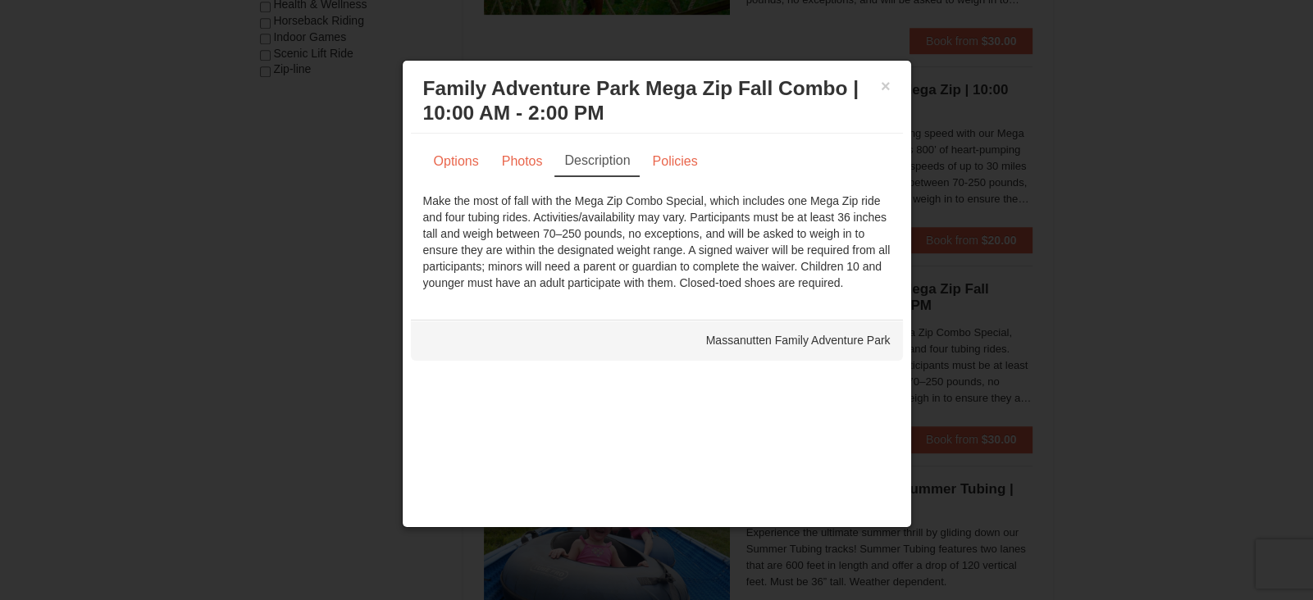
click at [1150, 230] on div at bounding box center [656, 300] width 1313 height 600
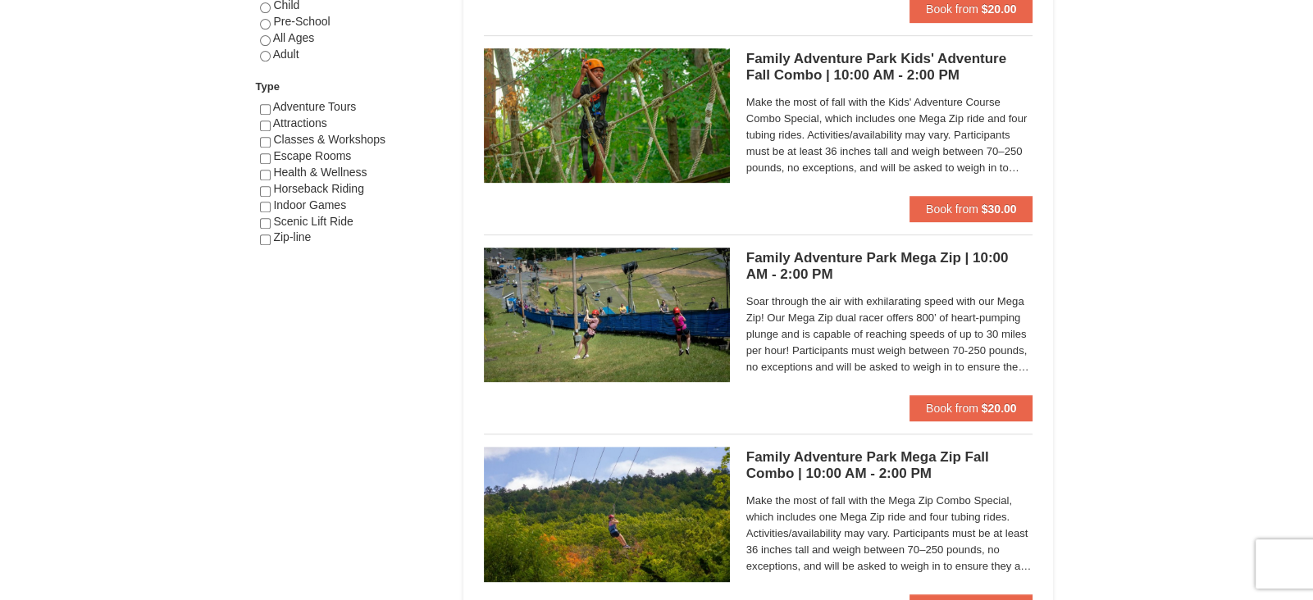
scroll to position [918, 0]
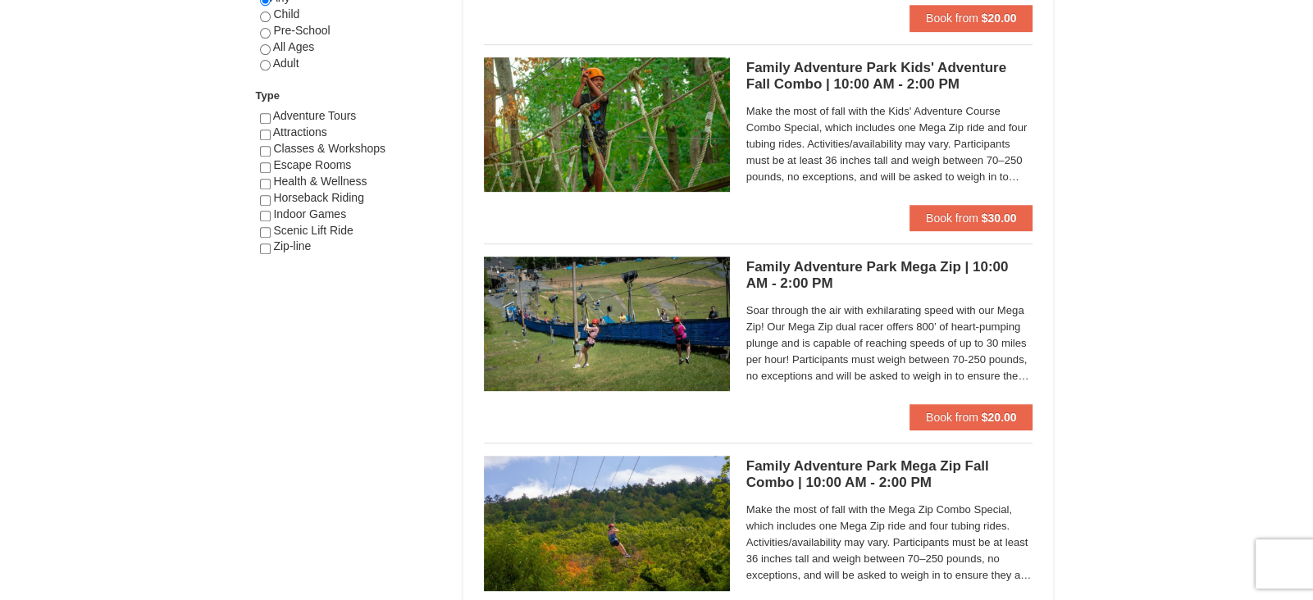
click at [896, 84] on h5 "Family Adventure Park Kids' Adventure Fall Combo | 10:00 AM - 2:00 PM Massanutt…" at bounding box center [889, 76] width 287 height 33
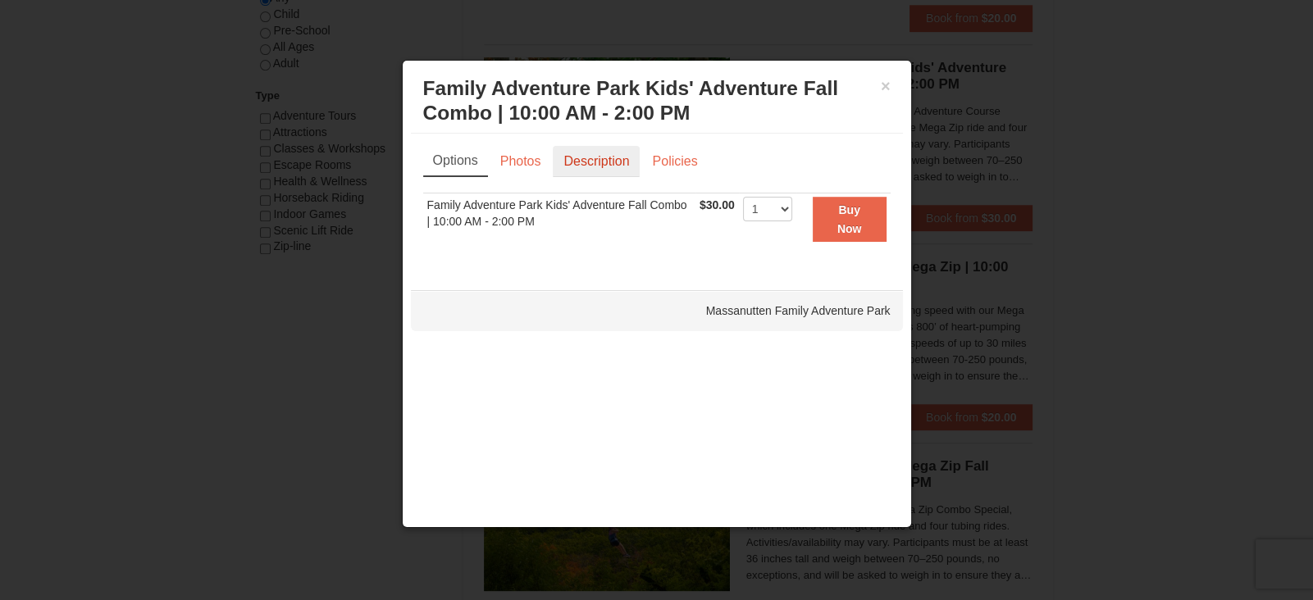
click at [613, 169] on link "Description" at bounding box center [596, 161] width 87 height 31
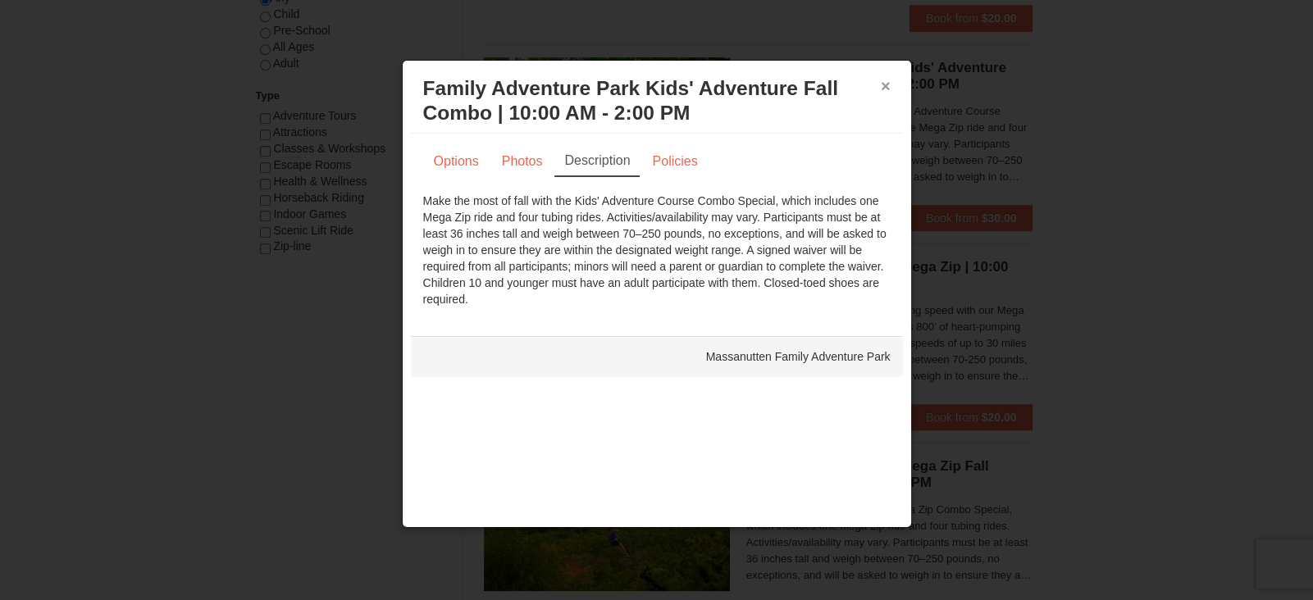
click at [886, 87] on button "×" at bounding box center [885, 86] width 10 height 16
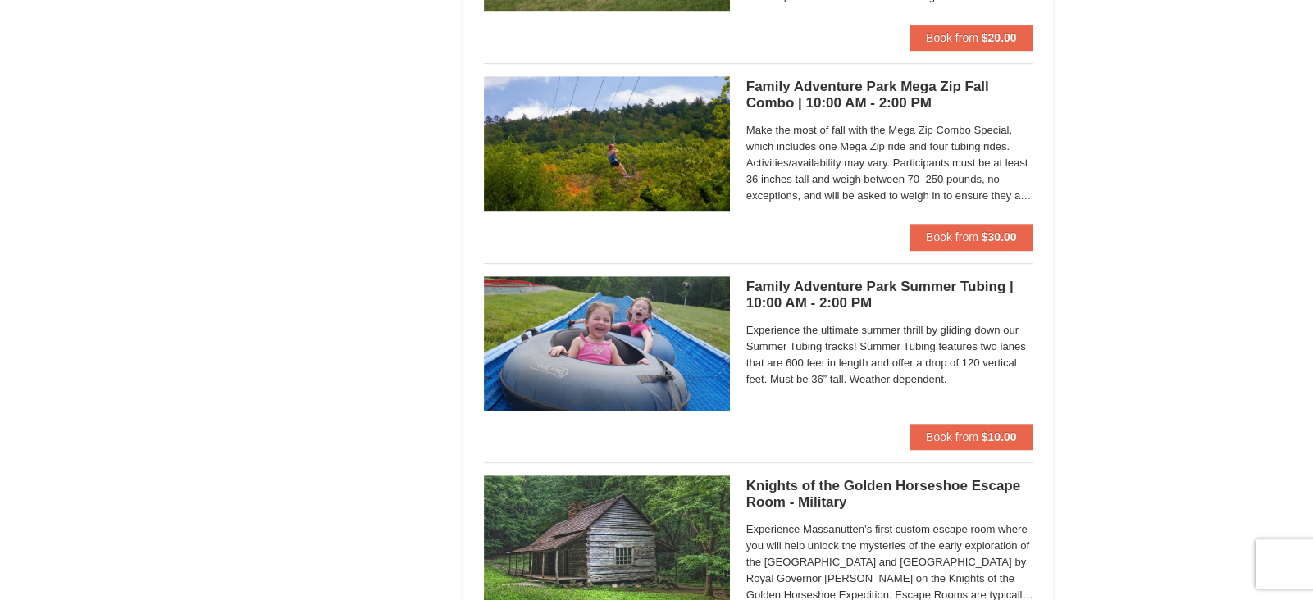
scroll to position [1300, 0]
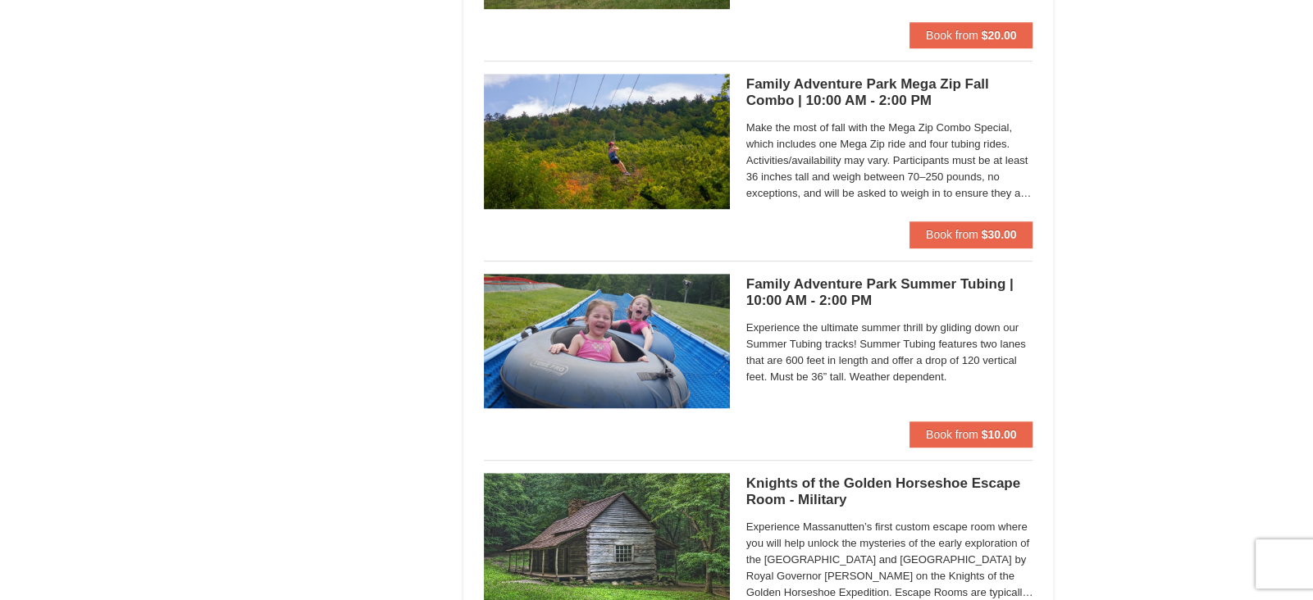
click at [883, 284] on h5 "Family Adventure Park Summer Tubing | 10:00 AM - 2:00 PM Massanutten Family Adv…" at bounding box center [889, 292] width 287 height 33
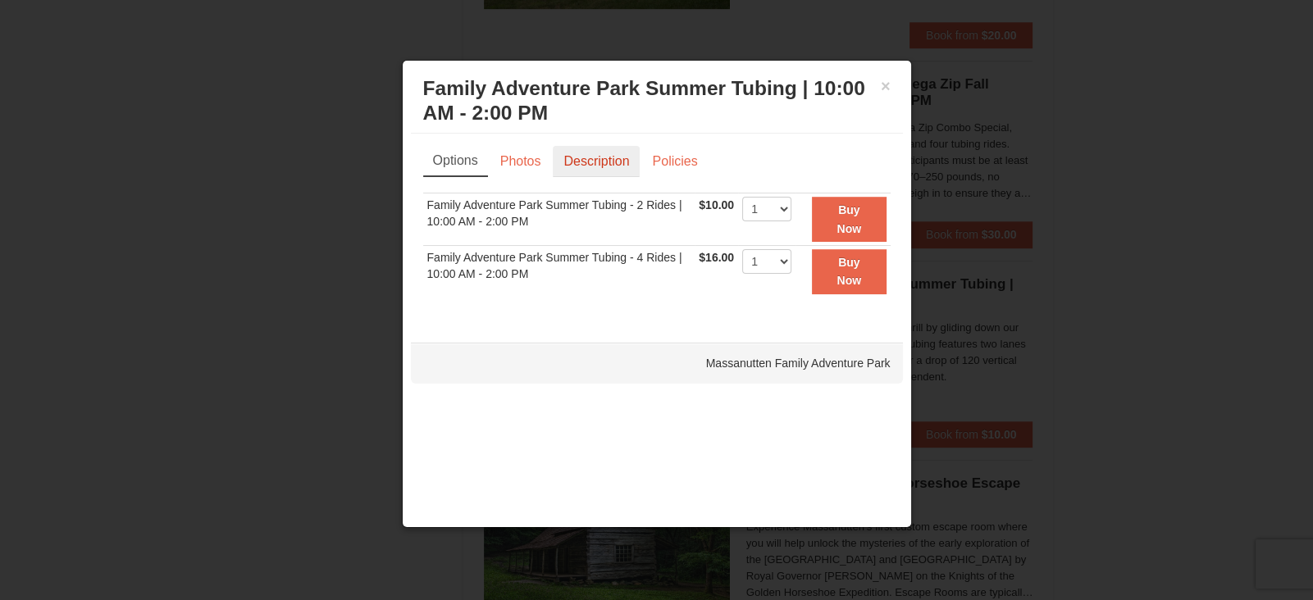
click at [602, 162] on link "Description" at bounding box center [596, 161] width 87 height 31
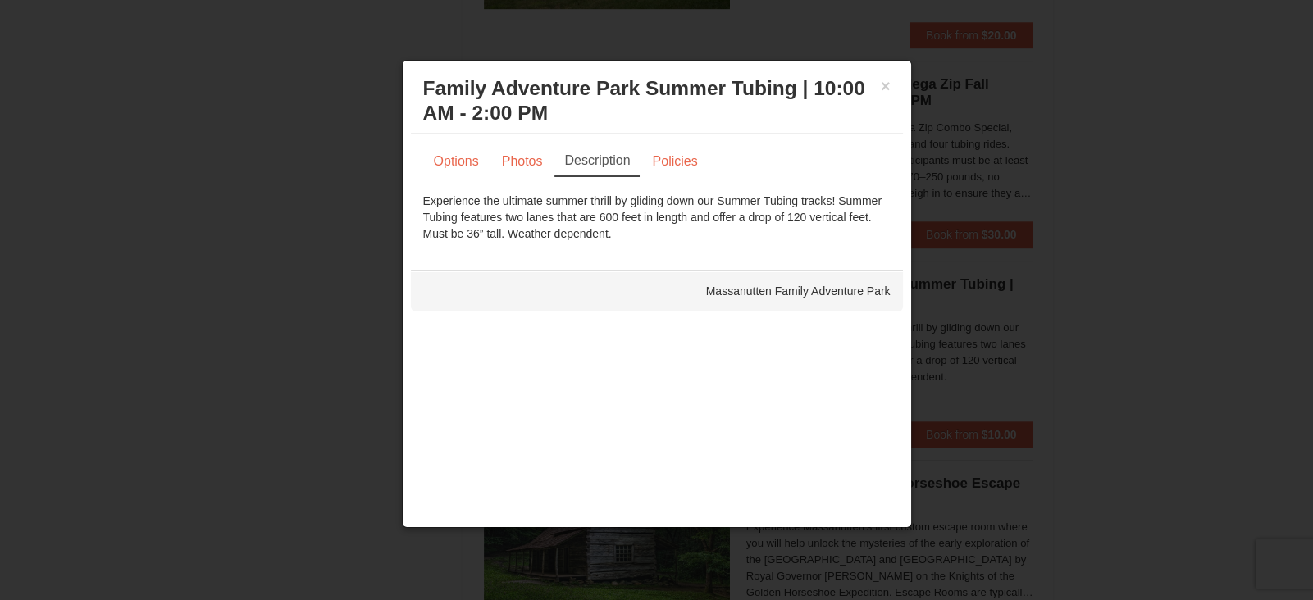
click at [1117, 272] on div at bounding box center [656, 300] width 1313 height 600
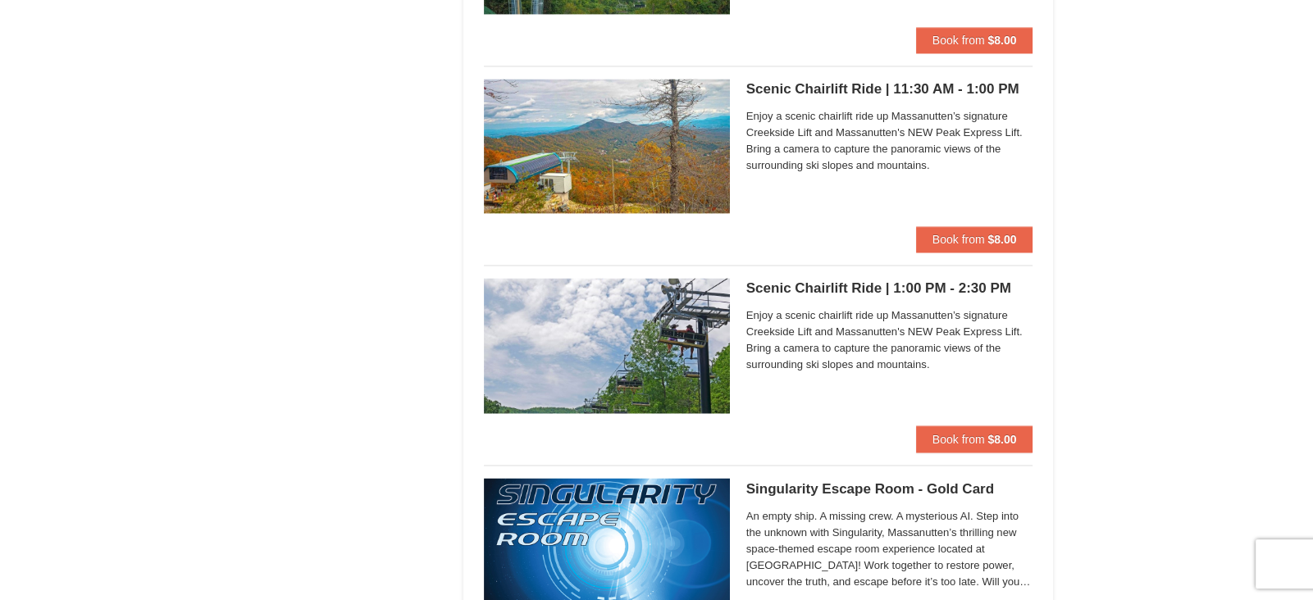
scroll to position [3508, 0]
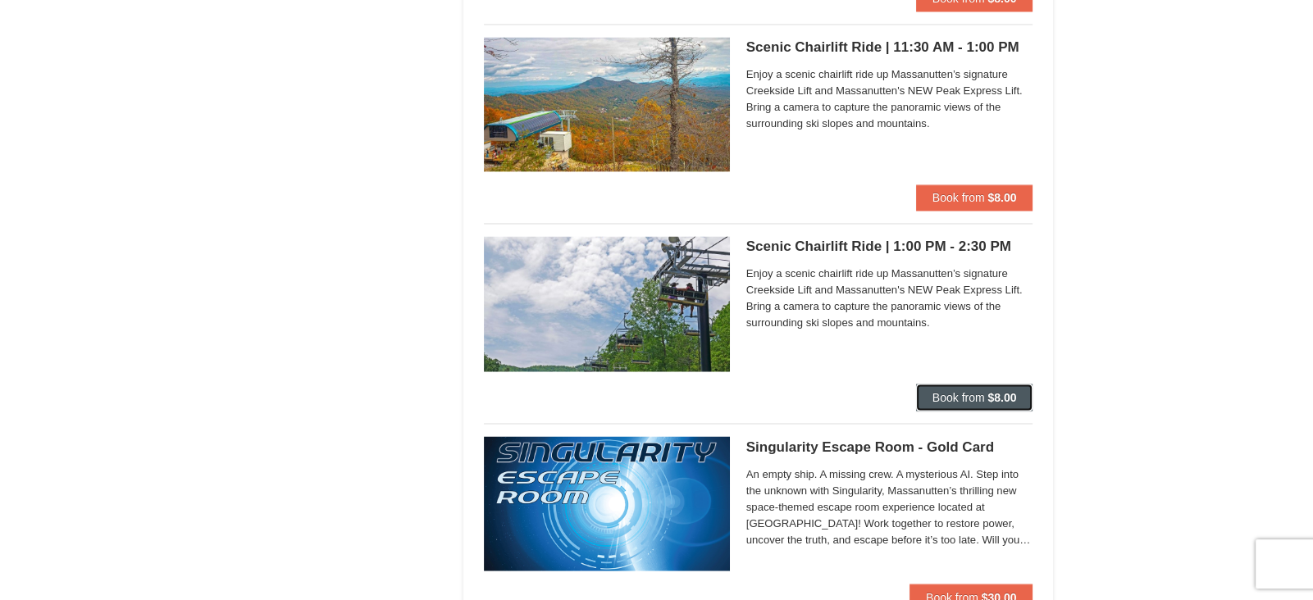
click at [993, 398] on strong "$8.00" at bounding box center [1001, 396] width 29 height 13
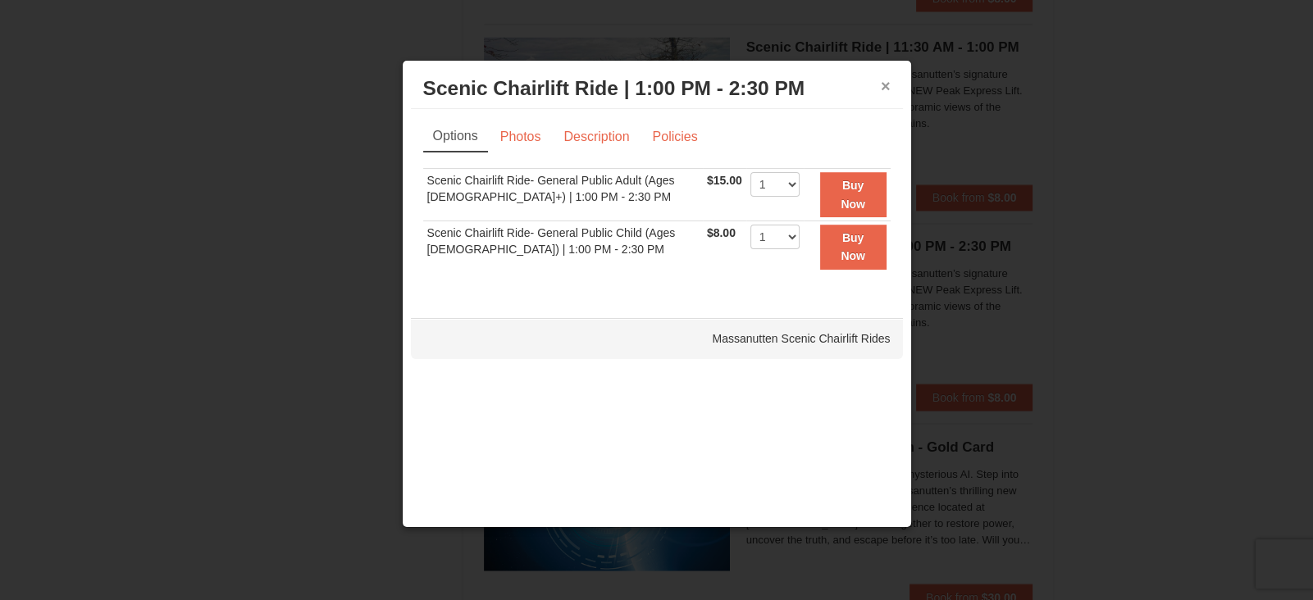
click at [888, 85] on button "×" at bounding box center [885, 86] width 10 height 16
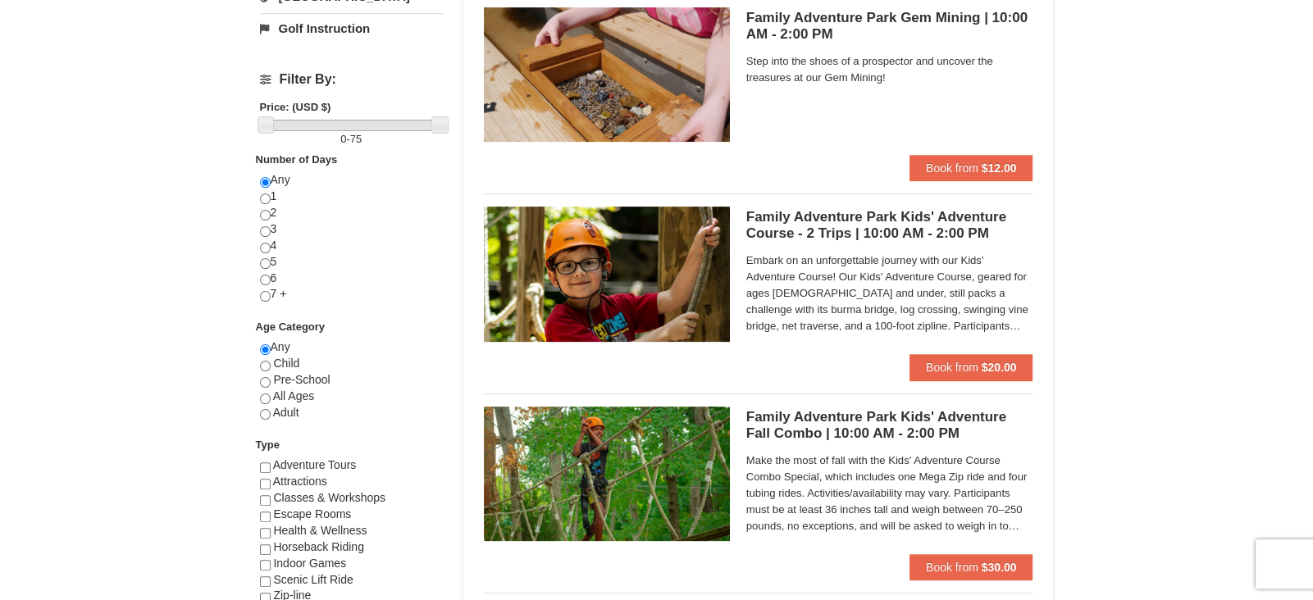
scroll to position [563, 0]
